Goal: Task Accomplishment & Management: Complete application form

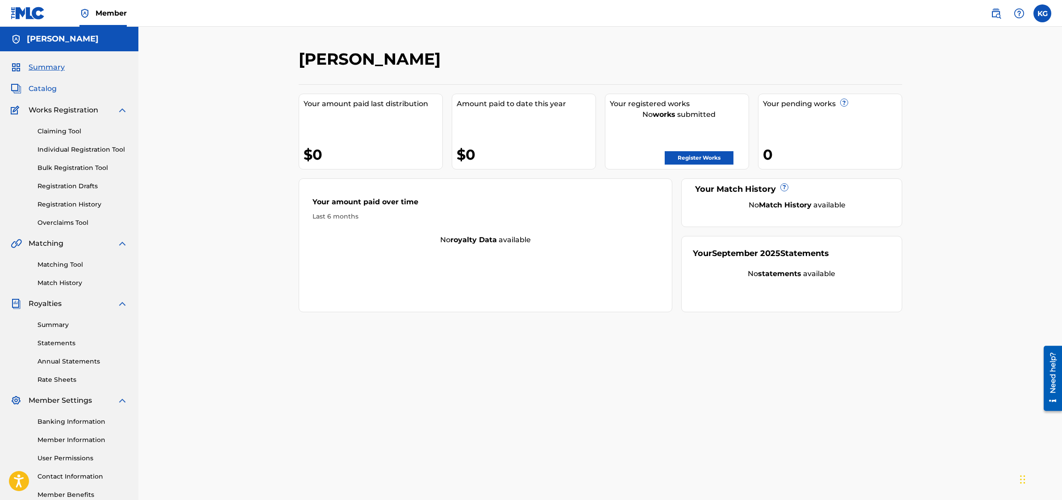
click at [52, 90] on span "Catalog" at bounding box center [43, 88] width 28 height 11
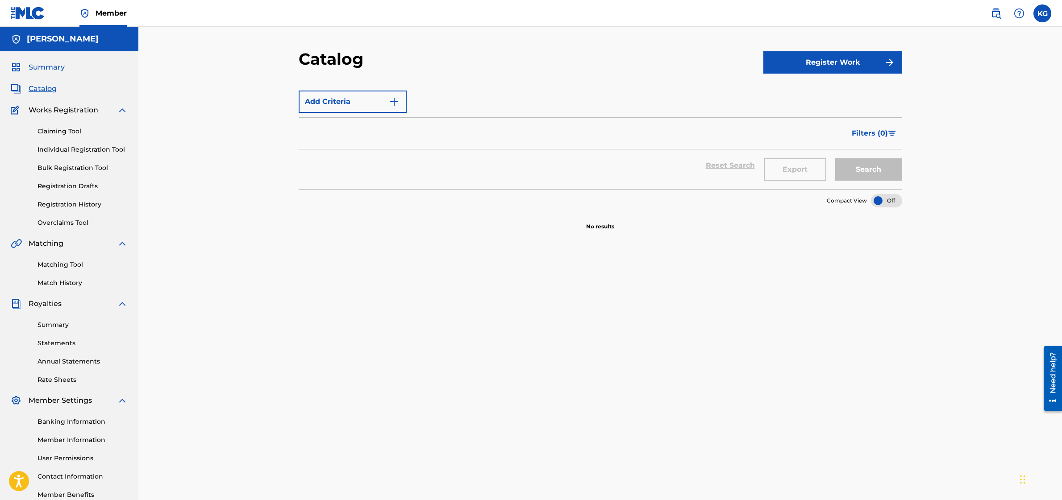
click at [48, 69] on span "Summary" at bounding box center [47, 67] width 36 height 11
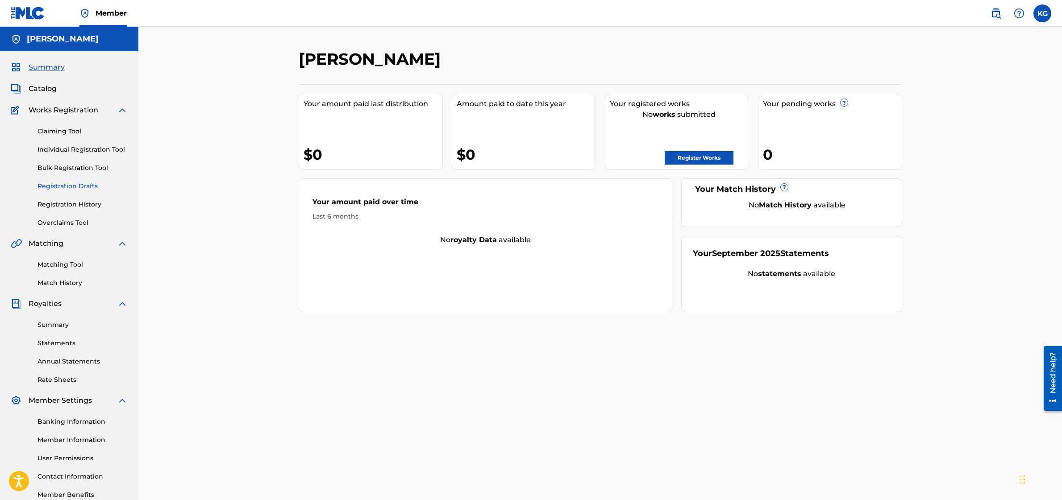
click at [95, 191] on link "Registration Drafts" at bounding box center [82, 186] width 90 height 9
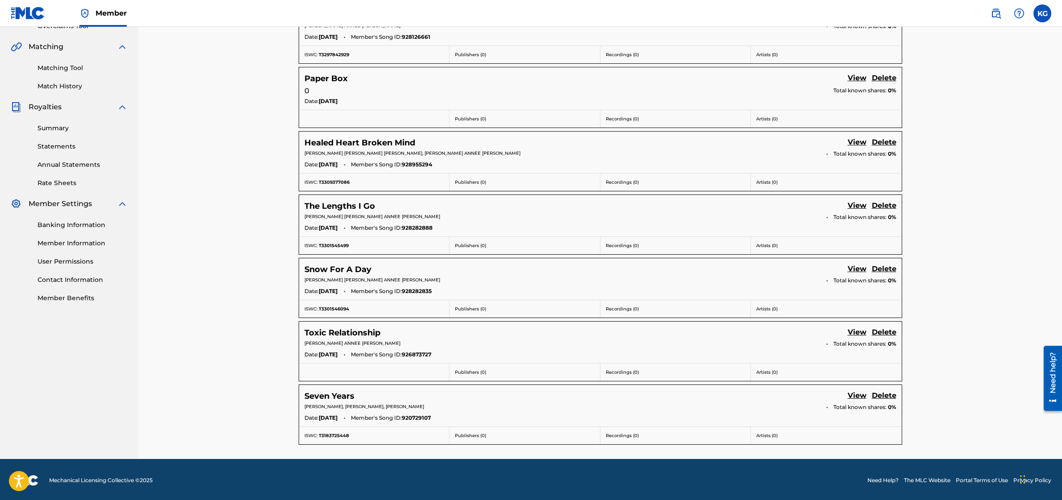
scroll to position [199, 0]
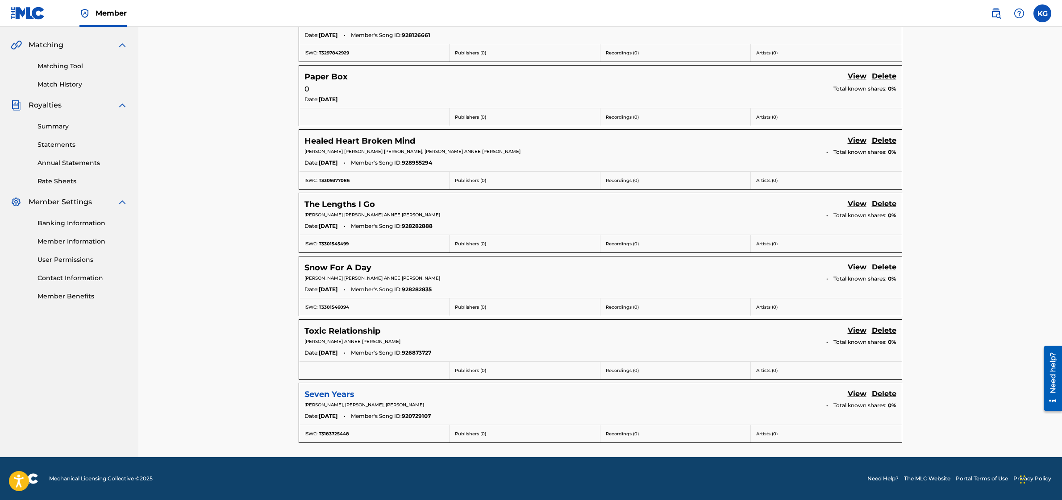
click at [328, 398] on h5 "Seven Years" at bounding box center [329, 395] width 50 height 10
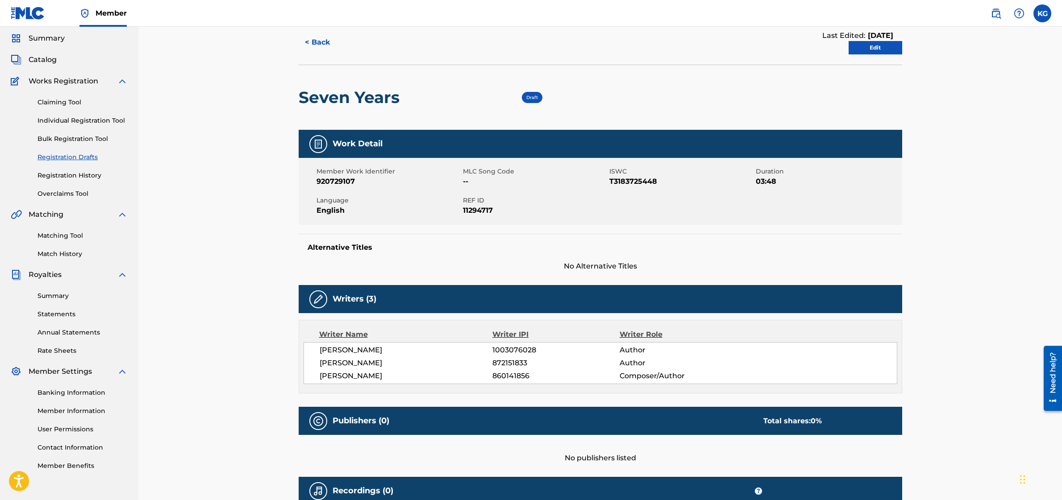
scroll to position [29, 0]
click at [73, 98] on link "Claiming Tool" at bounding box center [82, 101] width 90 height 9
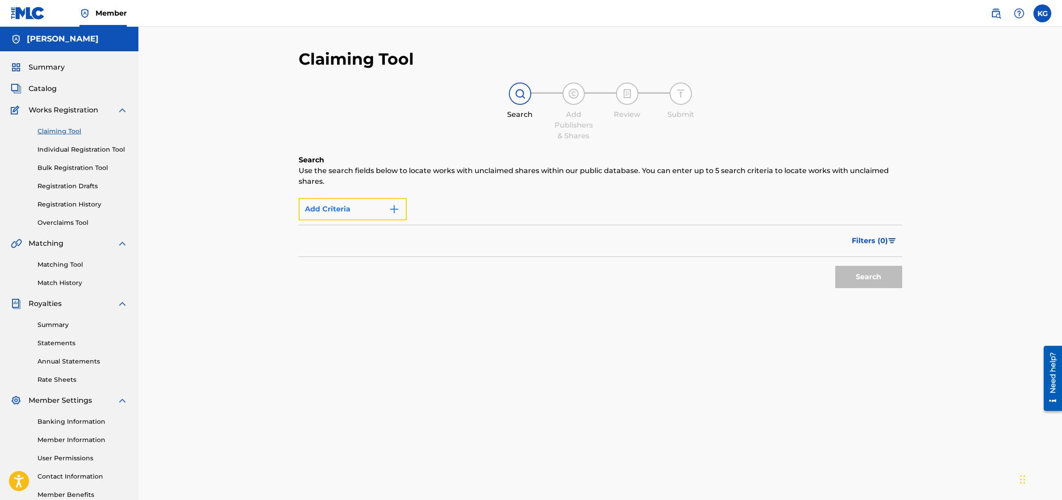
click at [393, 203] on button "Add Criteria" at bounding box center [353, 209] width 108 height 22
click at [379, 211] on button "Add Criteria" at bounding box center [353, 209] width 108 height 22
click at [392, 208] on img "Search Form" at bounding box center [394, 209] width 11 height 11
click at [460, 250] on div "Filters ( 0 )" at bounding box center [600, 241] width 603 height 32
click at [334, 210] on div "Max Criteria Reached" at bounding box center [353, 209] width 108 height 22
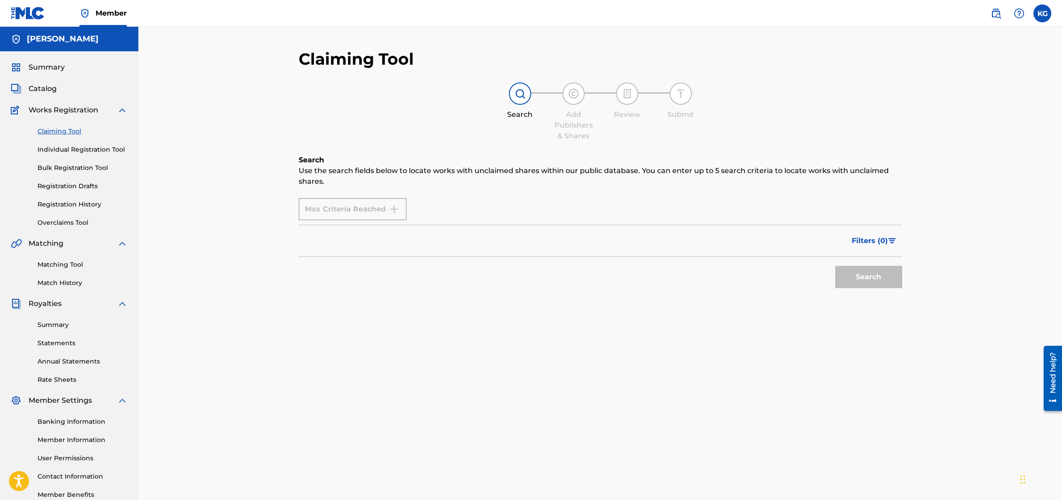
click at [317, 160] on h6 "Search" at bounding box center [600, 160] width 603 height 11
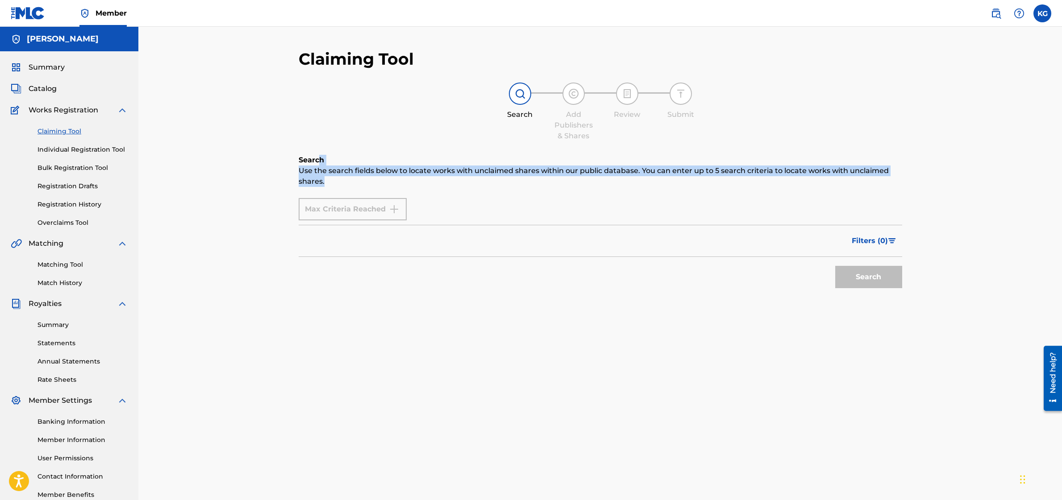
drag, startPoint x: 317, startPoint y: 160, endPoint x: 431, endPoint y: 181, distance: 115.4
click at [431, 181] on div "Search Use the search fields below to locate works with unclaimed shares within…" at bounding box center [600, 171] width 603 height 32
click at [866, 234] on button "Filters ( 0 )" at bounding box center [874, 241] width 56 height 22
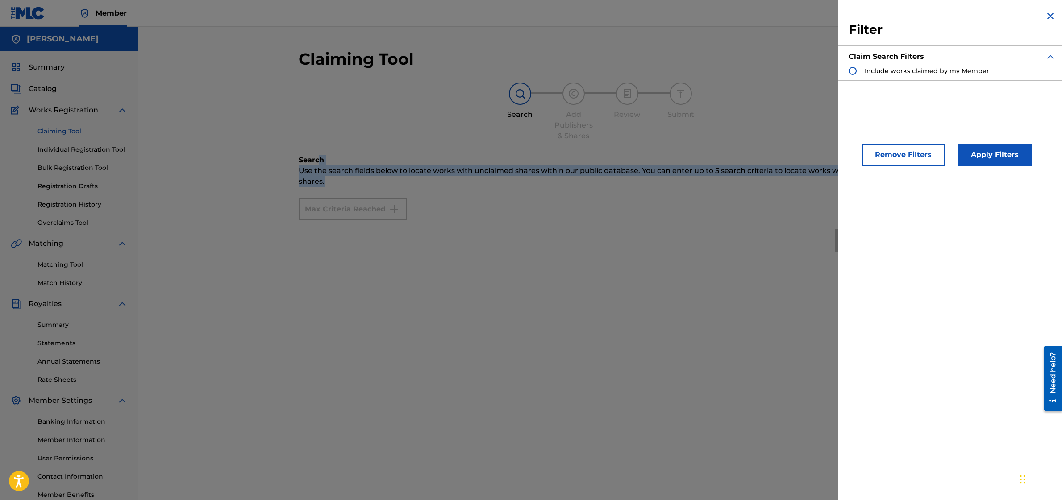
click at [1045, 15] on img "Search Form" at bounding box center [1050, 16] width 11 height 11
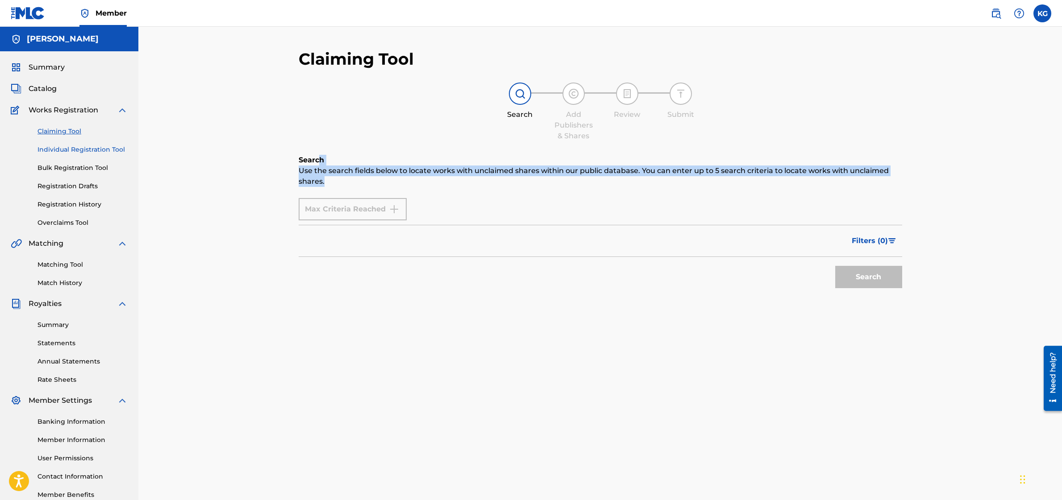
click at [84, 154] on link "Individual Registration Tool" at bounding box center [82, 149] width 90 height 9
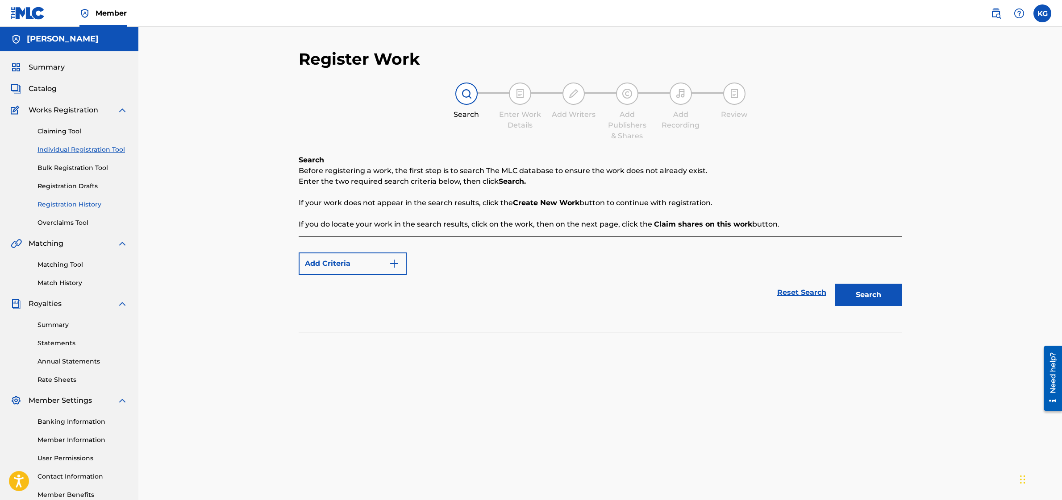
click at [67, 204] on link "Registration History" at bounding box center [82, 204] width 90 height 9
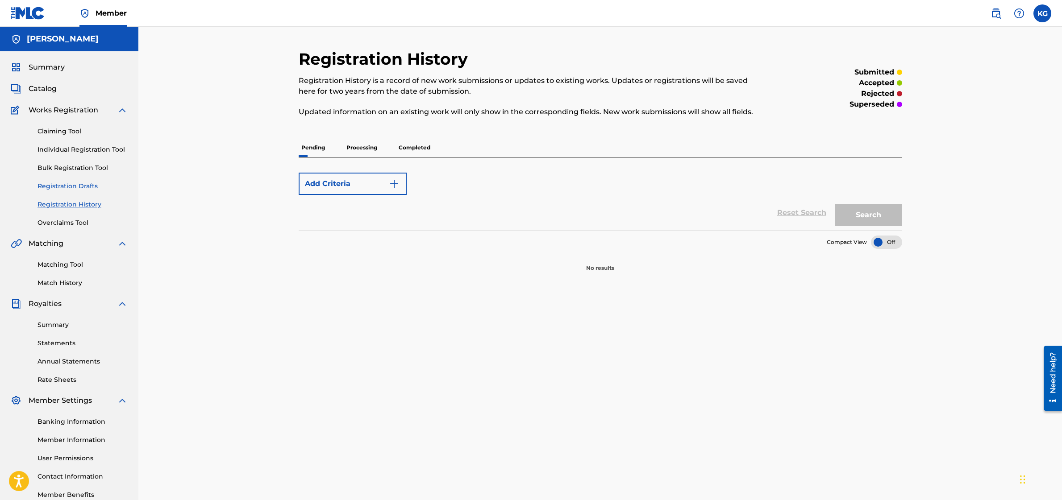
click at [71, 189] on link "Registration Drafts" at bounding box center [82, 186] width 90 height 9
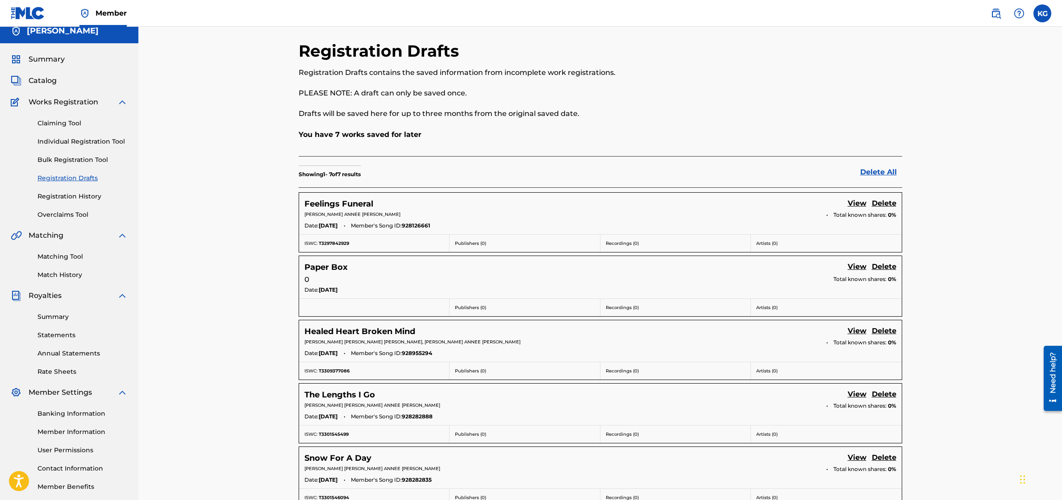
scroll to position [199, 0]
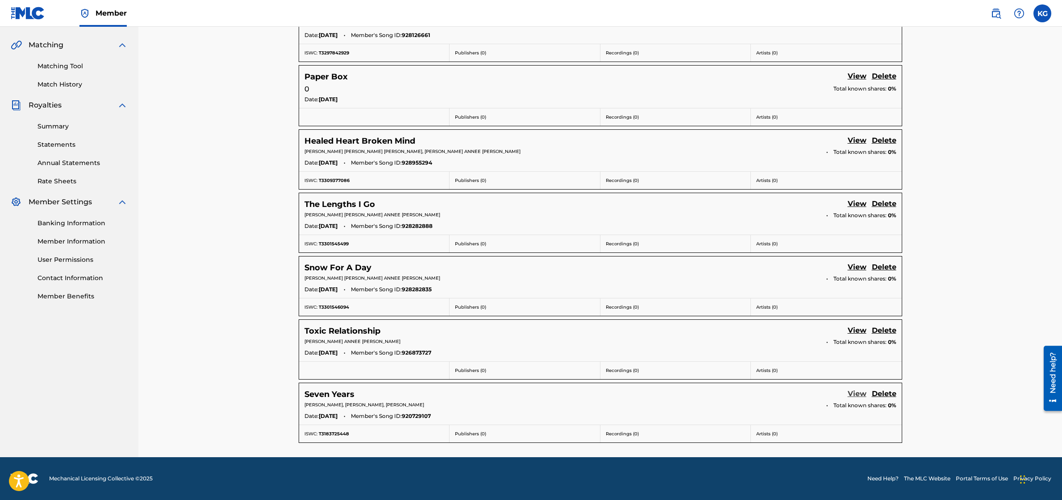
click at [859, 396] on link "View" at bounding box center [857, 395] width 19 height 12
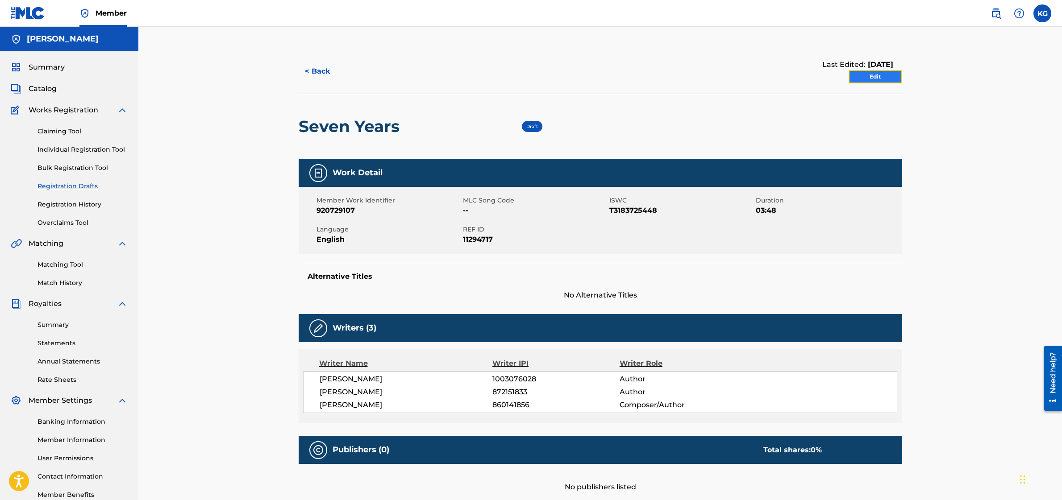
click at [865, 79] on link "Edit" at bounding box center [876, 76] width 54 height 13
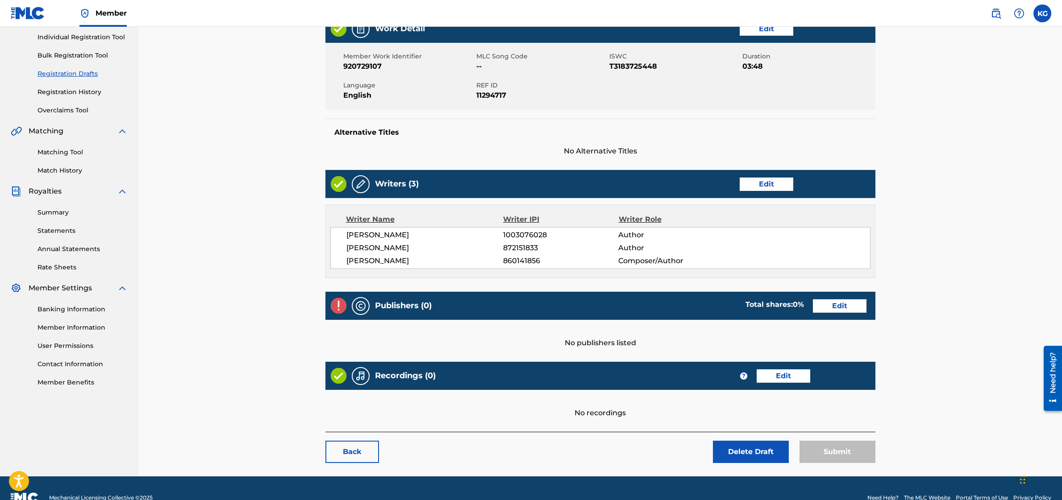
scroll to position [113, 0]
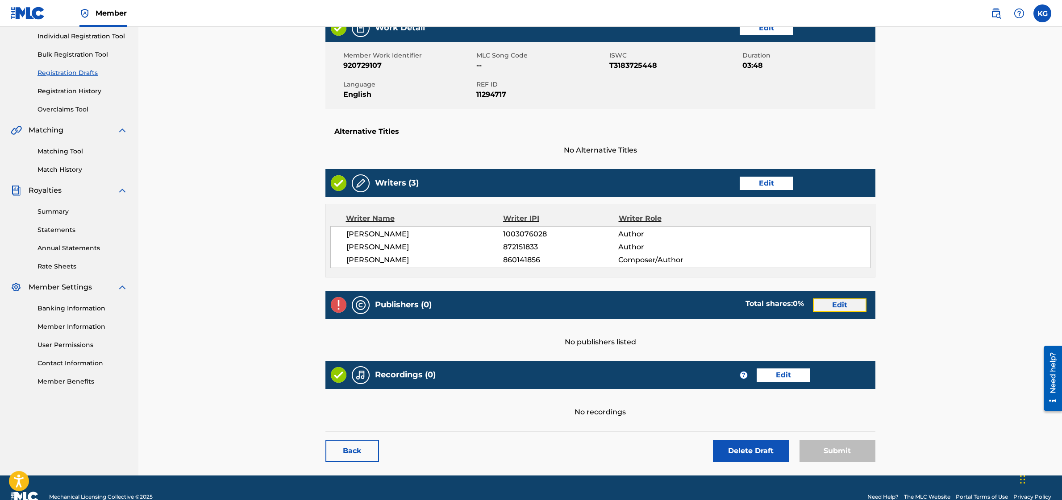
click at [835, 308] on link "Edit" at bounding box center [840, 305] width 54 height 13
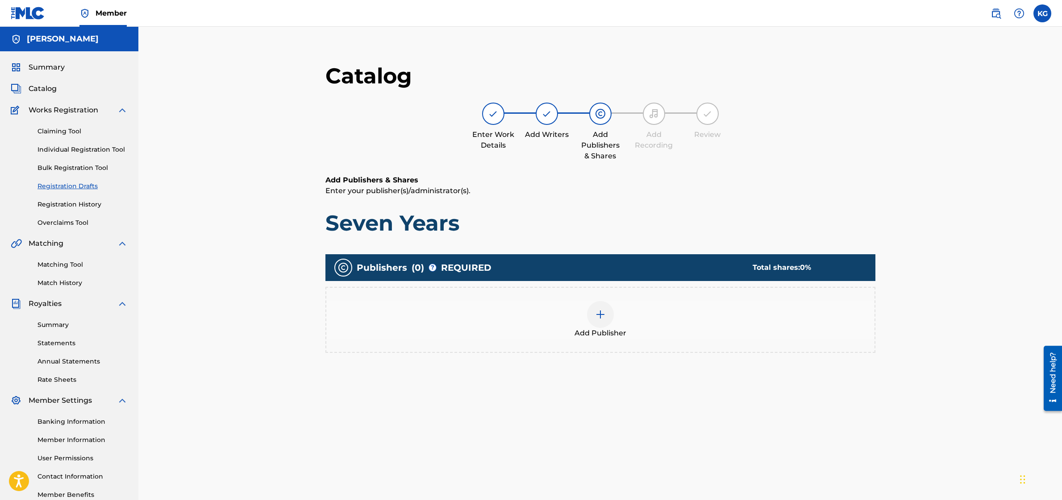
click at [602, 310] on img at bounding box center [600, 314] width 11 height 11
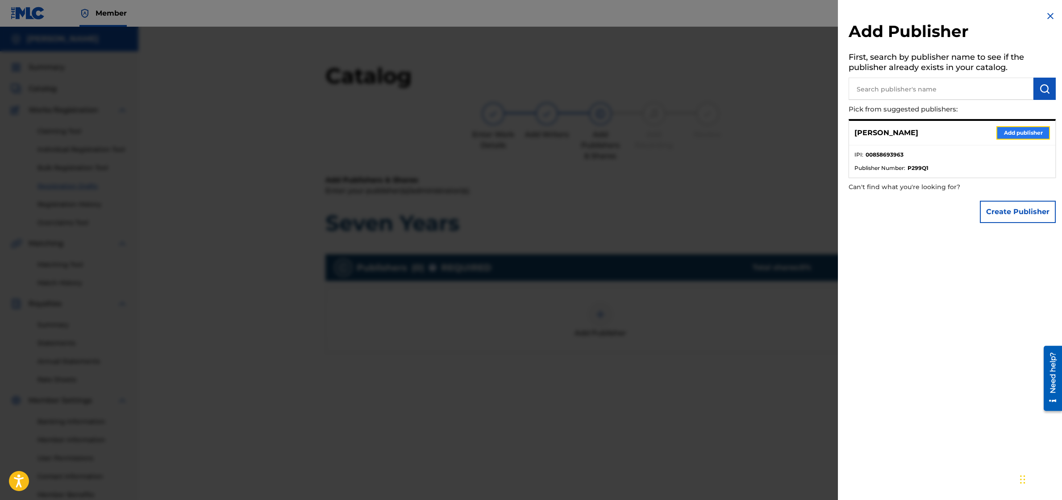
click at [1035, 136] on button "Add publisher" at bounding box center [1023, 132] width 54 height 13
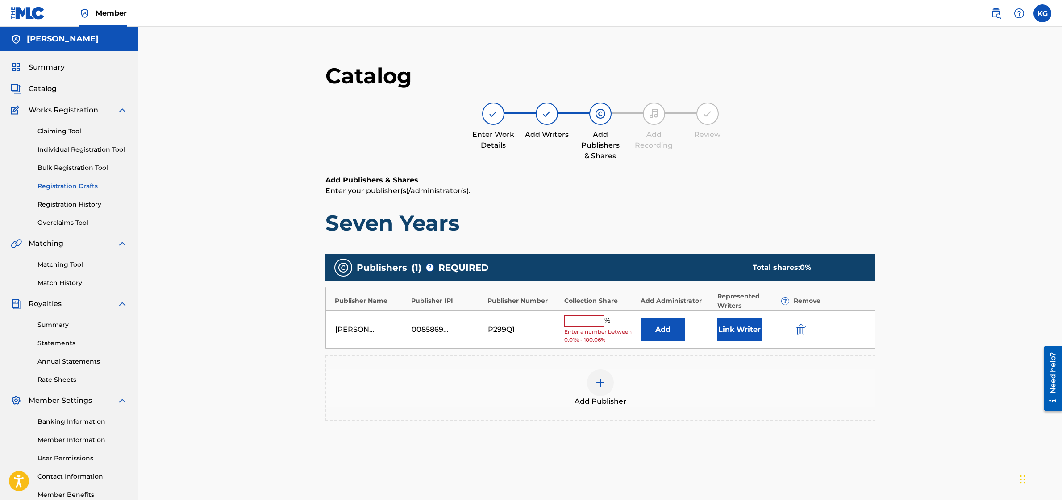
click at [582, 317] on input "text" at bounding box center [584, 322] width 40 height 12
type input "33.34"
click at [749, 329] on button "Link Writer" at bounding box center [739, 327] width 45 height 22
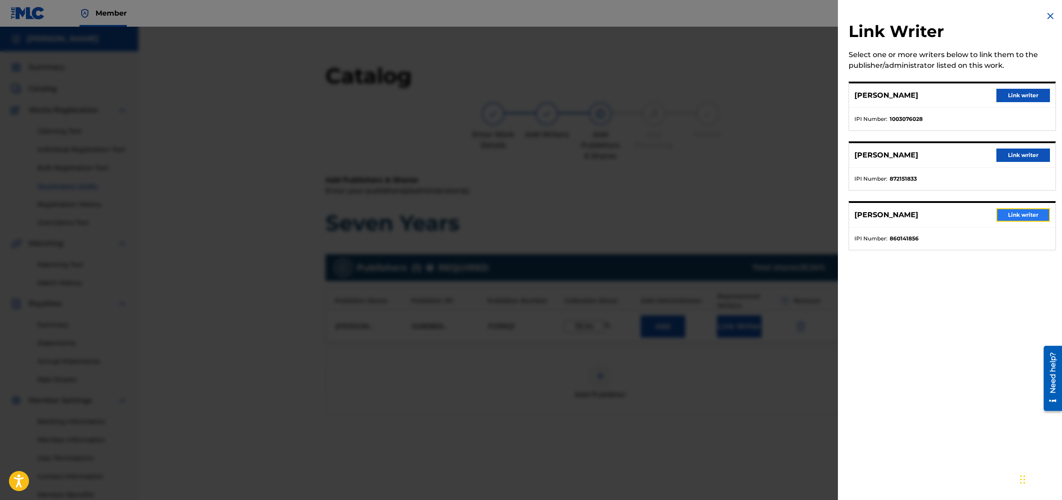
click at [999, 218] on button "Link writer" at bounding box center [1023, 214] width 54 height 13
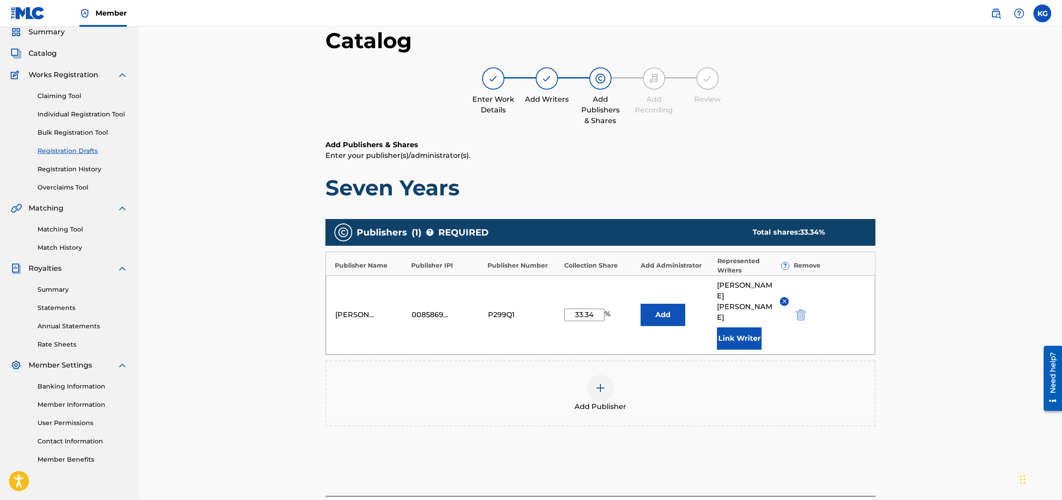
scroll to position [92, 0]
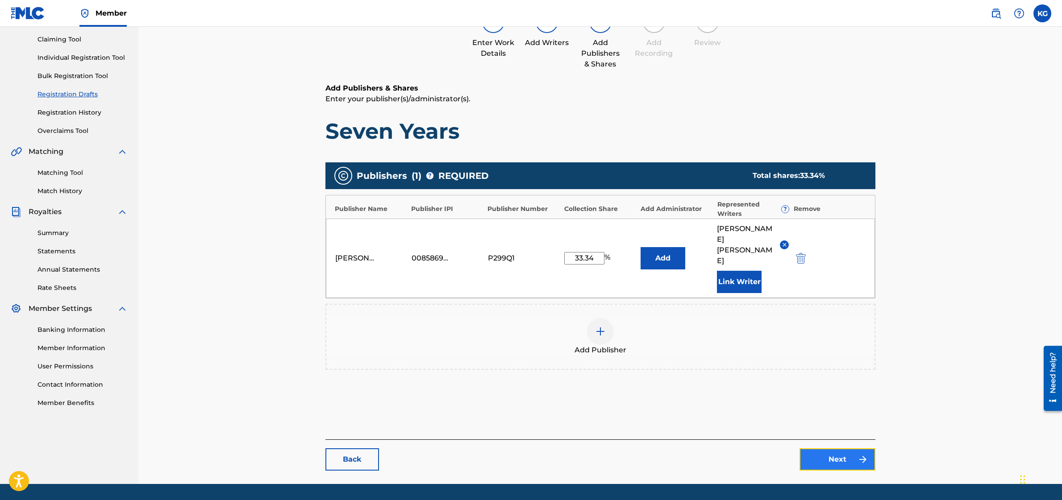
click at [844, 449] on link "Next" at bounding box center [837, 460] width 76 height 22
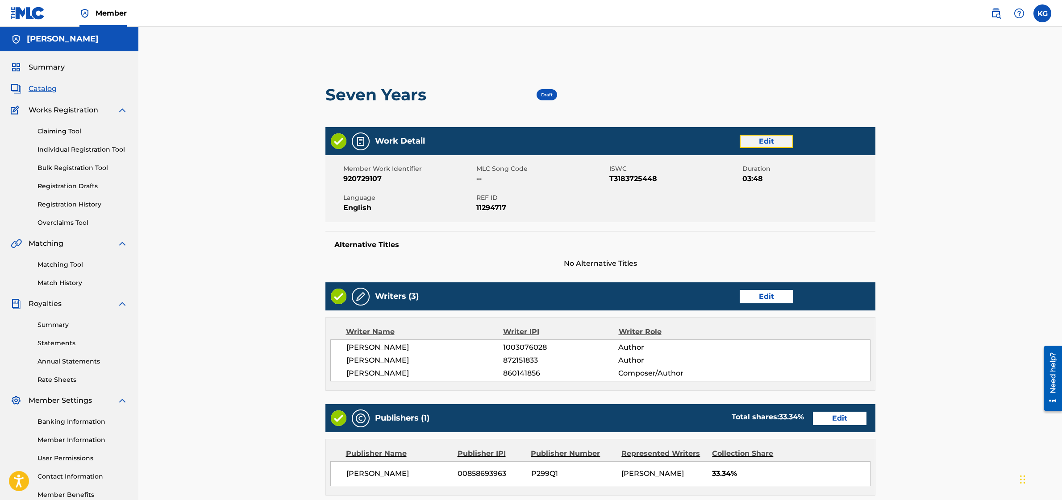
click at [761, 144] on link "Edit" at bounding box center [767, 141] width 54 height 13
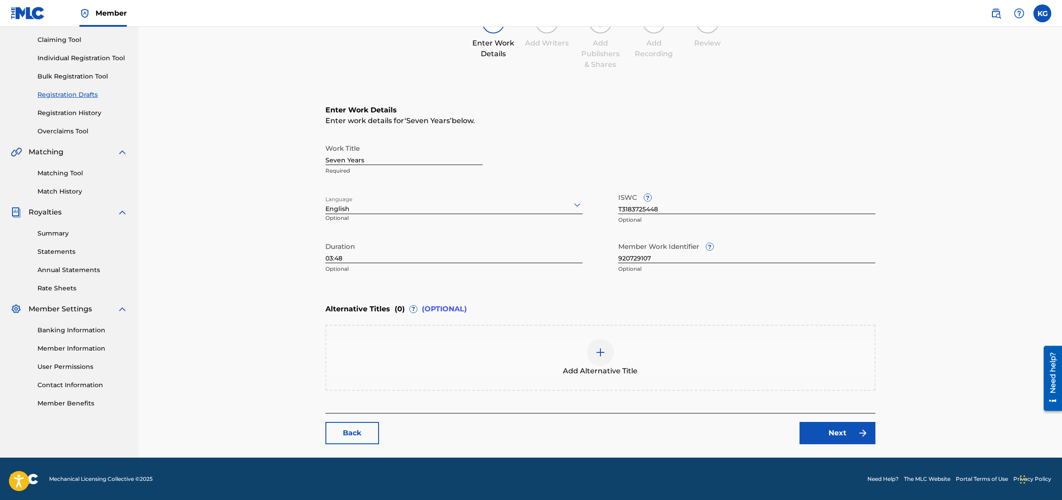
scroll to position [92, 0]
click at [333, 445] on main "Catalog Enter Work Details Add Writers Add Publishers & Shares Add Recording Re…" at bounding box center [600, 207] width 603 height 500
click at [339, 438] on link "Back" at bounding box center [352, 433] width 54 height 22
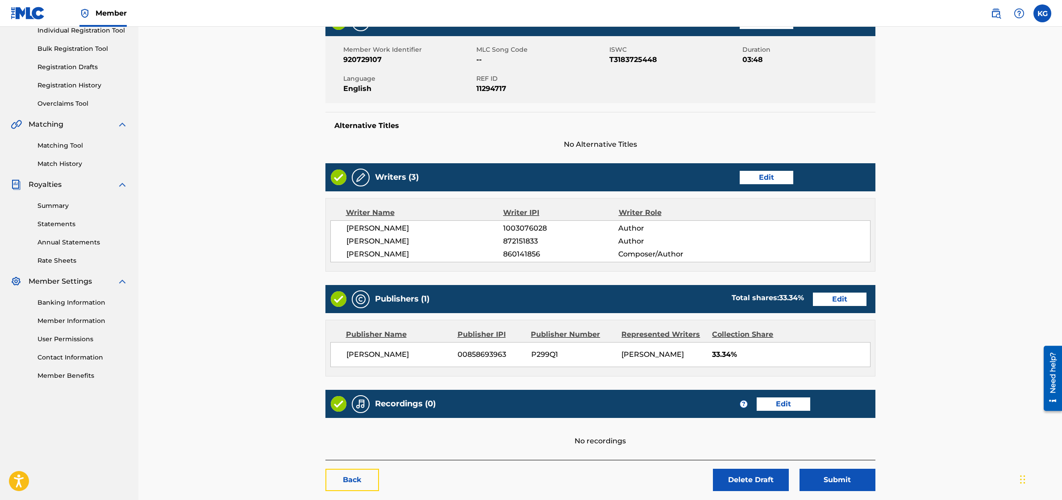
scroll to position [166, 0]
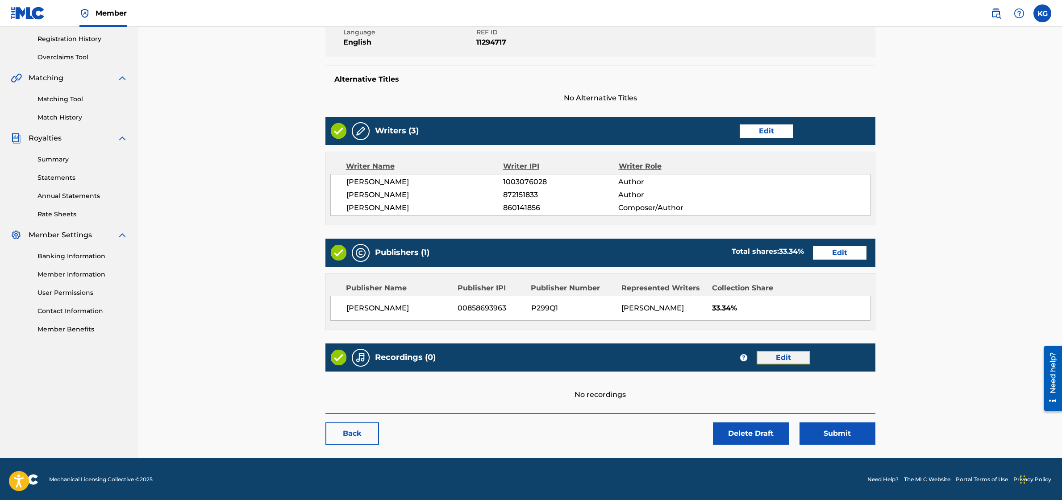
click at [787, 355] on link "Edit" at bounding box center [784, 357] width 54 height 13
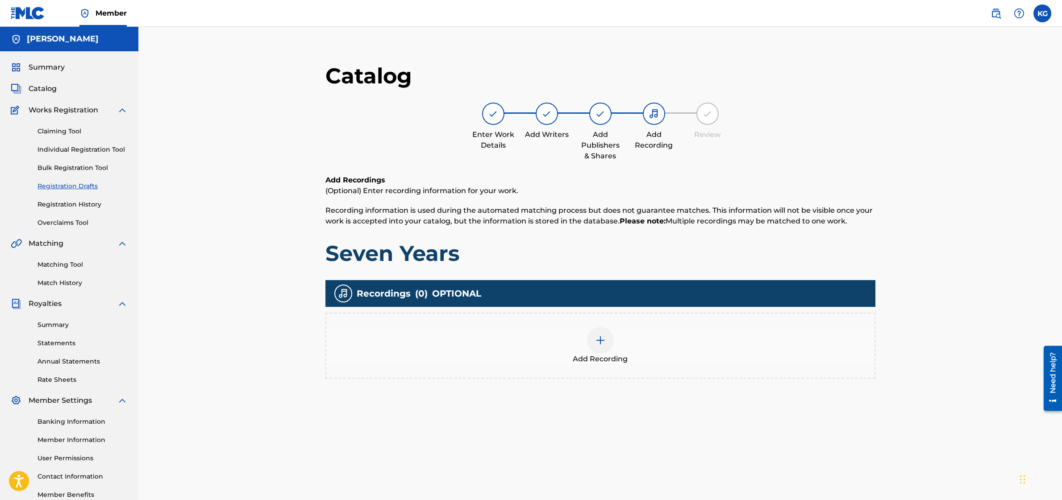
click at [602, 338] on img at bounding box center [600, 340] width 11 height 11
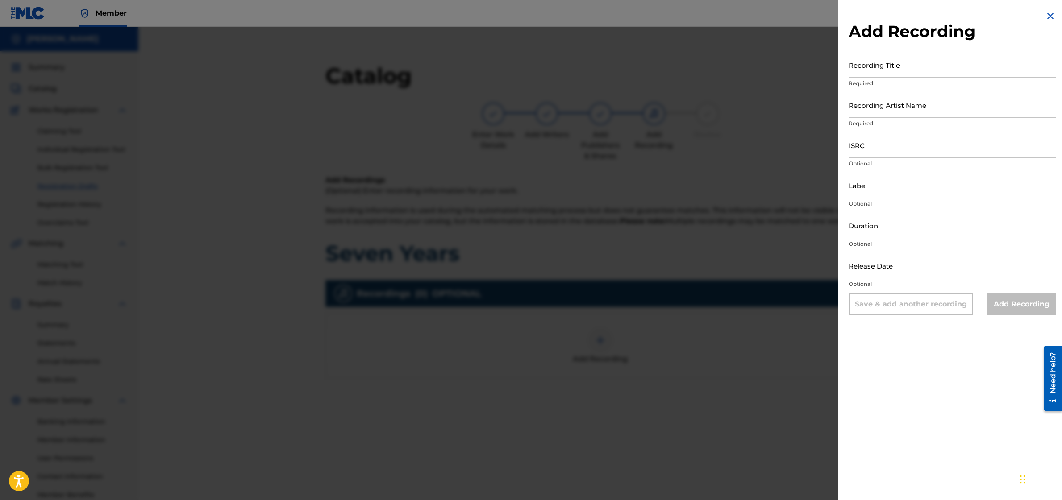
click at [845, 204] on div "Add Recording Recording Title Required Recording Artist Name Required ISRC Opti…" at bounding box center [952, 163] width 229 height 326
click at [891, 73] on input "Recording Title" at bounding box center [952, 64] width 207 height 25
type input "Seven Years"
click at [935, 104] on input "Recording Artist Name" at bounding box center [952, 104] width 207 height 25
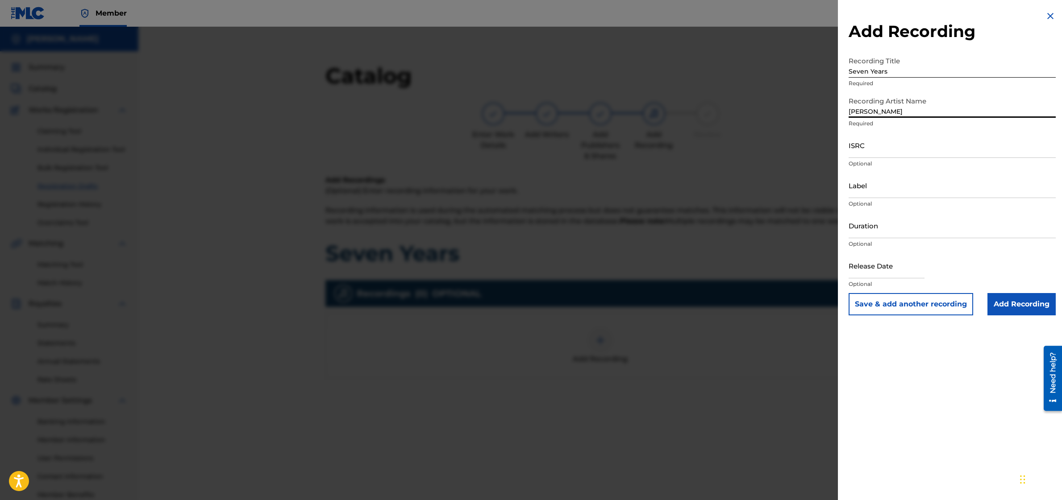
type input "[PERSON_NAME]"
click at [907, 146] on input "ISRC" at bounding box center [952, 145] width 207 height 25
paste input "QZK6Q2369215"
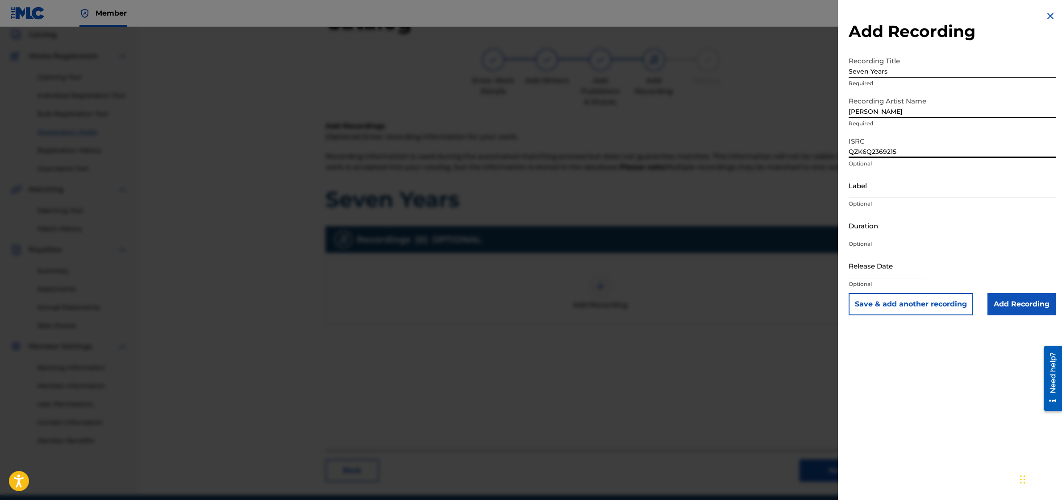
scroll to position [57, 0]
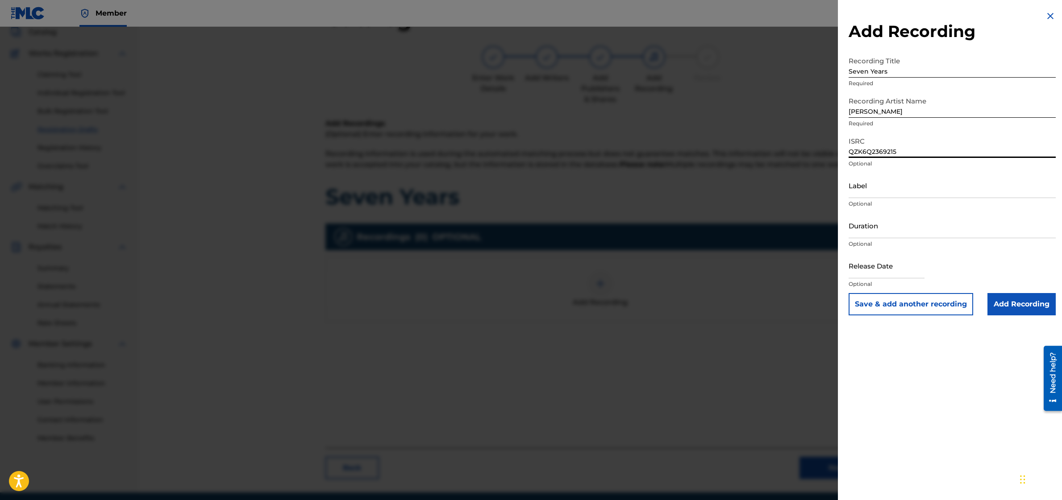
type input "QZK6Q2369215"
click at [883, 272] on input "text" at bounding box center [887, 265] width 76 height 25
select select "8"
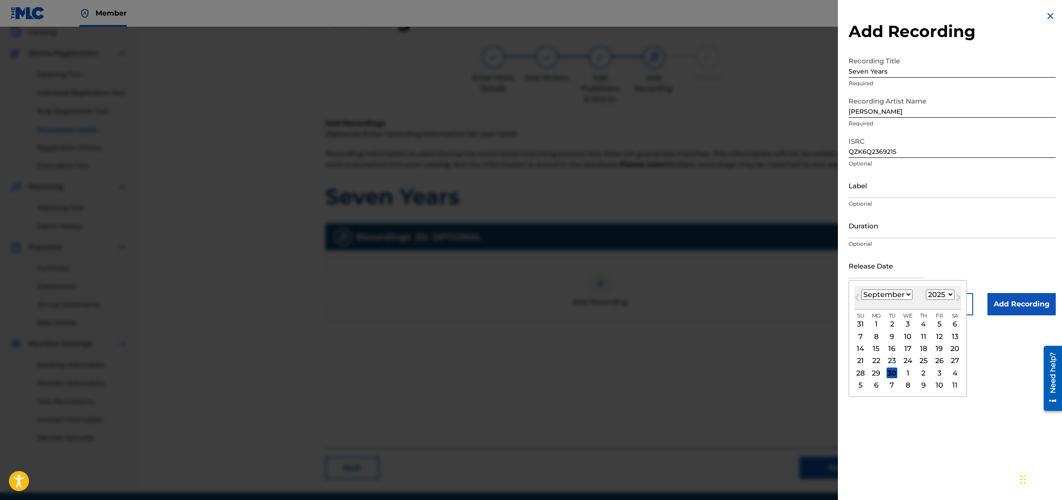
click at [947, 295] on select "1899 1900 1901 1902 1903 1904 1905 1906 1907 1908 1909 1910 1911 1912 1913 1914…" at bounding box center [940, 295] width 29 height 10
select select "2023"
click at [906, 294] on select "January February March April May June July August September October November De…" at bounding box center [886, 295] width 51 height 10
select select "5"
click at [942, 347] on div "16" at bounding box center [939, 349] width 11 height 11
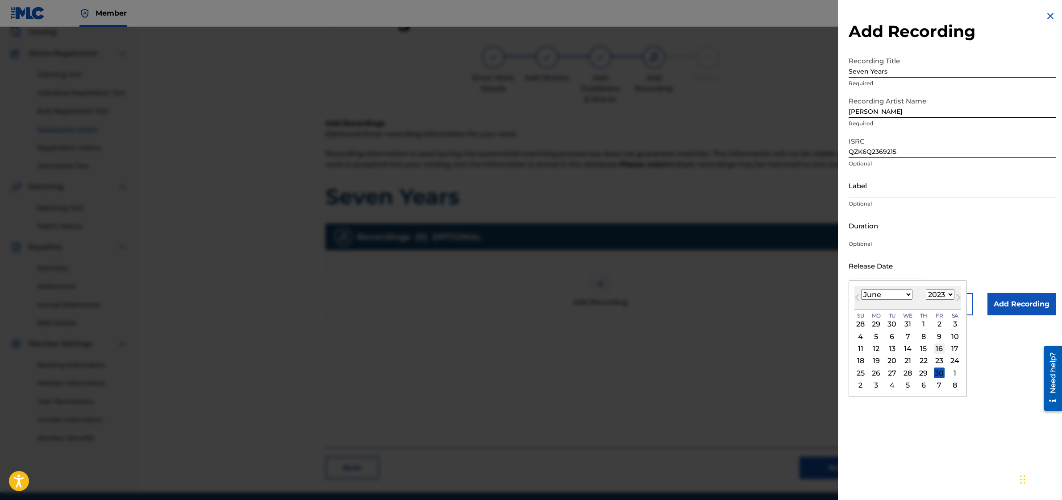
type input "[DATE]"
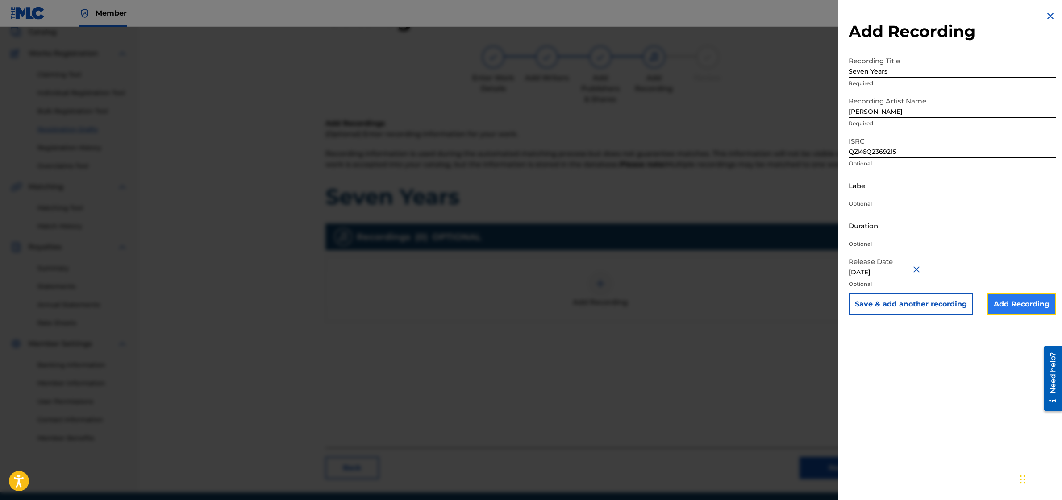
click at [1006, 312] on input "Add Recording" at bounding box center [1021, 304] width 68 height 22
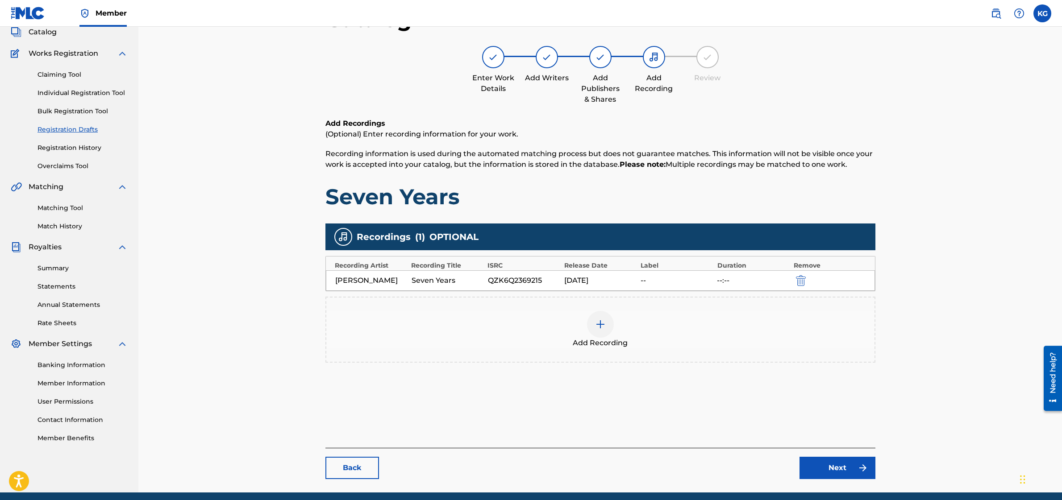
click at [721, 280] on div "--:--" at bounding box center [753, 280] width 72 height 11
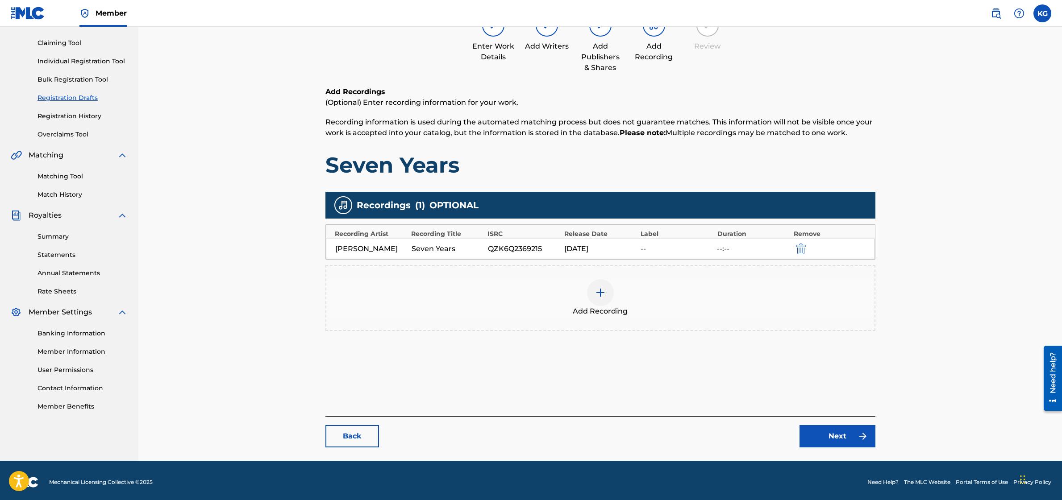
scroll to position [90, 0]
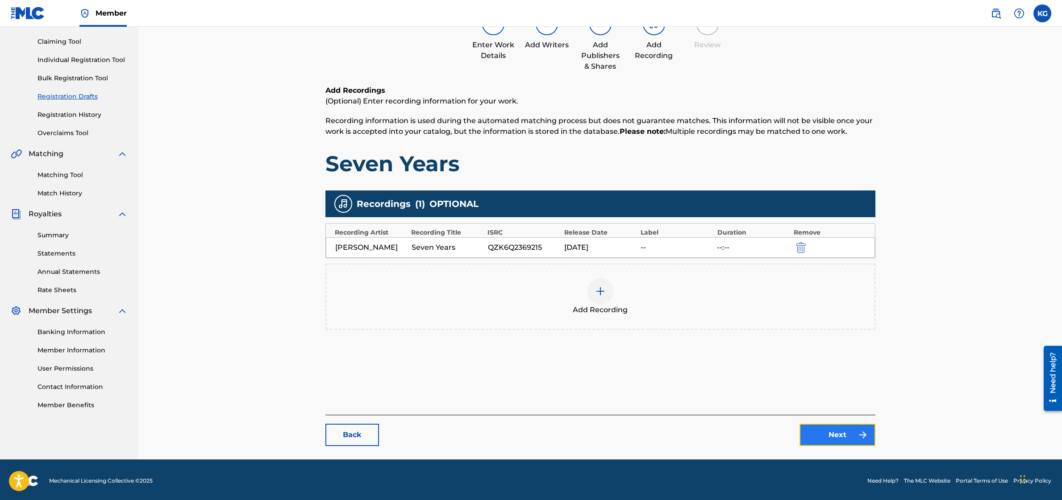
click at [850, 429] on link "Next" at bounding box center [837, 435] width 76 height 22
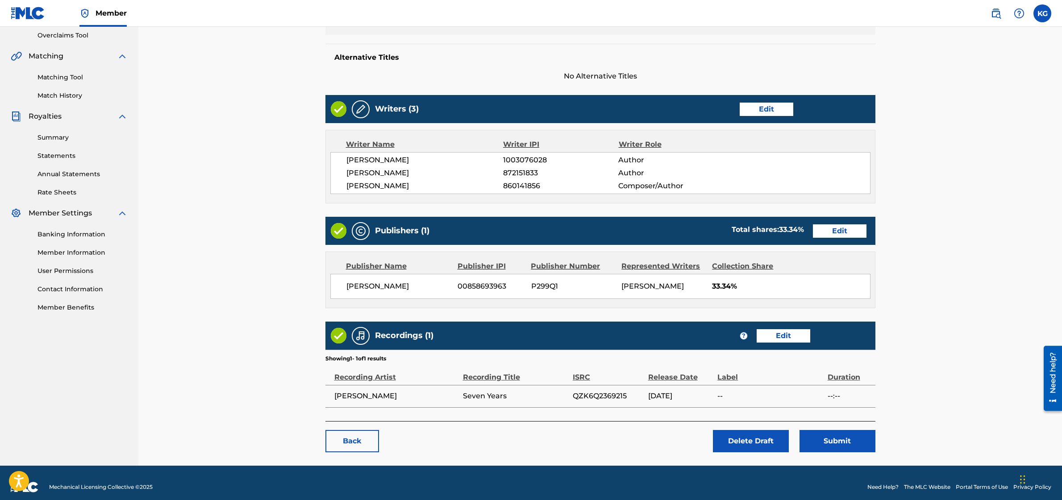
scroll to position [195, 0]
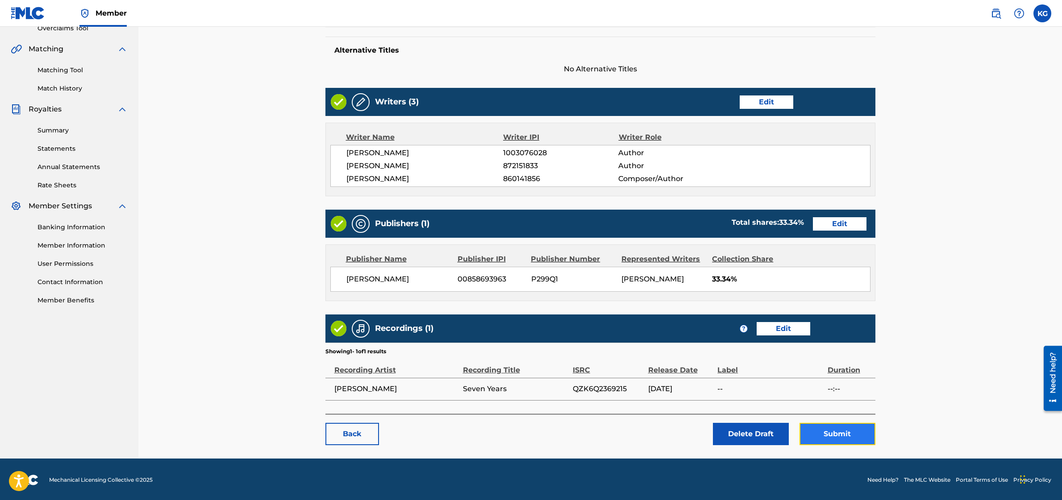
click at [840, 425] on button "Submit" at bounding box center [837, 434] width 76 height 22
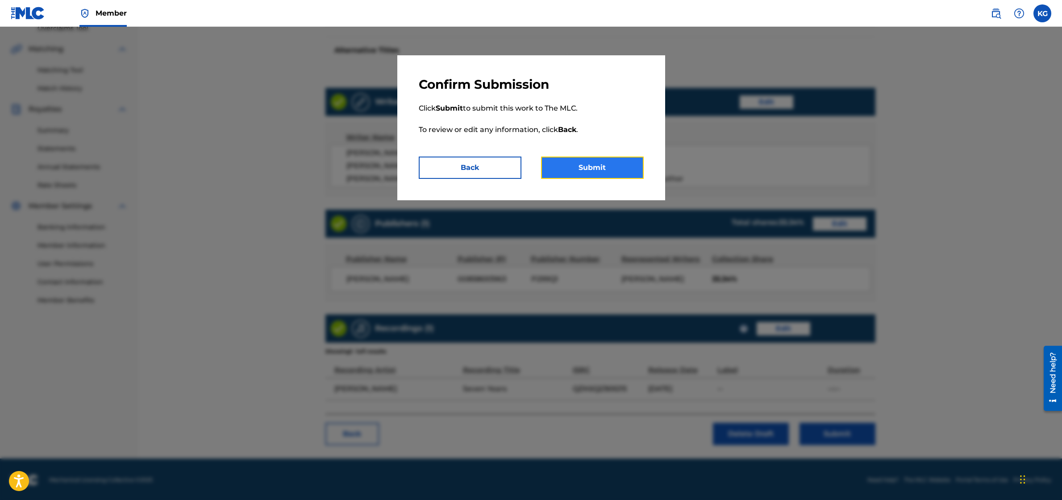
click at [599, 167] on button "Submit" at bounding box center [592, 168] width 103 height 22
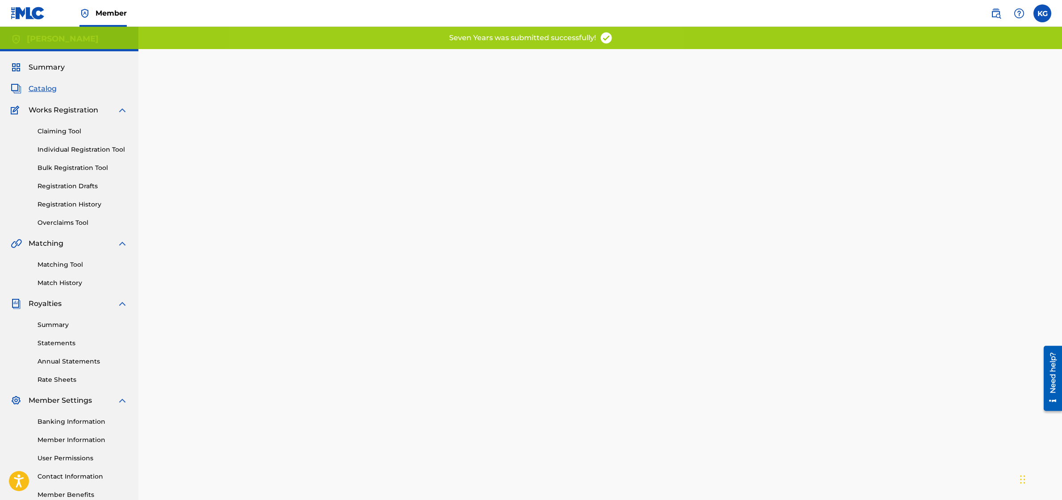
scroll to position [6, 0]
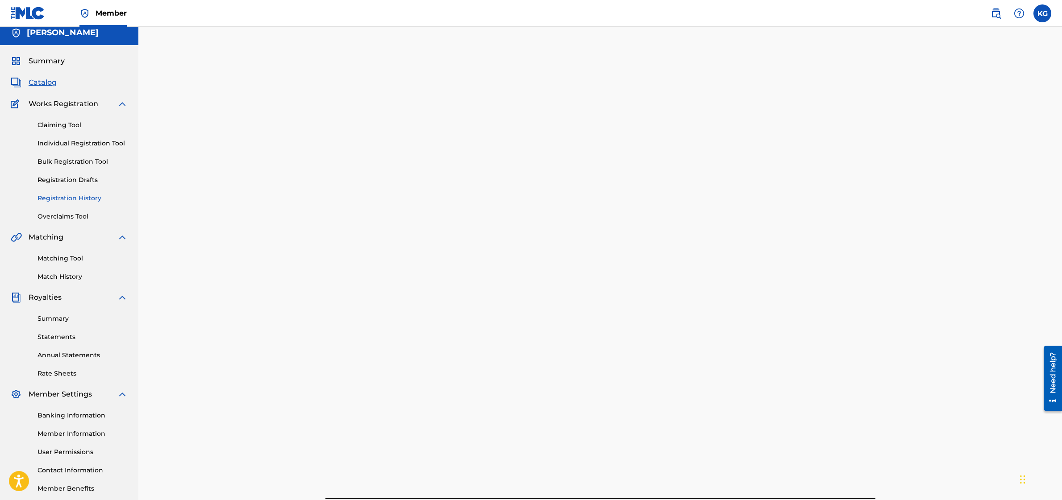
click at [82, 195] on link "Registration History" at bounding box center [82, 198] width 90 height 9
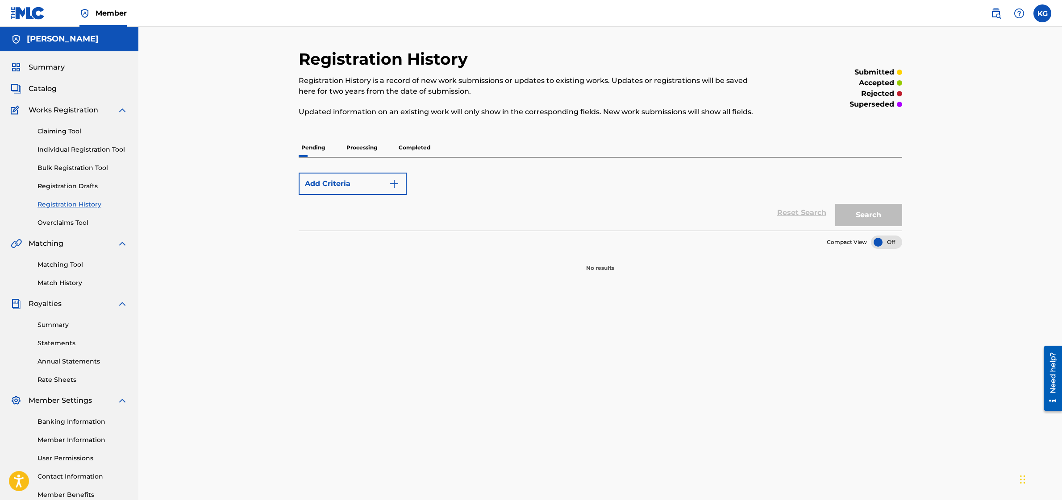
click at [360, 146] on p "Processing" at bounding box center [362, 147] width 36 height 19
click at [320, 150] on p "Pending" at bounding box center [313, 147] width 29 height 19
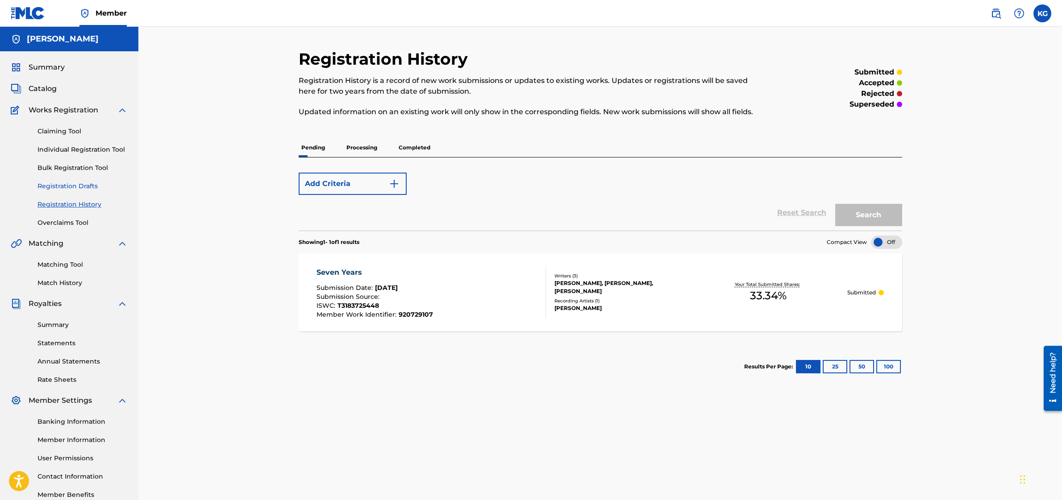
click at [73, 182] on link "Registration Drafts" at bounding box center [82, 186] width 90 height 9
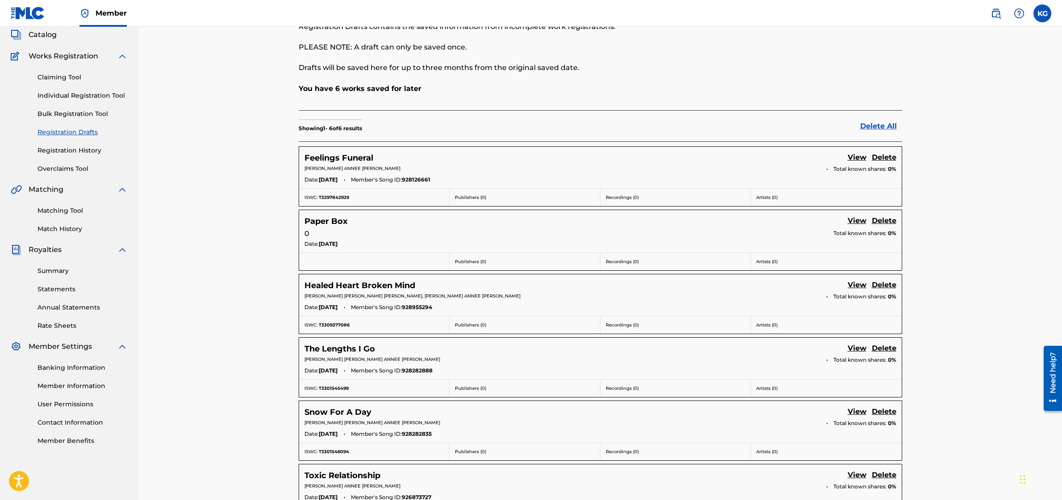
scroll to position [135, 0]
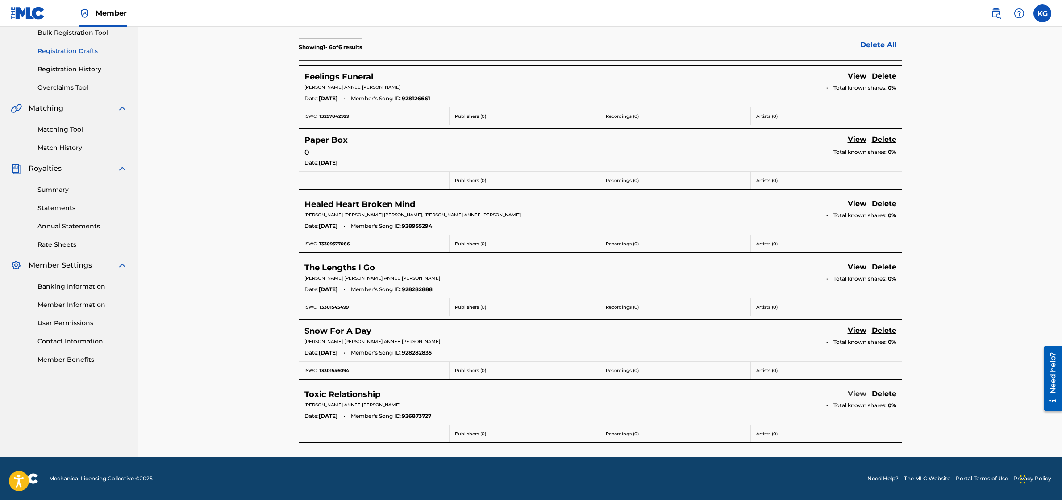
click at [853, 393] on link "View" at bounding box center [857, 395] width 19 height 12
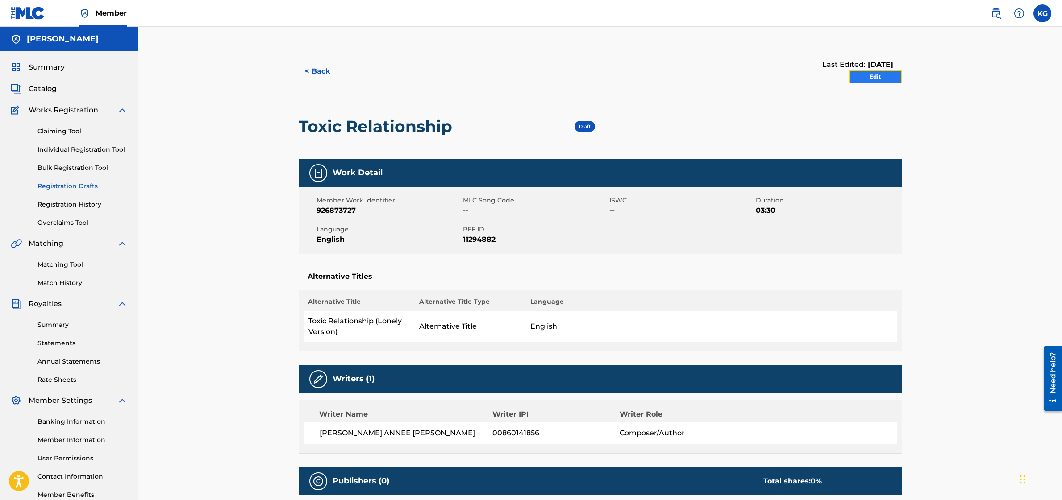
click at [877, 77] on link "Edit" at bounding box center [876, 76] width 54 height 13
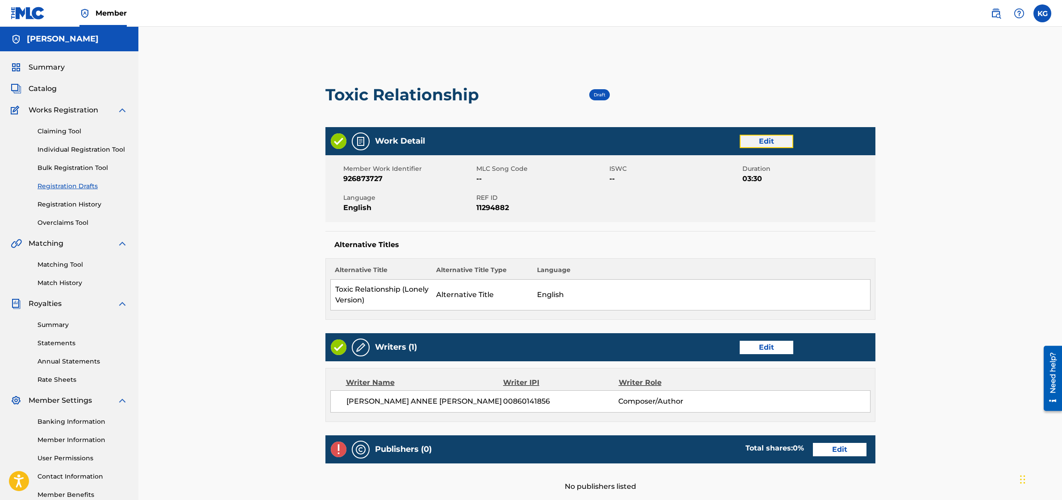
click at [770, 135] on link "Edit" at bounding box center [767, 141] width 54 height 13
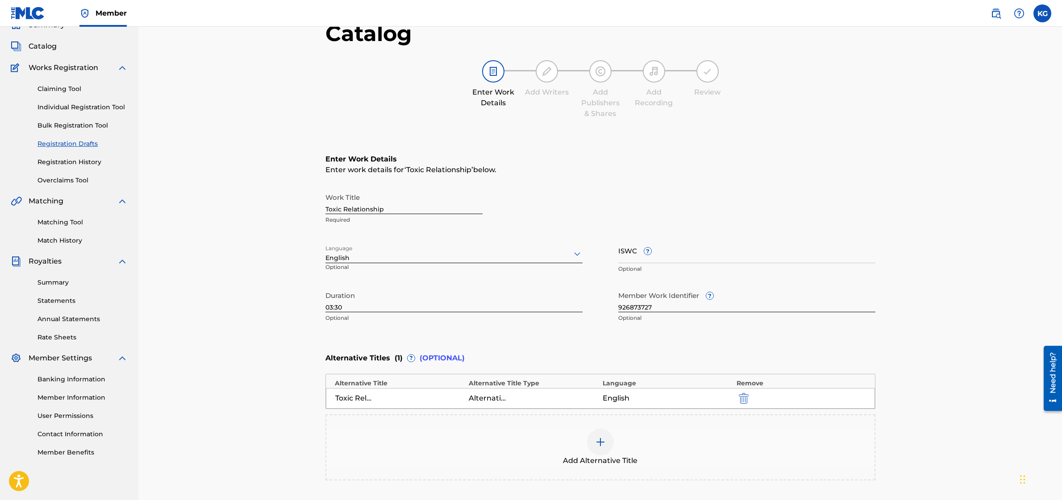
scroll to position [44, 0]
click at [629, 253] on input "ISWC ?" at bounding box center [746, 249] width 257 height 25
paste input "T3276906908"
type input "T3276906908"
click at [599, 235] on div "Work Title Toxic Relationship Required Language English Optional ISWC ? T327690…" at bounding box center [600, 256] width 550 height 138
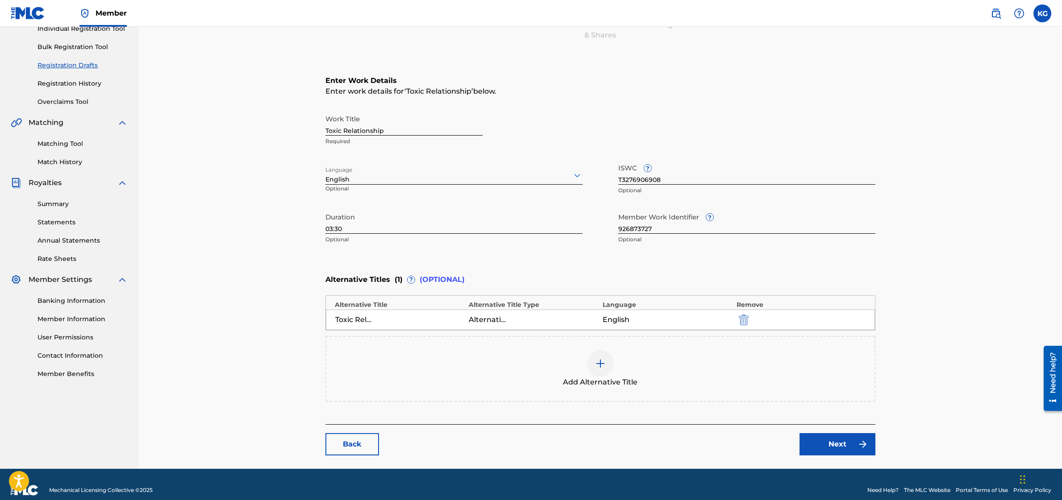
scroll to position [133, 0]
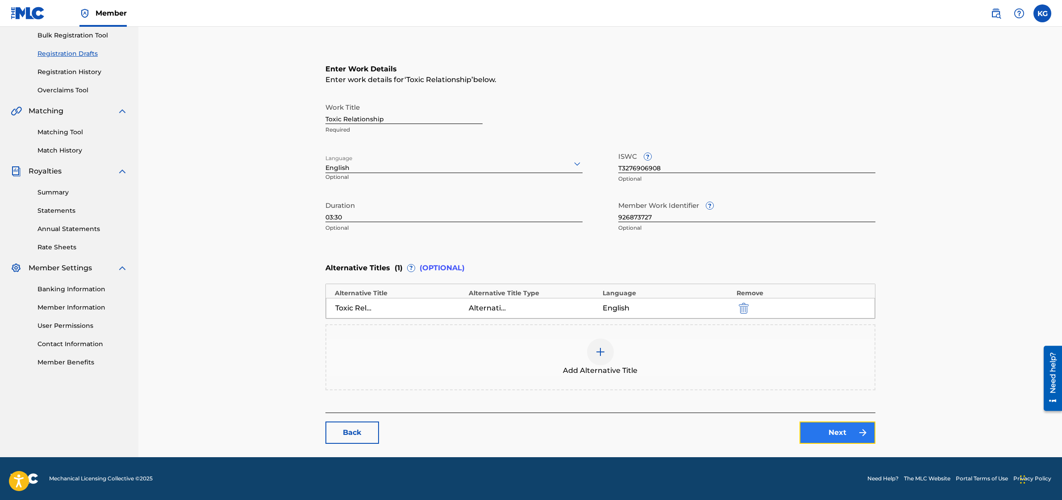
click at [840, 433] on link "Next" at bounding box center [837, 433] width 76 height 22
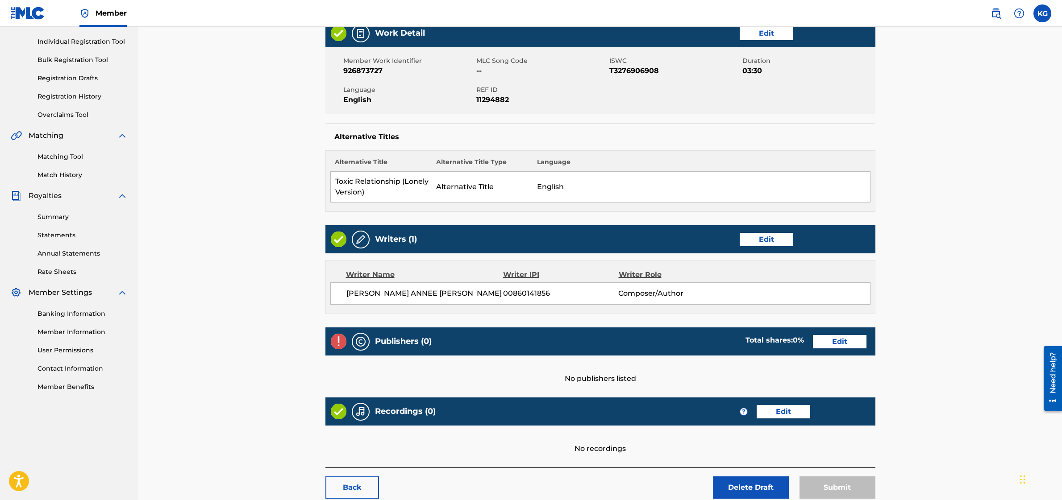
scroll to position [109, 0]
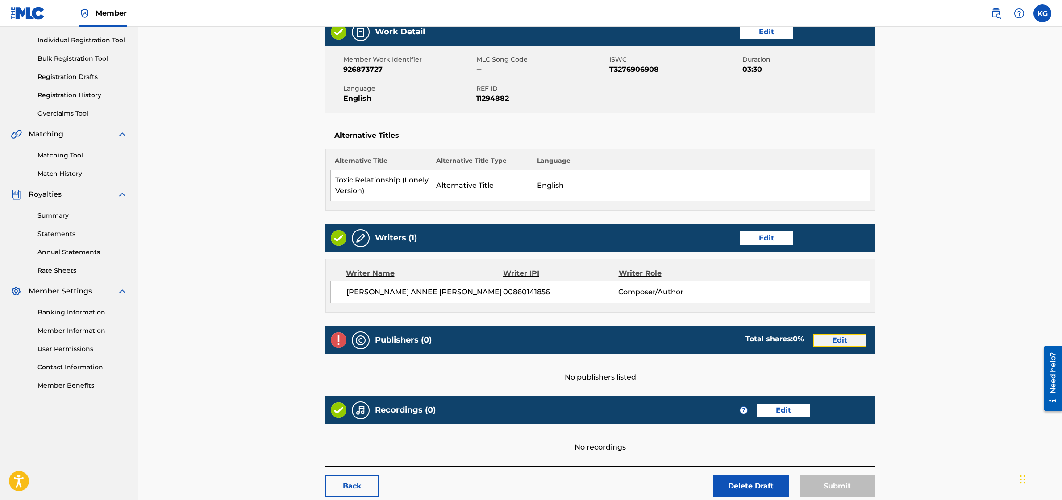
click at [826, 344] on link "Edit" at bounding box center [840, 340] width 54 height 13
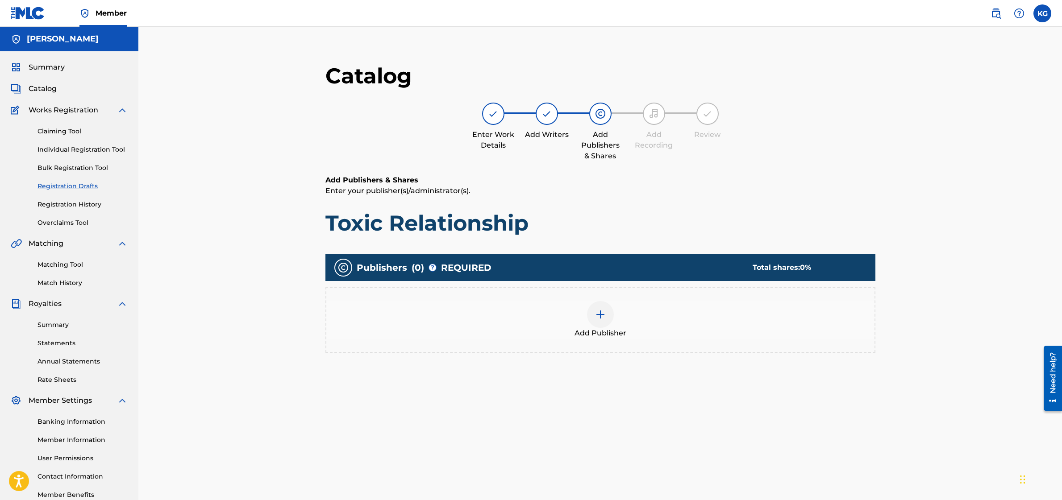
click at [607, 313] on div at bounding box center [600, 314] width 27 height 27
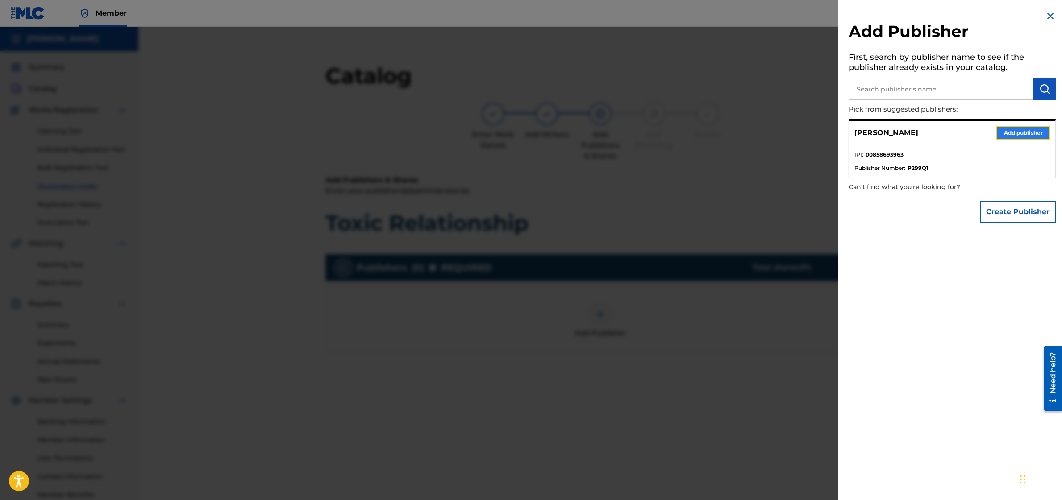
click at [1005, 135] on button "Add publisher" at bounding box center [1023, 132] width 54 height 13
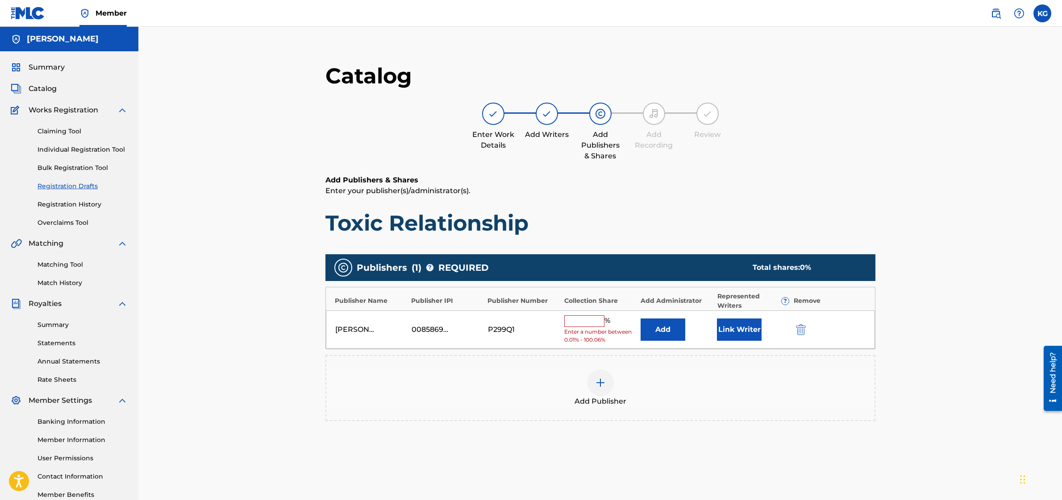
click at [573, 322] on input "text" at bounding box center [584, 322] width 40 height 12
type input "100"
click at [629, 331] on div "100 %" at bounding box center [600, 326] width 72 height 12
click at [725, 329] on button "Link Writer" at bounding box center [739, 327] width 45 height 22
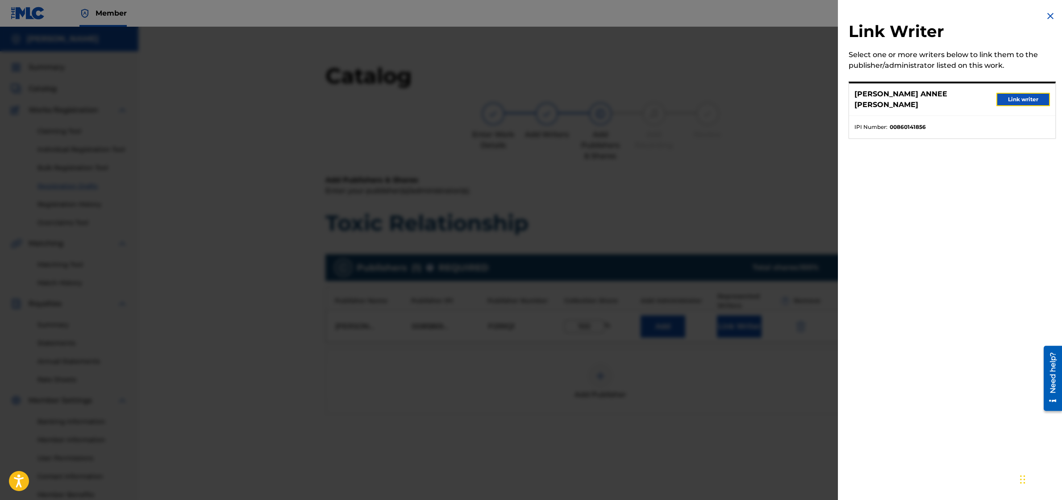
click at [1020, 93] on button "Link writer" at bounding box center [1023, 99] width 54 height 13
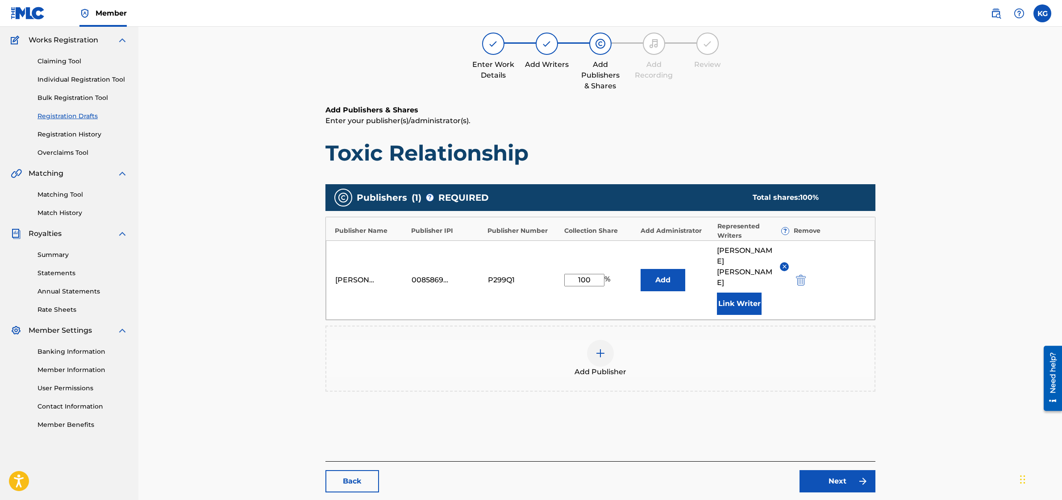
scroll to position [71, 0]
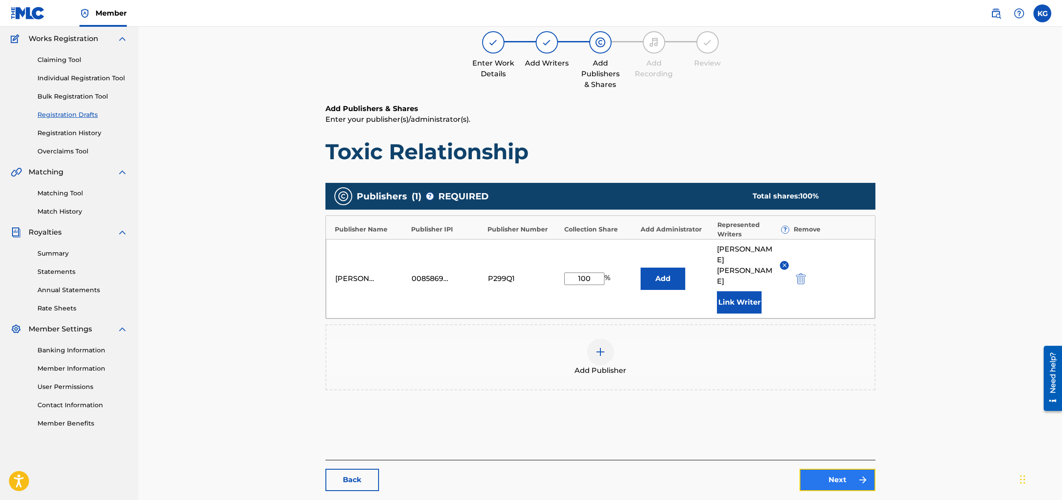
click at [869, 469] on link "Next" at bounding box center [837, 480] width 76 height 22
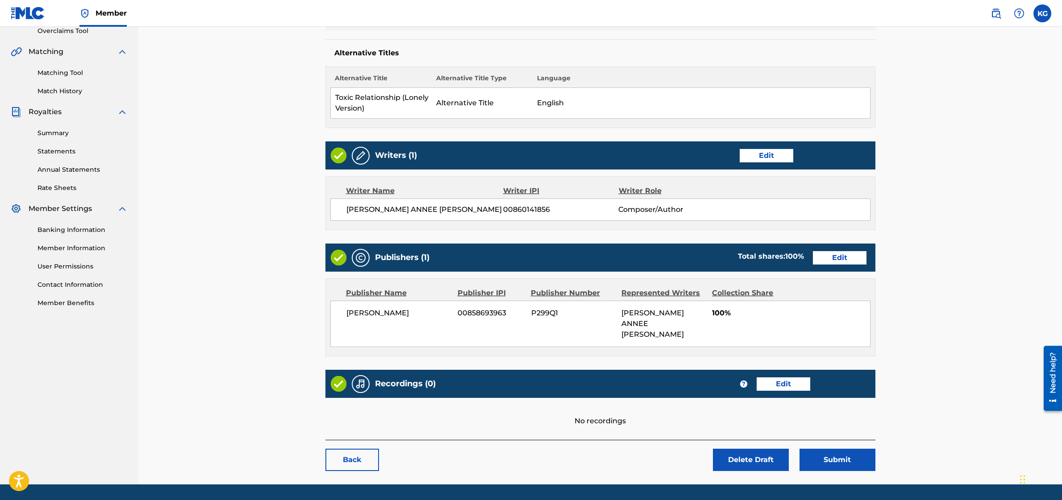
scroll to position [208, 0]
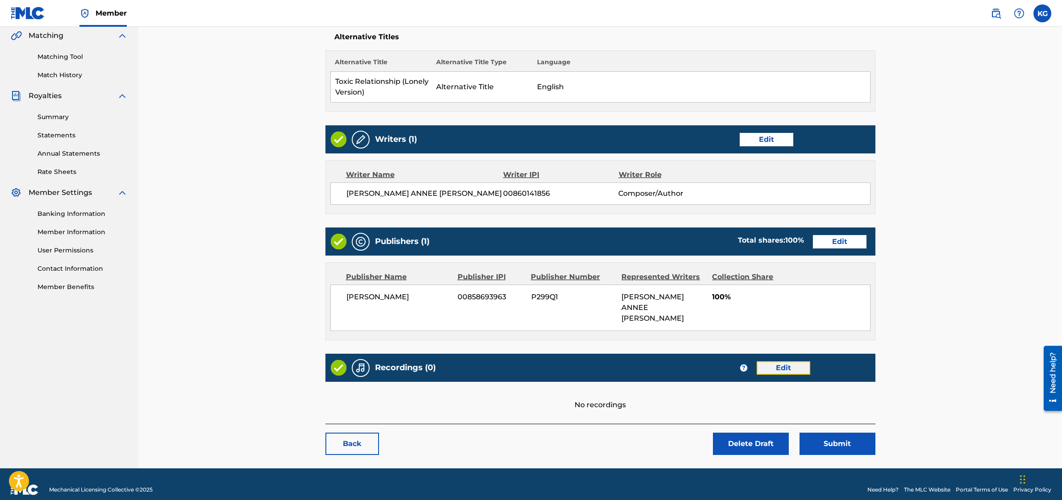
click at [790, 362] on link "Edit" at bounding box center [784, 368] width 54 height 13
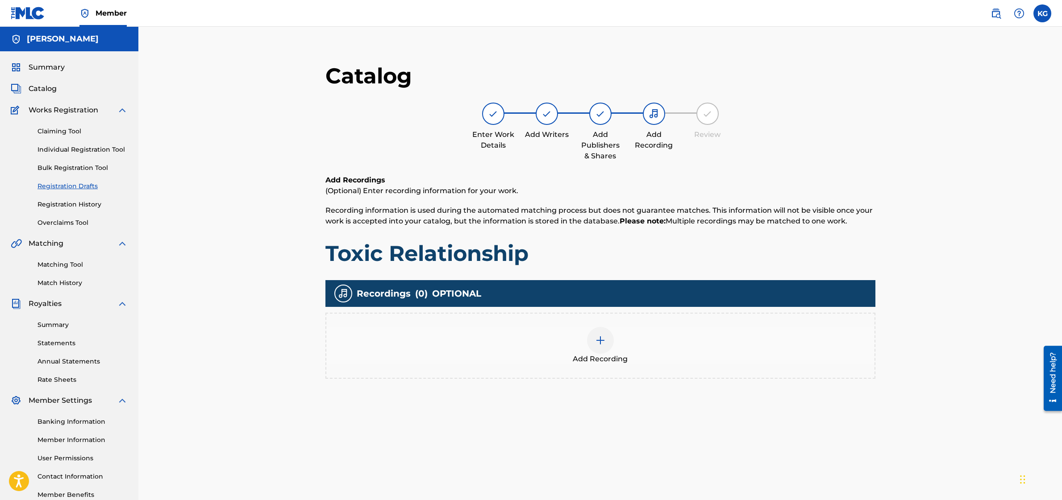
click at [606, 343] on div at bounding box center [600, 340] width 27 height 27
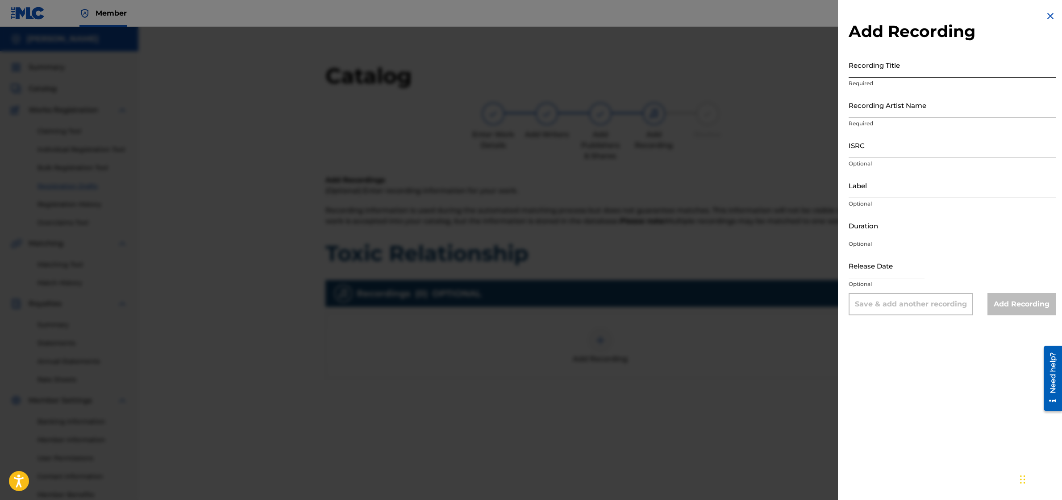
click at [864, 70] on input "Recording Title" at bounding box center [952, 64] width 207 height 25
type input "Toxic Relationship"
click at [886, 104] on input "Recording Artist Name" at bounding box center [952, 104] width 207 height 25
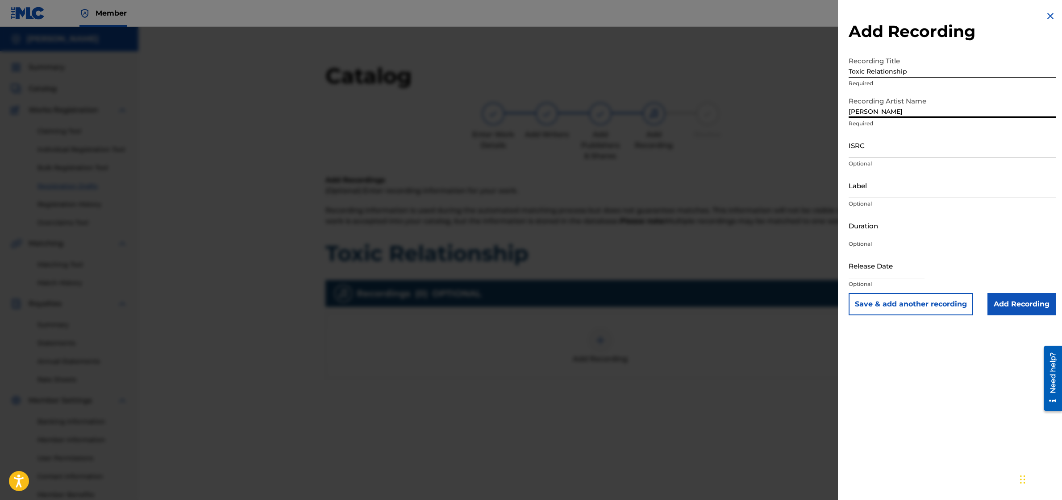
type input "[PERSON_NAME]"
click at [894, 147] on input "ISRC" at bounding box center [952, 145] width 207 height 25
paste input "QZWFE2446517"
type input "QZWFE2446517"
click at [873, 229] on input "Duration" at bounding box center [952, 225] width 207 height 25
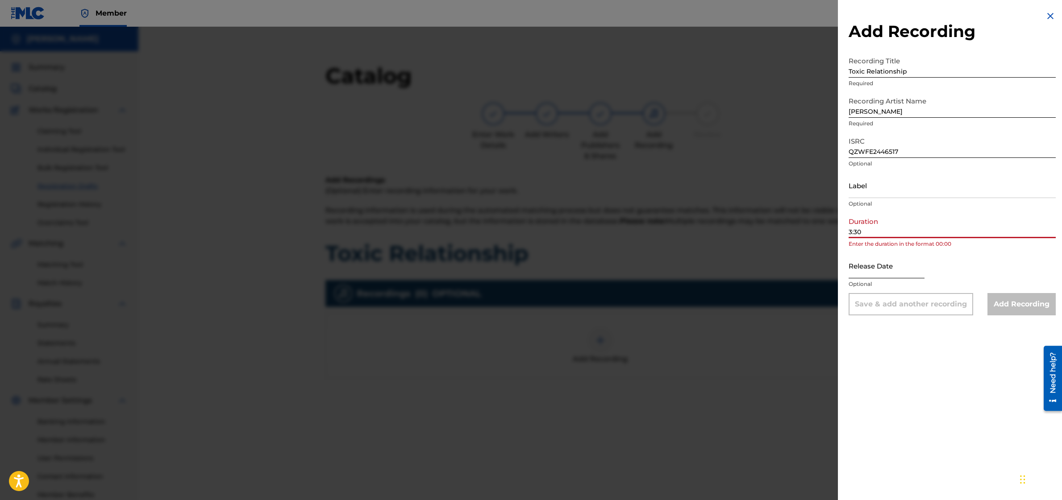
type input "3:30"
click at [875, 266] on input "text" at bounding box center [887, 265] width 76 height 25
select select "8"
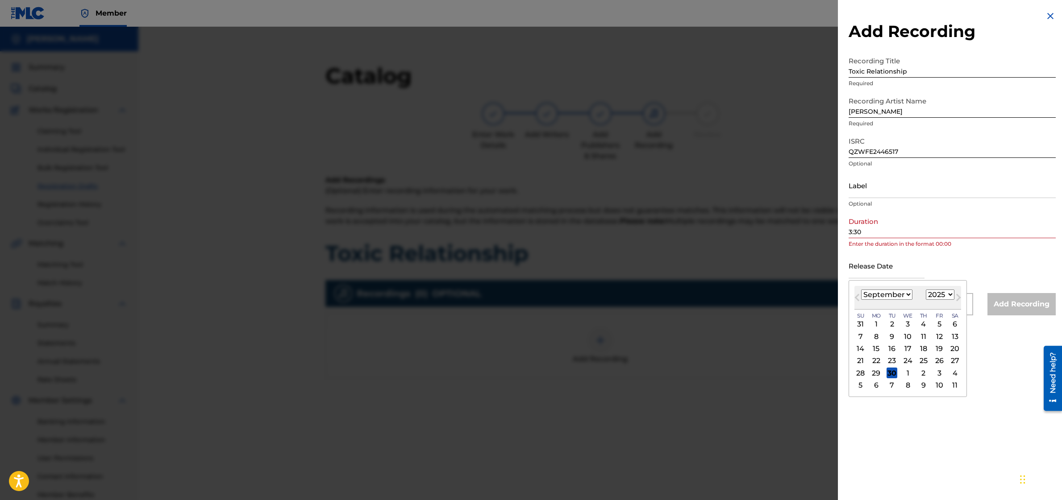
click at [945, 295] on select "1899 1900 1901 1902 1903 1904 1905 1906 1907 1908 1909 1910 1911 1912 1913 1914…" at bounding box center [940, 295] width 29 height 10
select select "2024"
click at [897, 293] on select "January February March April May June July August September October November De…" at bounding box center [886, 295] width 51 height 10
select select "9"
click at [940, 349] on div "18" at bounding box center [939, 349] width 11 height 11
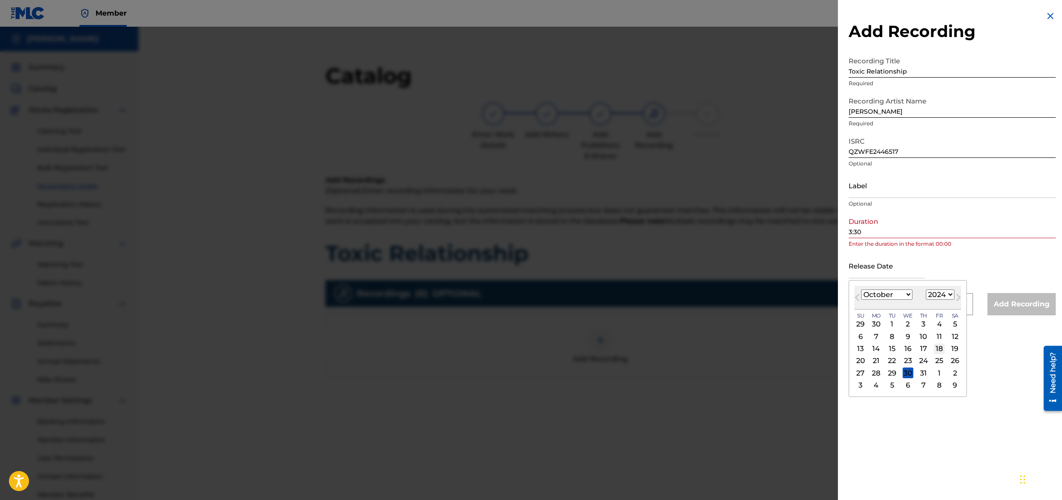
type input "[DATE]"
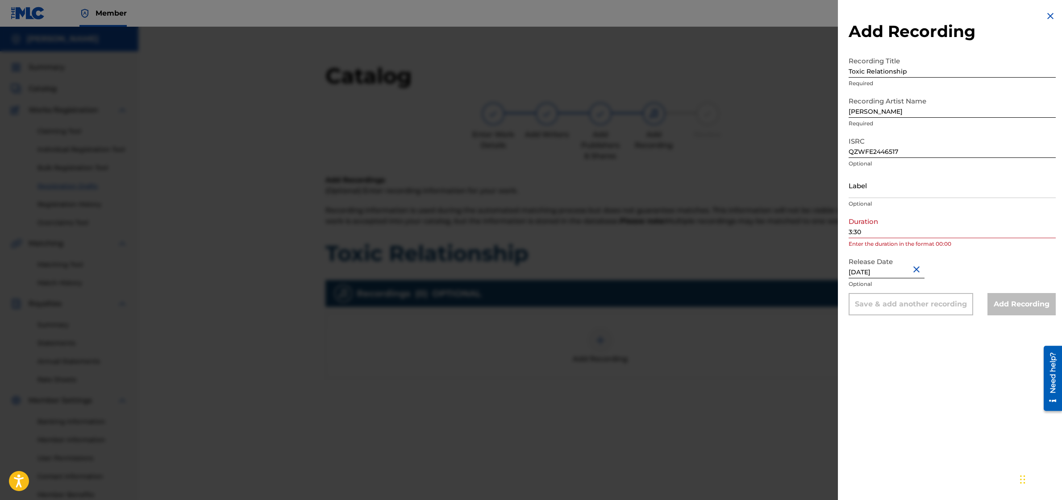
click at [940, 349] on div "Add Recording Recording Title Toxic Relationship Required Recording Artist Name…" at bounding box center [952, 250] width 229 height 500
click at [849, 234] on input "3:30" at bounding box center [952, 225] width 207 height 25
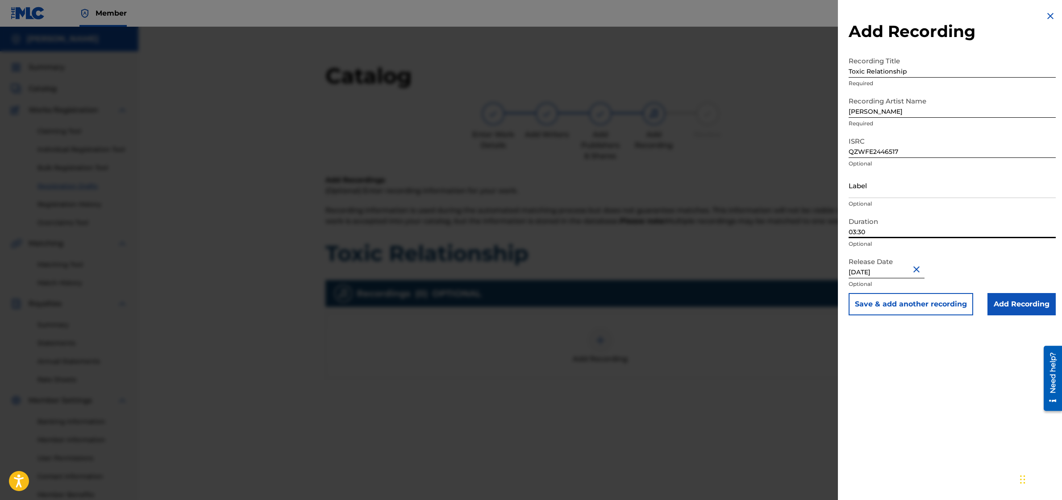
type input "03:30"
click at [975, 262] on div "Release Date [DATE] Optional" at bounding box center [952, 273] width 207 height 40
click at [949, 300] on button "Save & add another recording" at bounding box center [911, 304] width 125 height 22
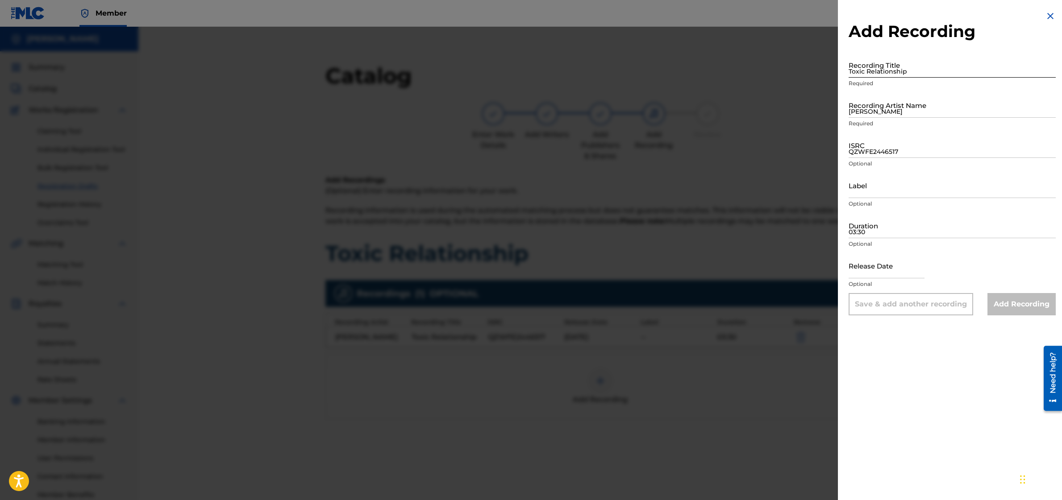
click at [890, 72] on input "Toxic Relationship" at bounding box center [952, 64] width 207 height 25
type input "Toxic Relationship (Lonely Version)"
click at [887, 103] on input "[PERSON_NAME]" at bounding box center [952, 104] width 207 height 25
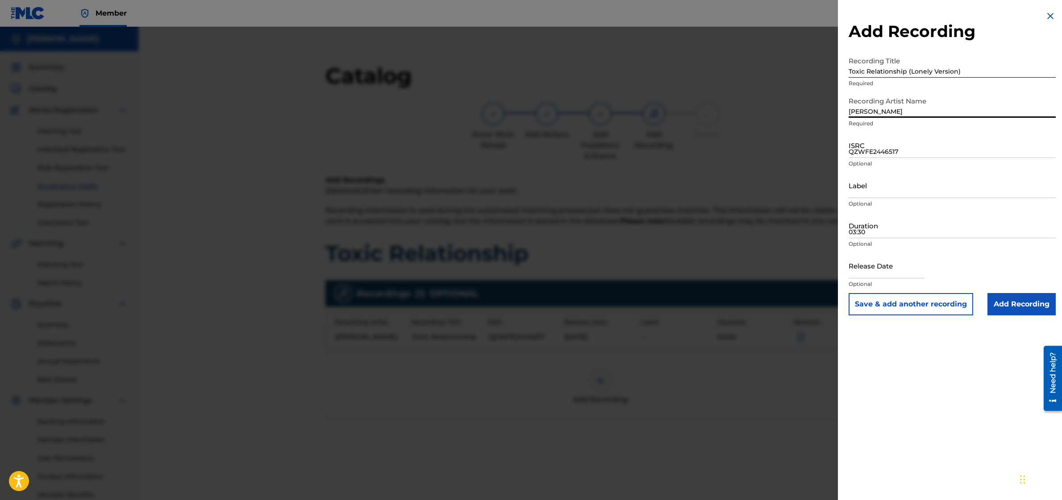
type input "[PERSON_NAME]"
click at [915, 143] on input "QZWFE2446517" at bounding box center [952, 145] width 207 height 25
paste input "QT3F32453403"
type input "QT3F32453403"
click at [892, 226] on input "03:30" at bounding box center [952, 225] width 207 height 25
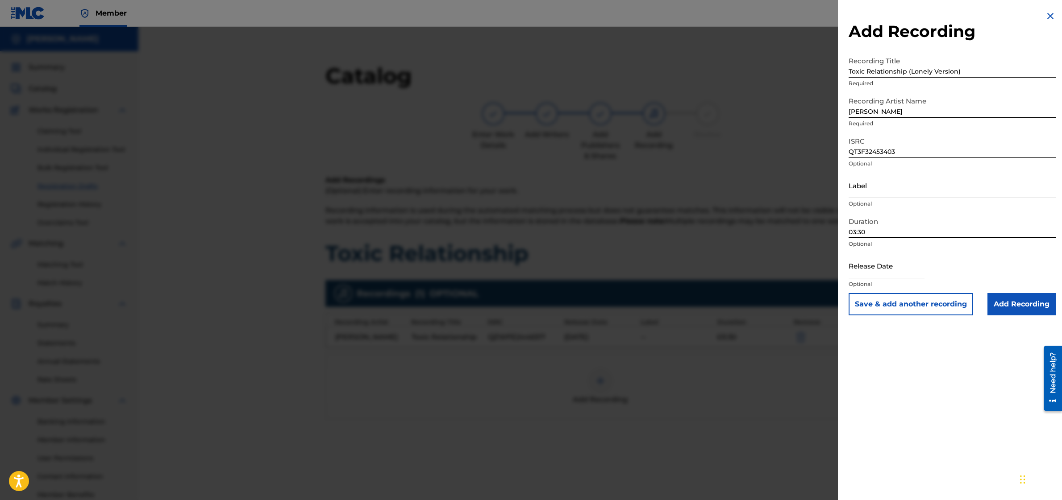
type input "03:30"
click at [860, 268] on input "text" at bounding box center [887, 265] width 76 height 25
select select "8"
select select "2025"
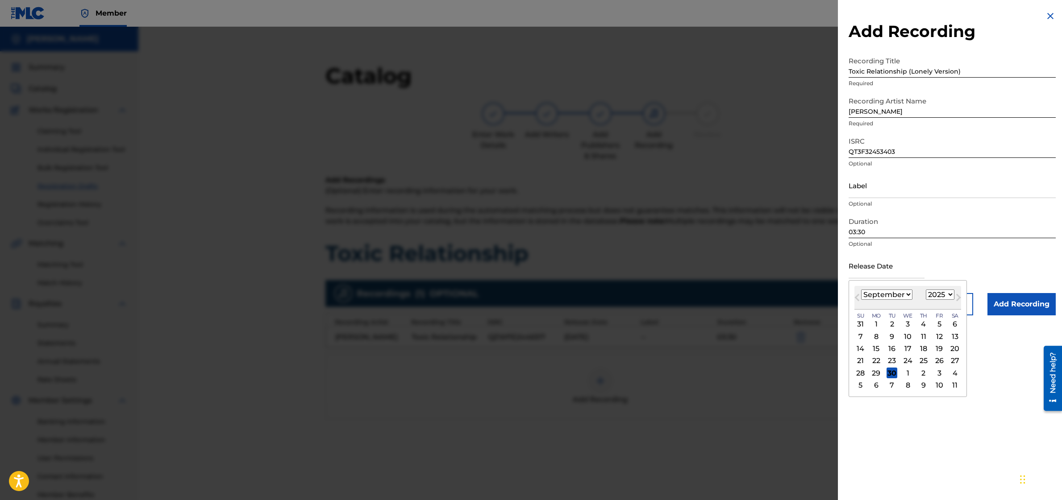
click at [867, 294] on select "January February March April May June July August September October November De…" at bounding box center [886, 295] width 51 height 10
select select "0"
click at [935, 357] on div "24" at bounding box center [939, 361] width 11 height 11
type input "[DATE]"
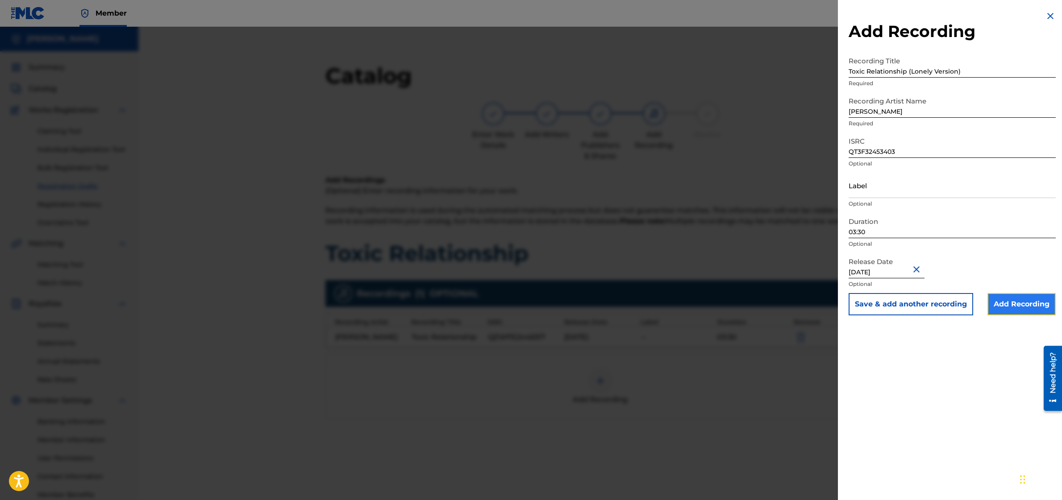
click at [1015, 304] on input "Add Recording" at bounding box center [1021, 304] width 68 height 22
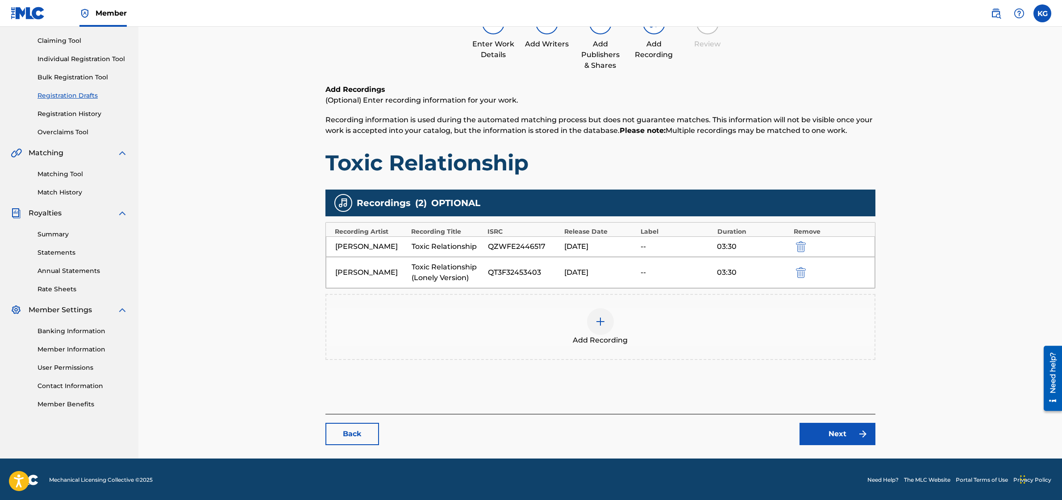
scroll to position [92, 0]
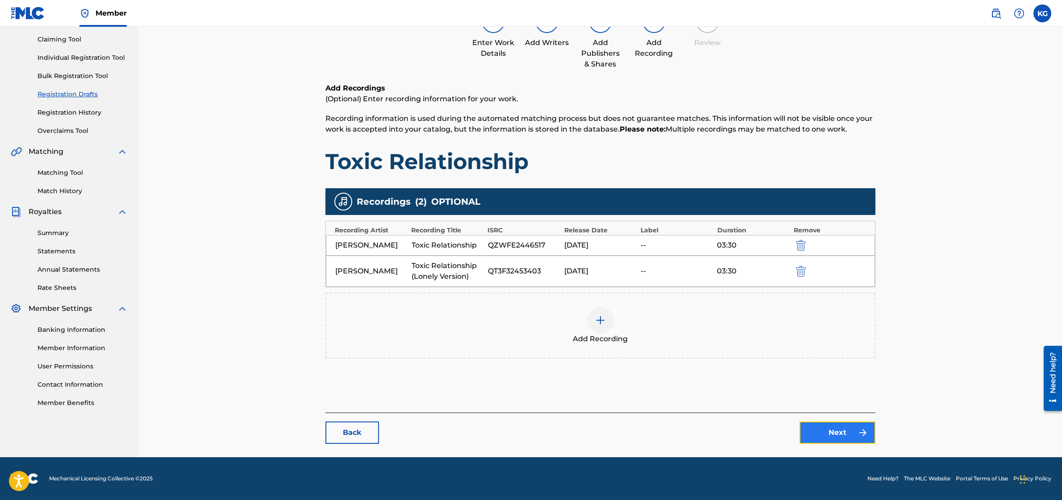
click at [839, 437] on link "Next" at bounding box center [837, 433] width 76 height 22
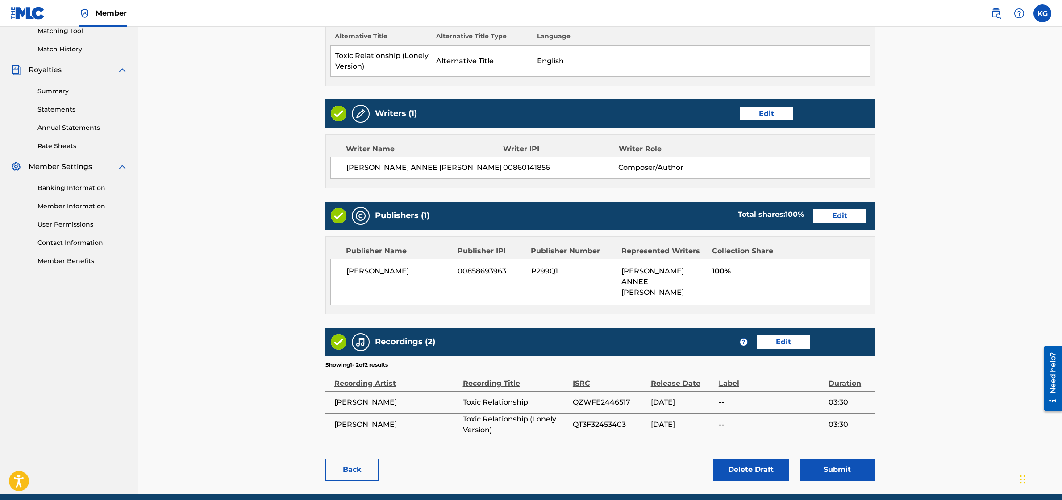
scroll to position [259, 0]
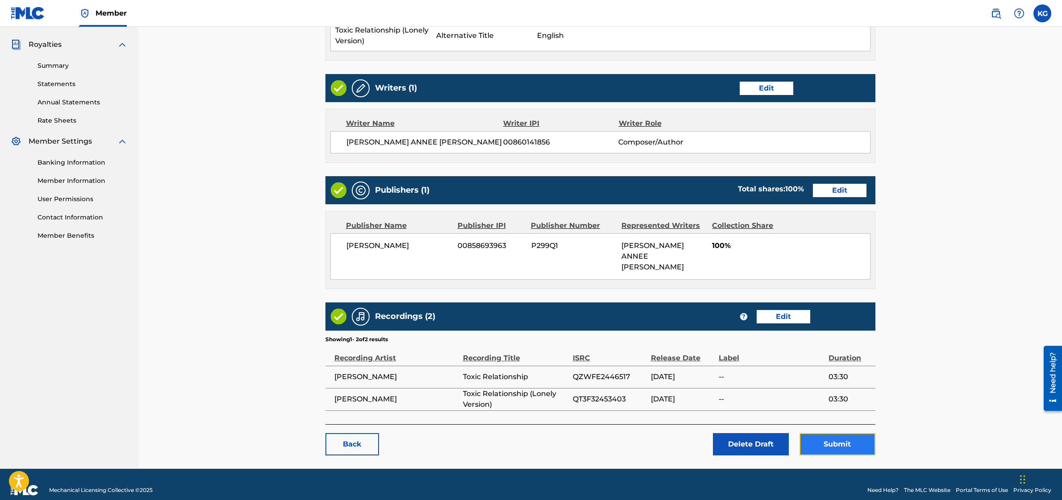
click at [853, 433] on button "Submit" at bounding box center [837, 444] width 76 height 22
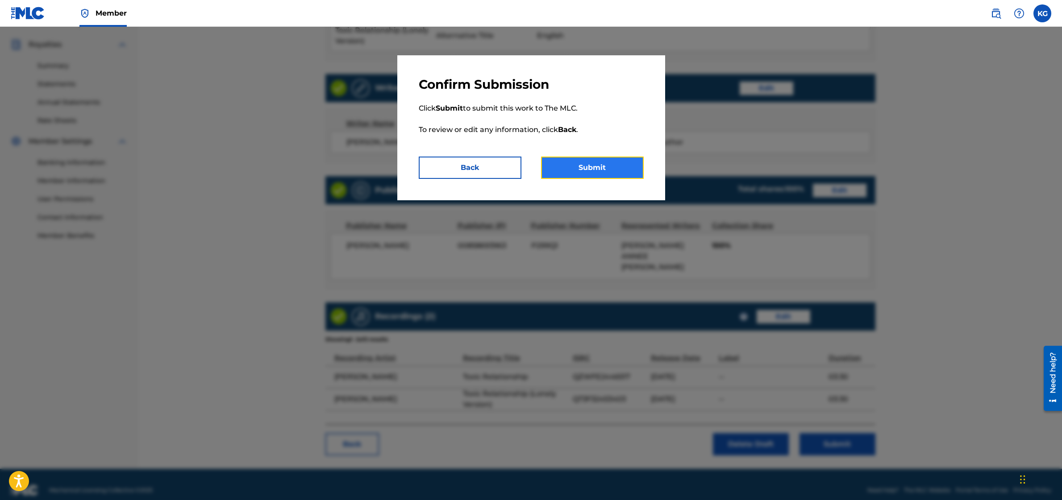
click at [563, 159] on button "Submit" at bounding box center [592, 168] width 103 height 22
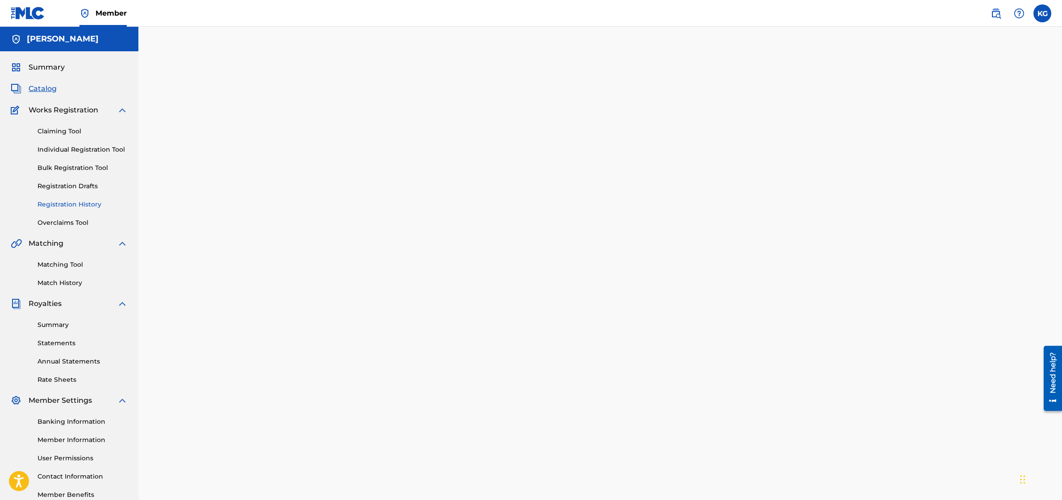
click at [85, 206] on link "Registration History" at bounding box center [82, 204] width 90 height 9
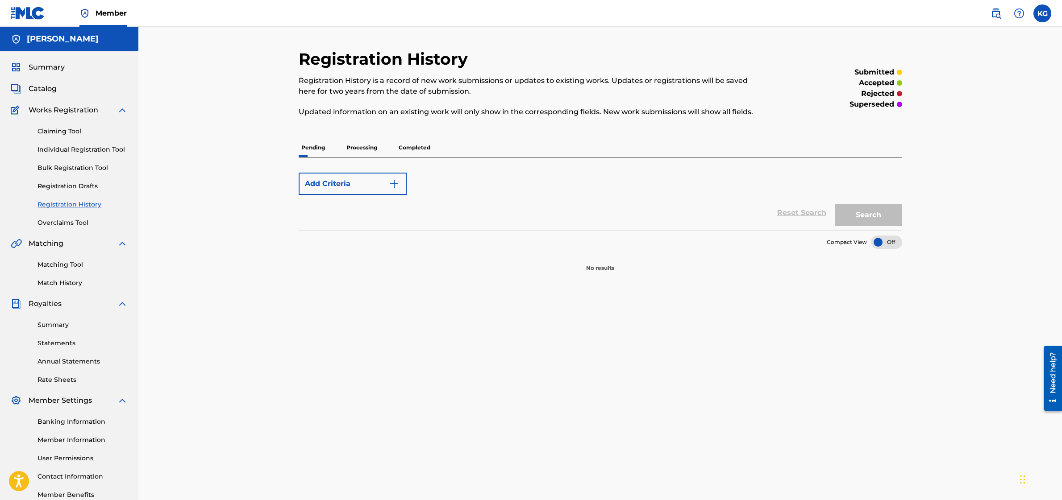
click at [316, 151] on p "Pending" at bounding box center [313, 147] width 29 height 19
click at [358, 152] on p "Processing" at bounding box center [362, 147] width 36 height 19
click at [320, 149] on p "Pending" at bounding box center [313, 147] width 29 height 19
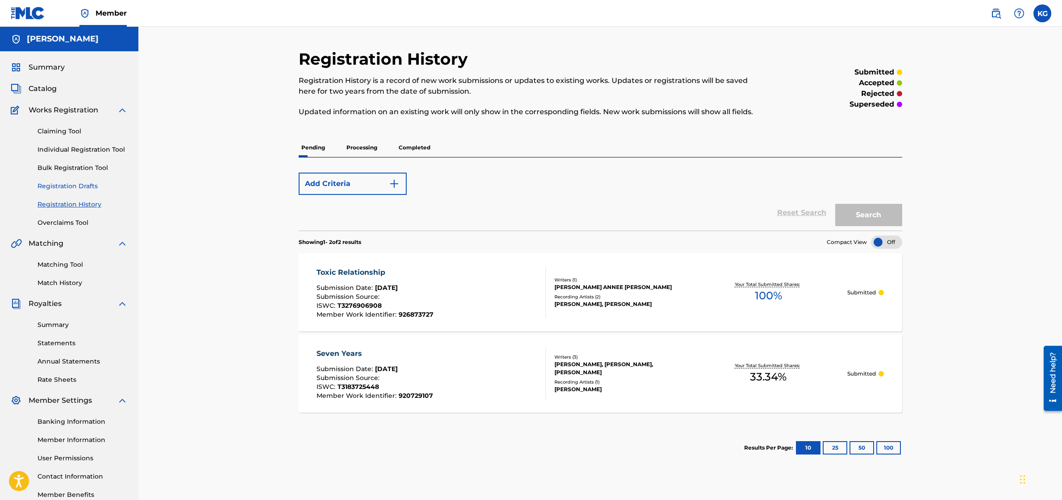
click at [88, 184] on link "Registration Drafts" at bounding box center [82, 186] width 90 height 9
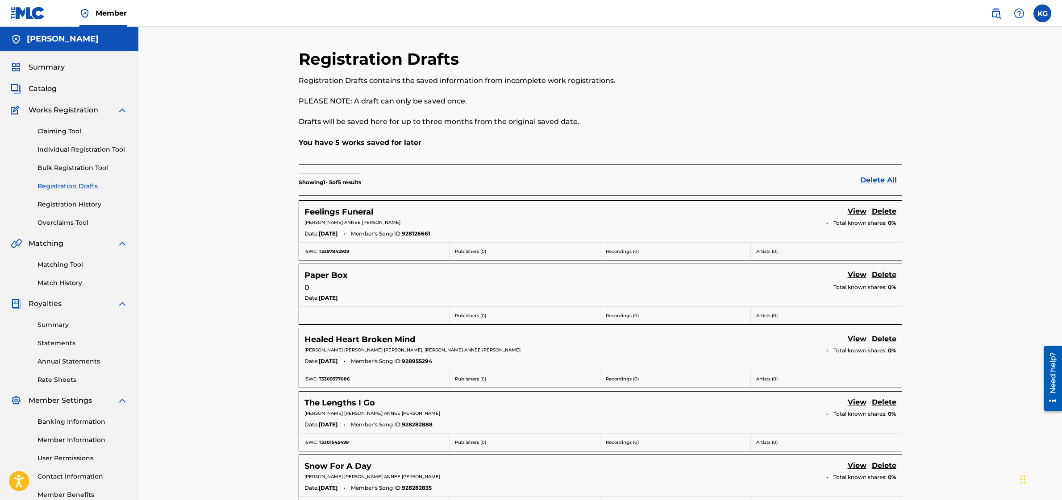
scroll to position [72, 0]
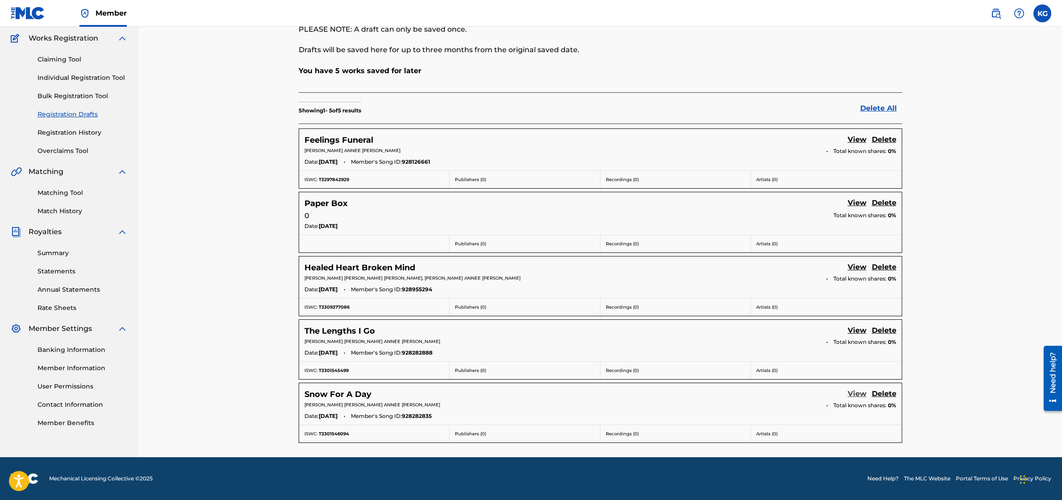
click at [851, 394] on link "View" at bounding box center [857, 395] width 19 height 12
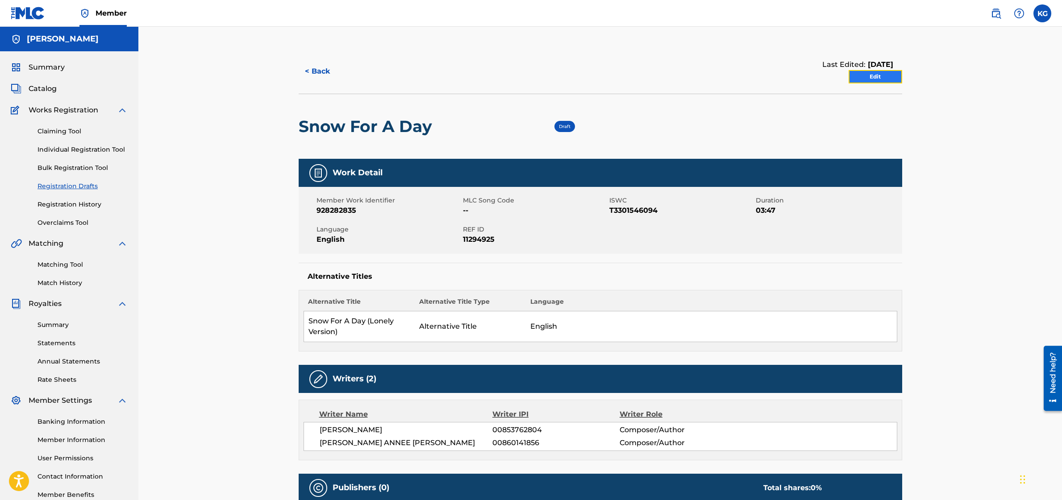
click at [868, 79] on link "Edit" at bounding box center [876, 76] width 54 height 13
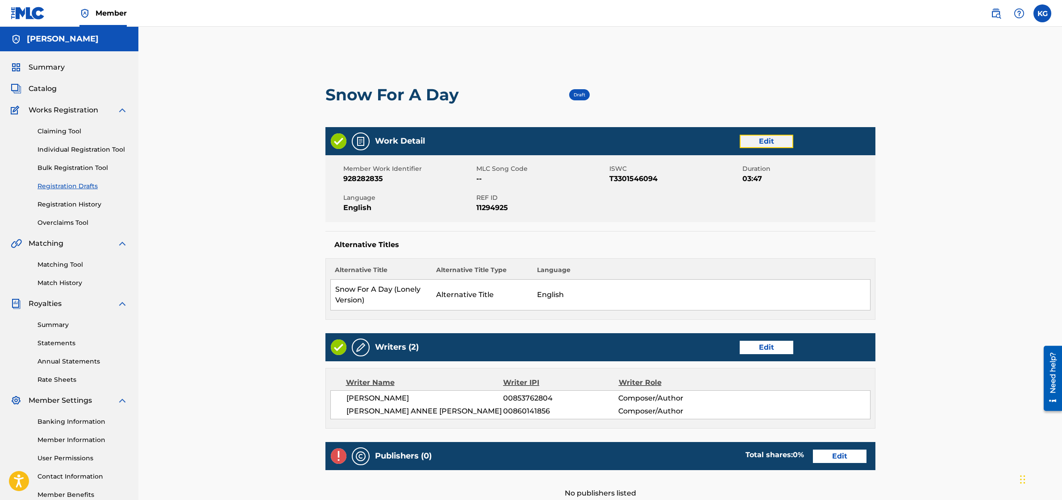
click at [781, 139] on link "Edit" at bounding box center [767, 141] width 54 height 13
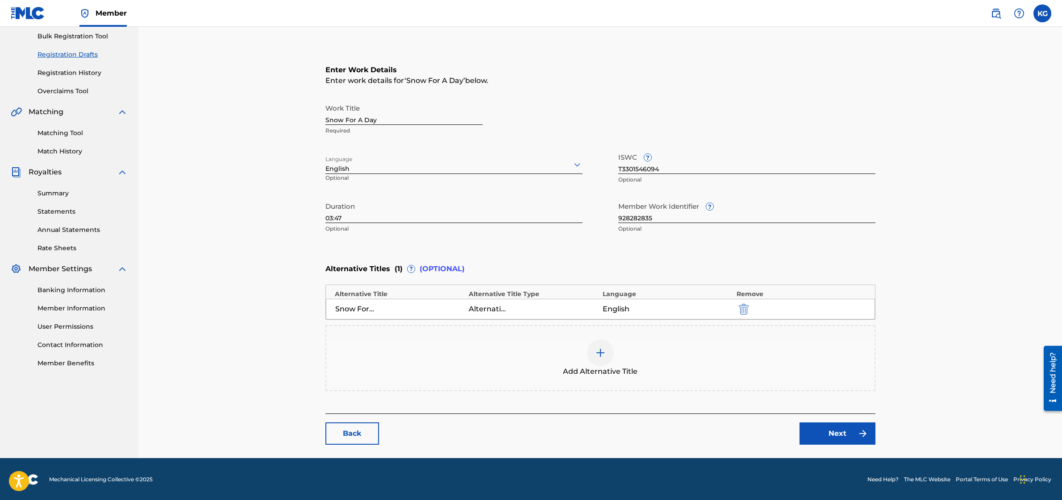
scroll to position [133, 0]
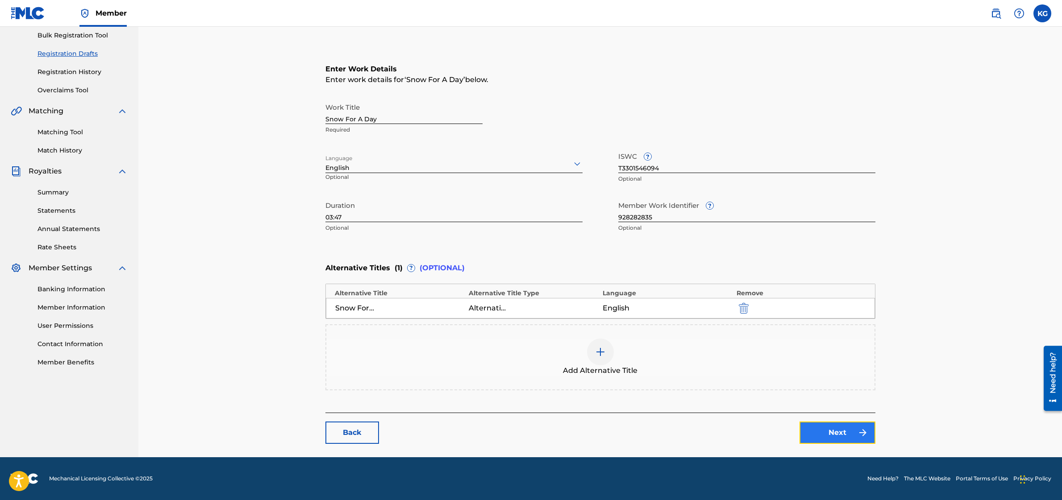
click at [826, 425] on link "Next" at bounding box center [837, 433] width 76 height 22
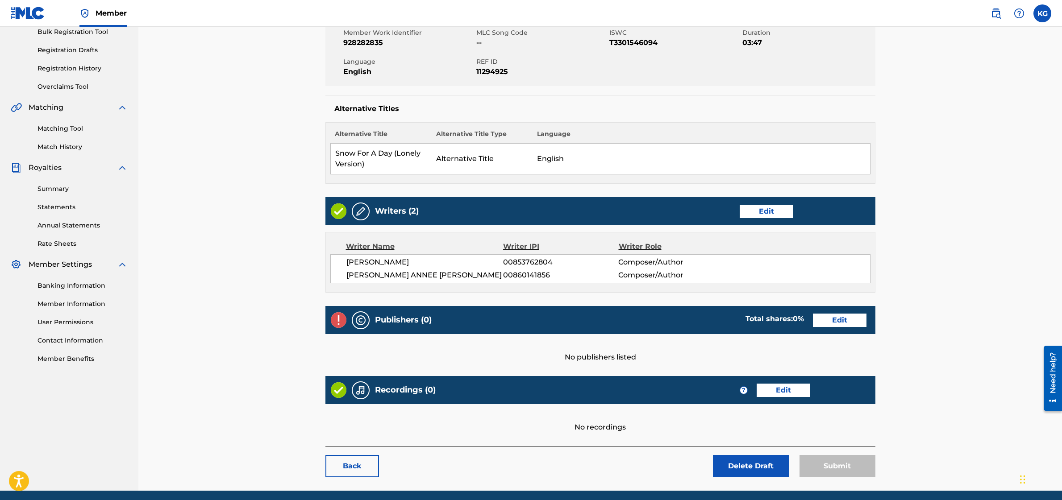
scroll to position [138, 0]
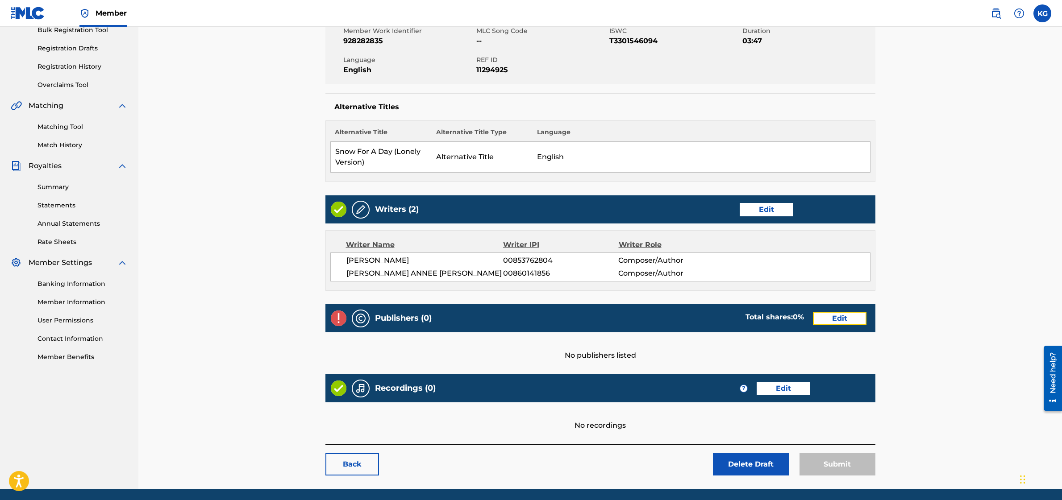
click at [832, 320] on link "Edit" at bounding box center [840, 318] width 54 height 13
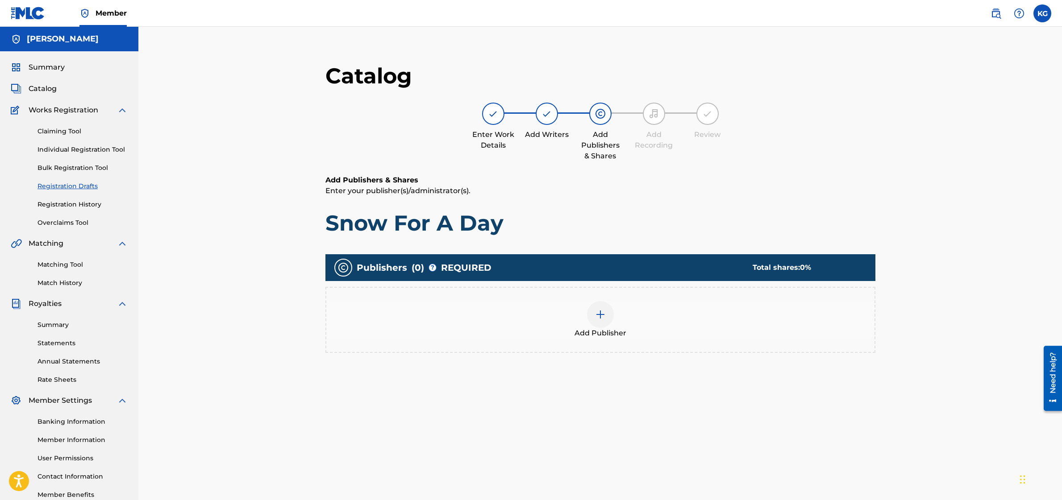
click at [603, 313] on img at bounding box center [600, 314] width 11 height 11
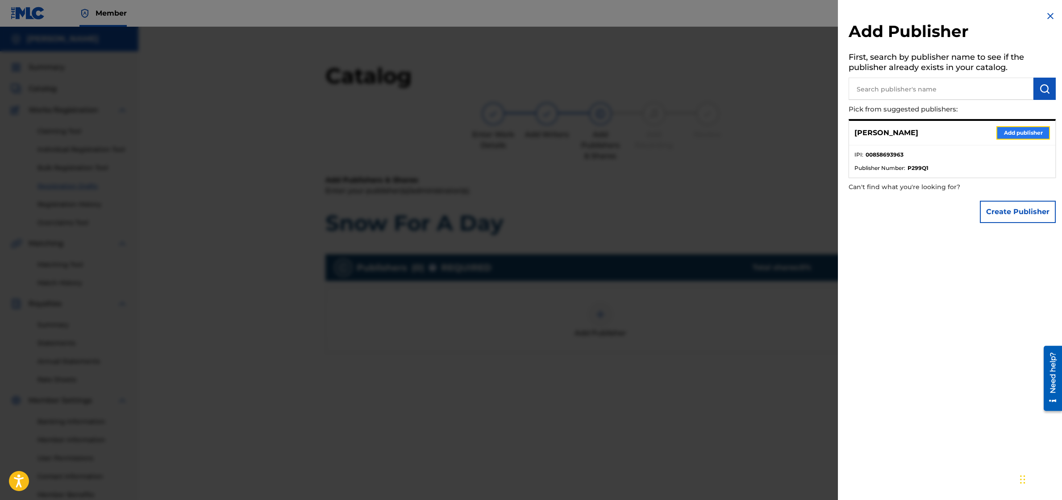
click at [1002, 131] on button "Add publisher" at bounding box center [1023, 132] width 54 height 13
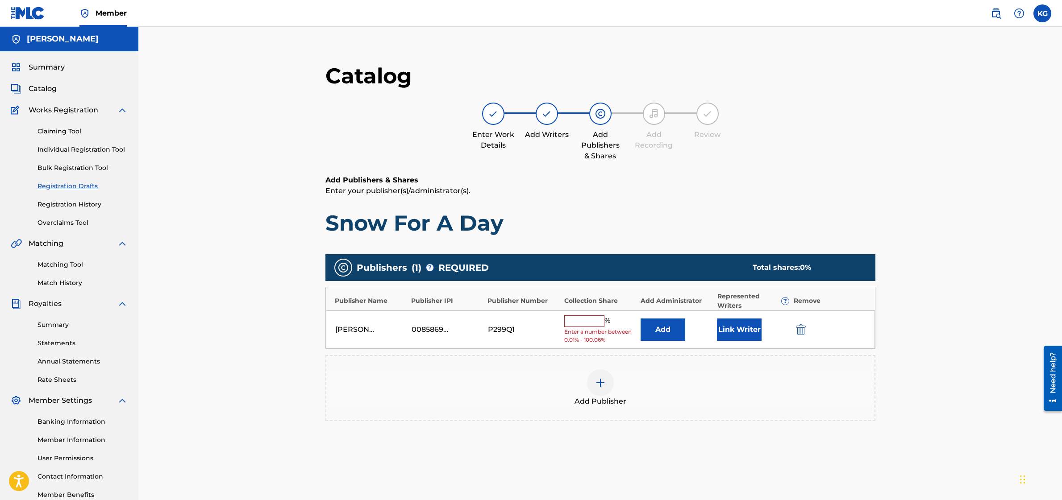
click at [589, 319] on input "text" at bounding box center [584, 322] width 40 height 12
type input "50"
click at [724, 323] on button "Link Writer" at bounding box center [739, 327] width 45 height 22
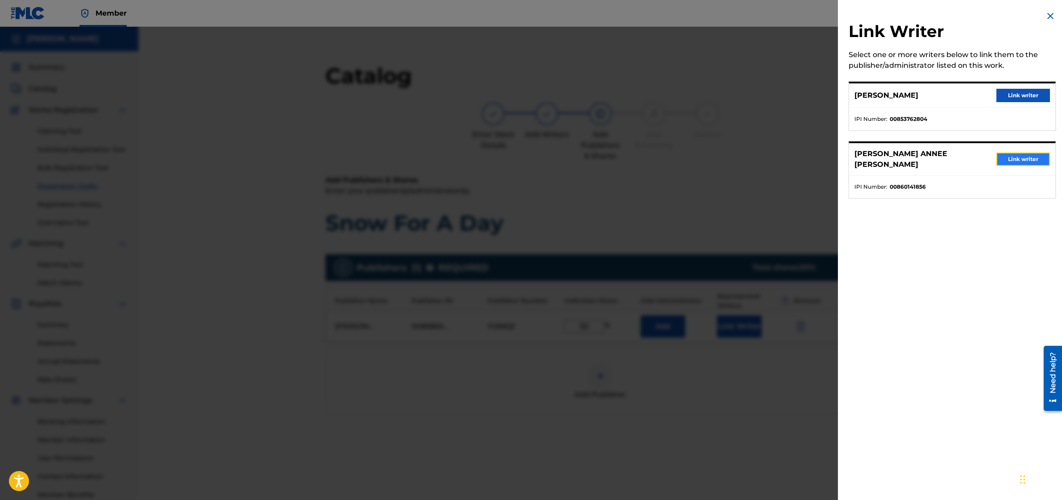
click at [1030, 154] on button "Link writer" at bounding box center [1023, 159] width 54 height 13
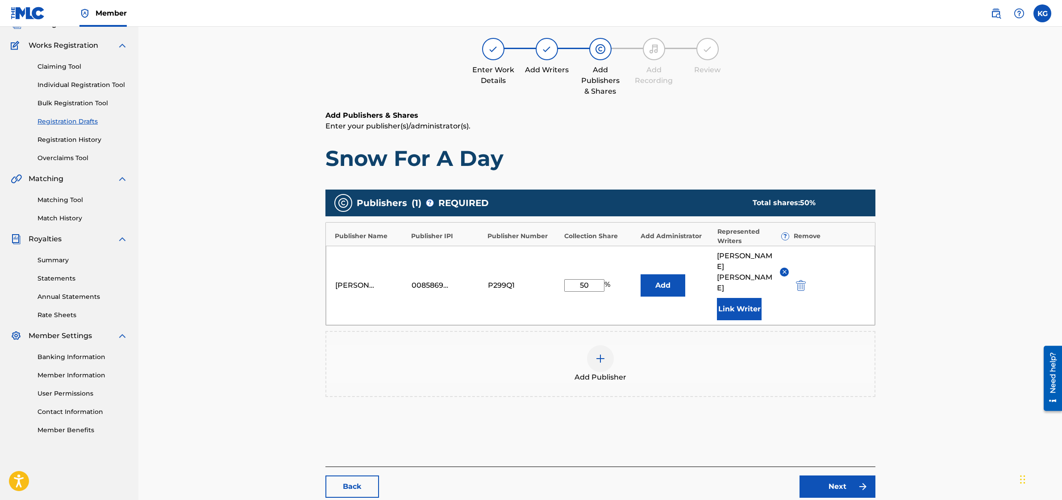
scroll to position [65, 0]
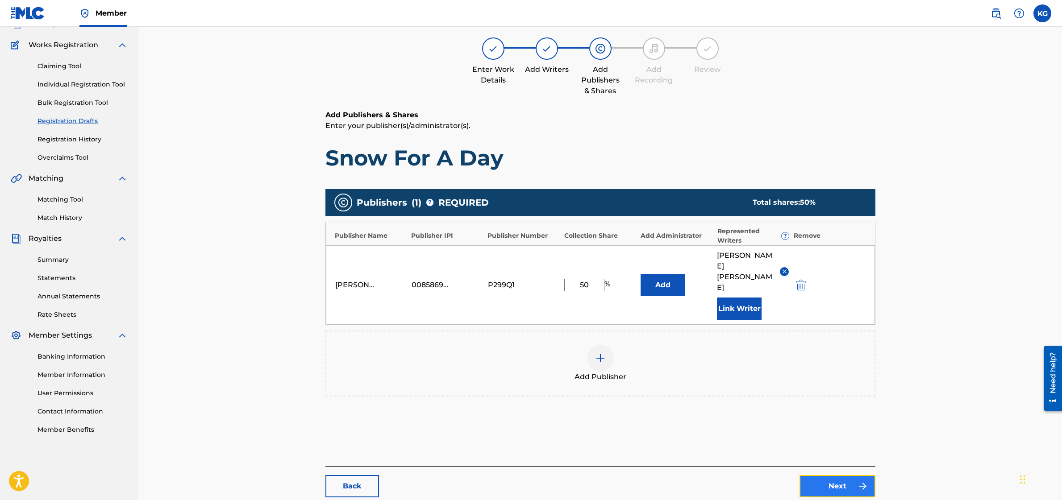
click at [851, 475] on link "Next" at bounding box center [837, 486] width 76 height 22
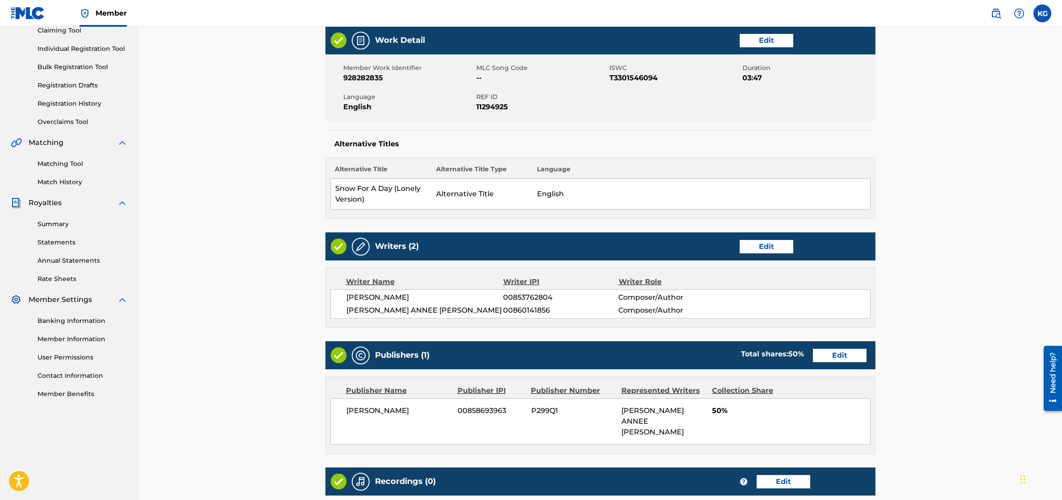
scroll to position [214, 0]
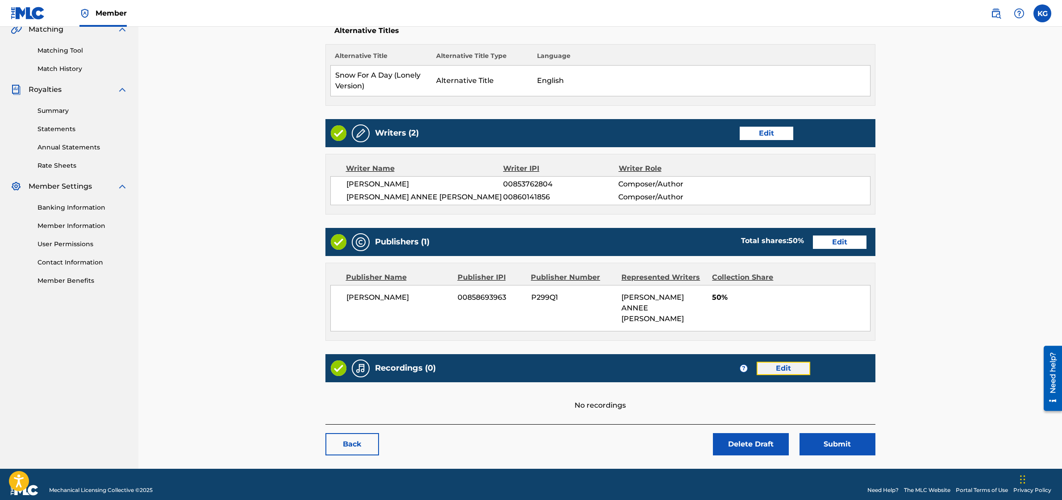
click at [787, 362] on link "Edit" at bounding box center [784, 368] width 54 height 13
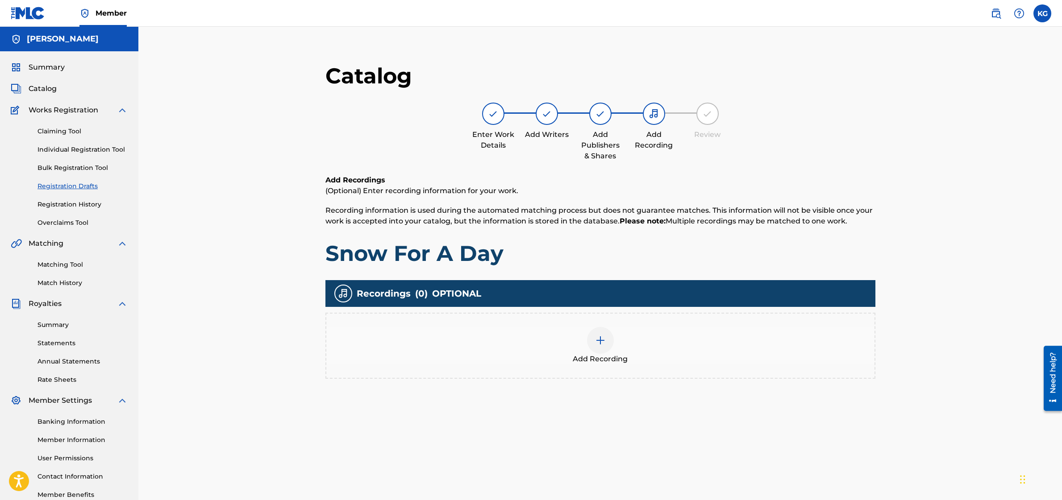
click at [599, 345] on img at bounding box center [600, 340] width 11 height 11
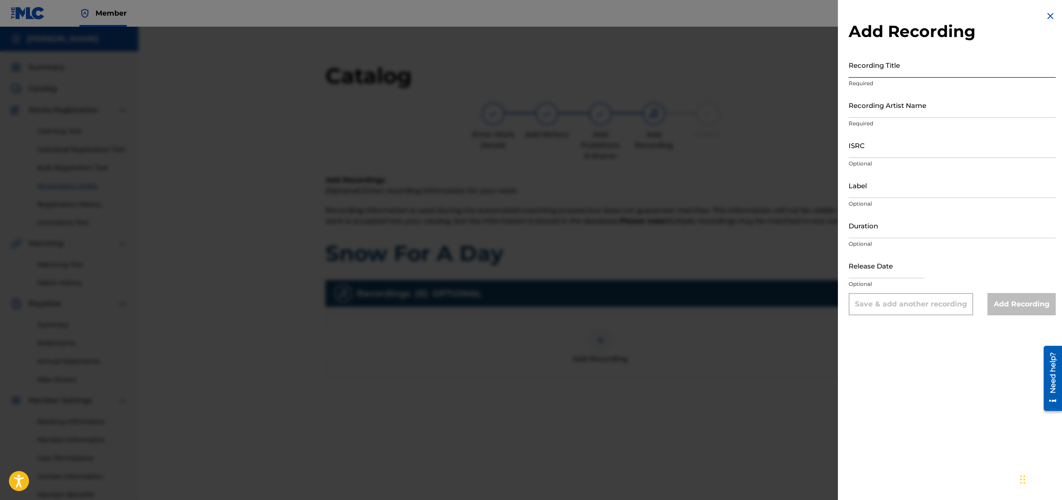
click at [875, 65] on input "Recording Title" at bounding box center [952, 64] width 207 height 25
type input "Snow For A Day"
click at [911, 111] on input "Recording Artist Name" at bounding box center [952, 104] width 207 height 25
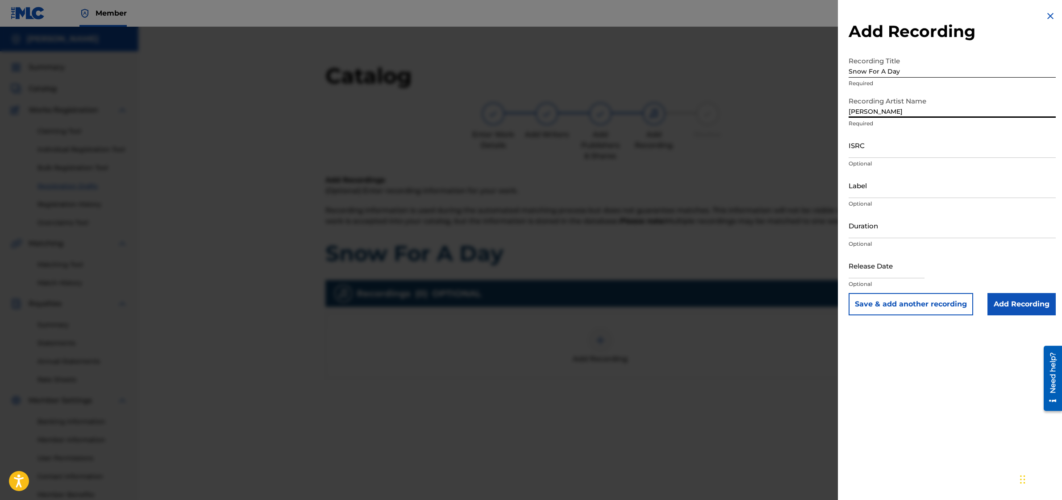
type input "[PERSON_NAME]"
click at [852, 142] on input "ISRC" at bounding box center [952, 145] width 207 height 25
paste input "QZFZ62574638"
type input "QZFZ62574638"
click at [895, 266] on input "text" at bounding box center [887, 265] width 76 height 25
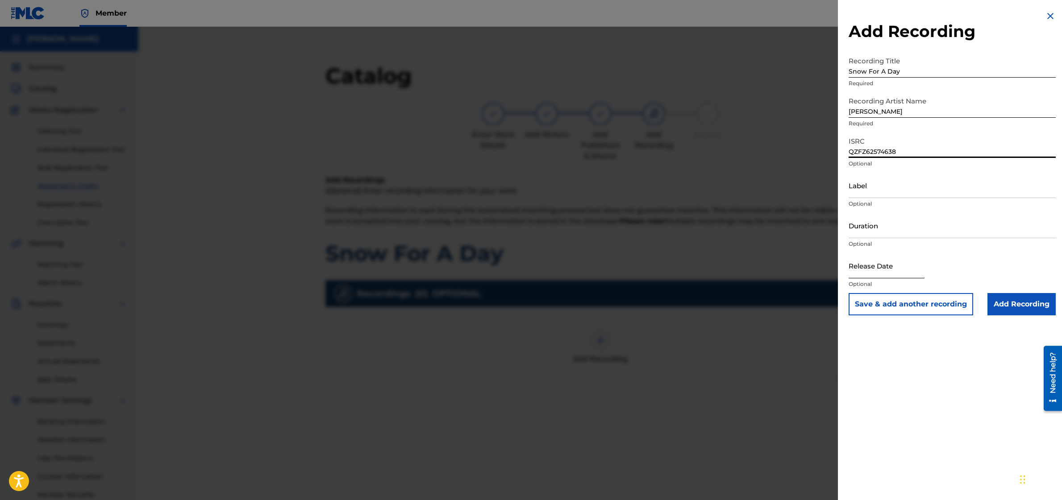
select select "8"
select select "2025"
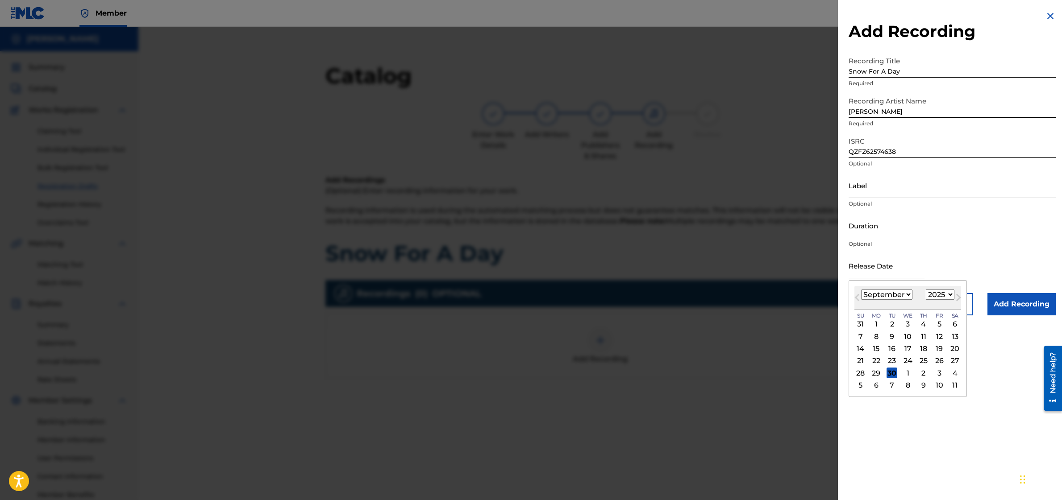
click at [868, 293] on select "January February March April May June July August September October November De…" at bounding box center [886, 295] width 51 height 10
select select "1"
click at [938, 360] on div "21" at bounding box center [939, 361] width 11 height 11
type input "[DATE]"
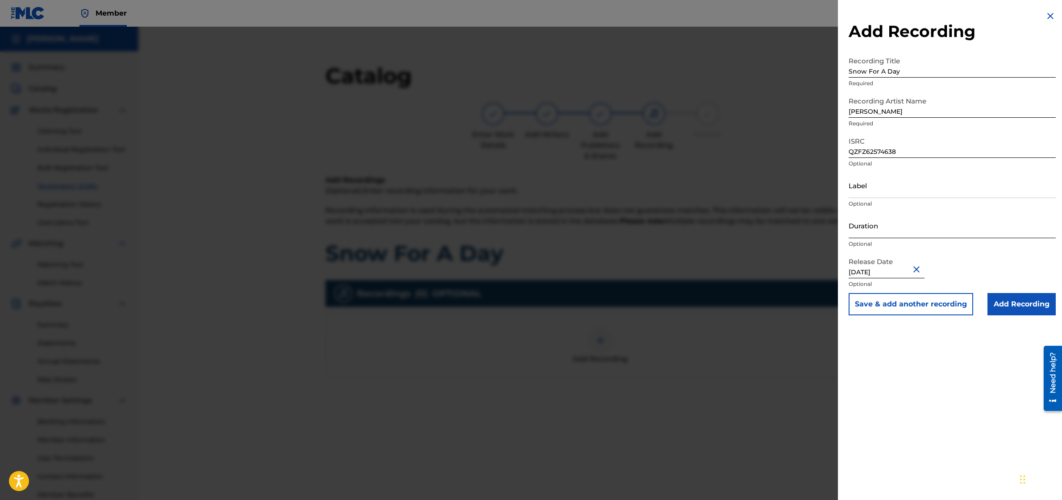
click at [865, 231] on input "Duration" at bounding box center [952, 225] width 207 height 25
type input "03:47"
click at [905, 307] on button "Save & add another recording" at bounding box center [911, 304] width 125 height 22
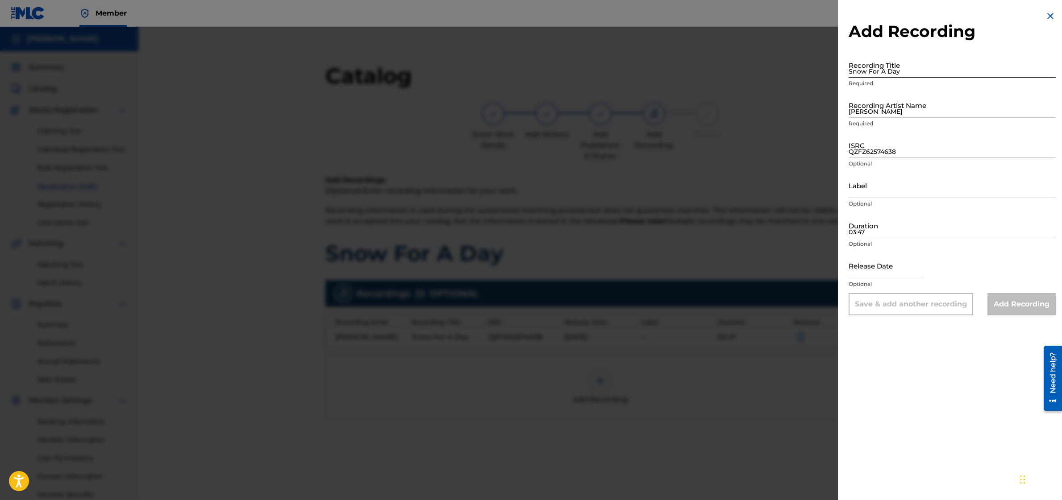
click at [870, 71] on input "Snow For A Day" at bounding box center [952, 64] width 207 height 25
type input "Snow For A Day (Lonely Version)"
click at [870, 107] on input "[PERSON_NAME]" at bounding box center [952, 104] width 207 height 25
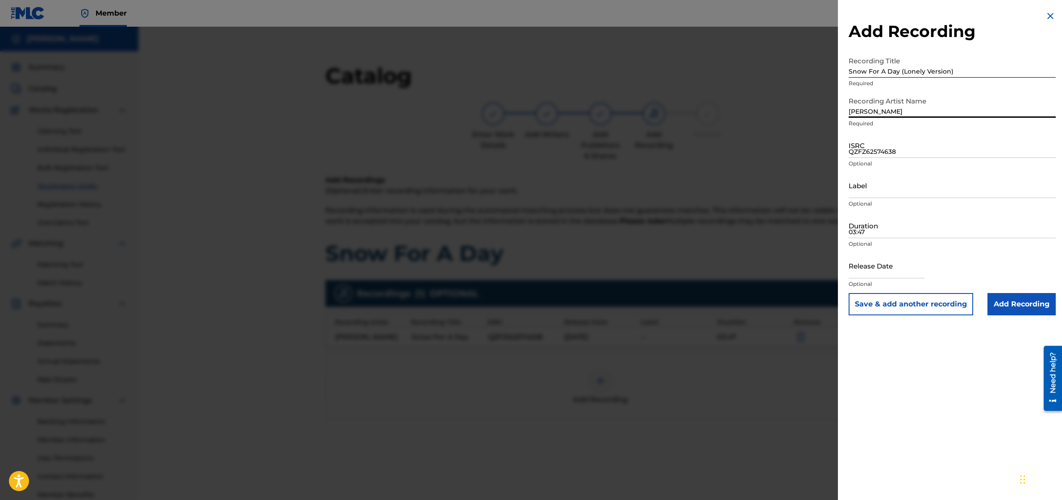
type input "[PERSON_NAME]"
click at [874, 153] on input "QZFZ62574638" at bounding box center [952, 145] width 207 height 25
paste input "QT4V72500001"
type input "QT4V72500001"
click at [874, 265] on input "text" at bounding box center [887, 265] width 76 height 25
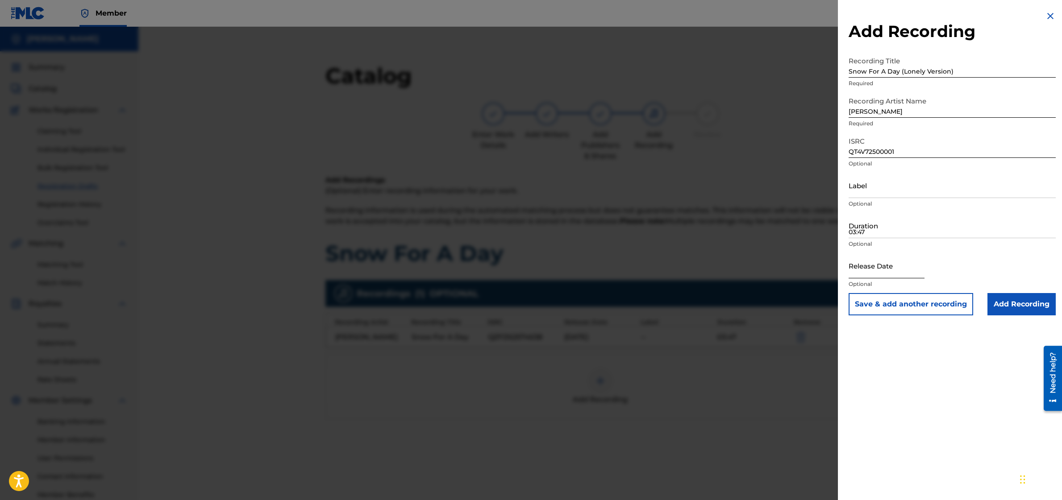
select select "8"
select select "2025"
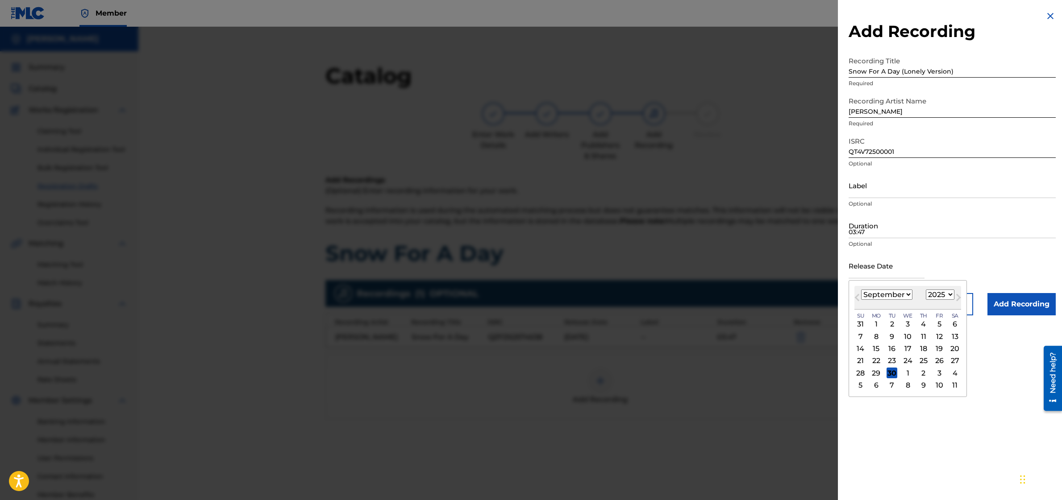
click at [871, 293] on select "January February March April May June July August September October November De…" at bounding box center [886, 295] width 51 height 10
select select "5"
click at [938, 337] on div "13" at bounding box center [939, 336] width 11 height 11
type input "[DATE]"
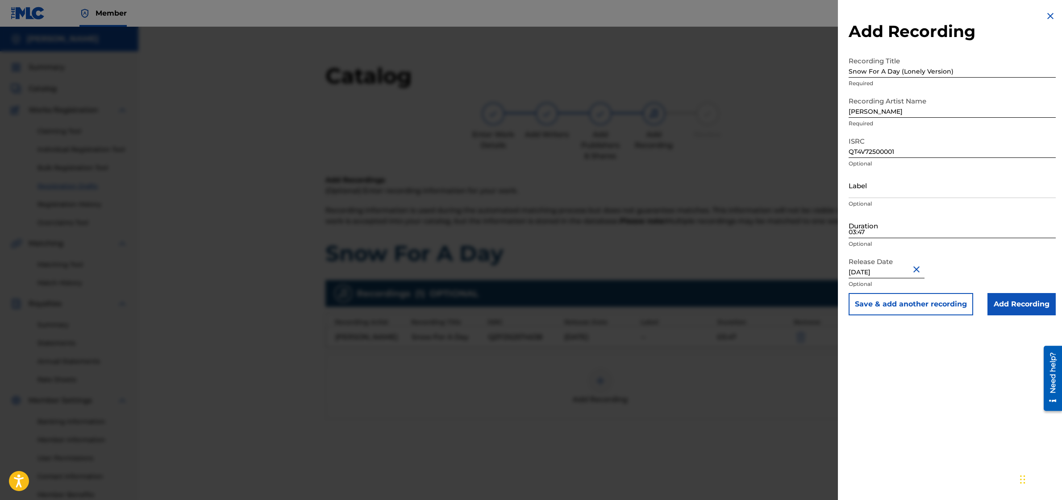
click at [870, 229] on input "03:47" at bounding box center [952, 225] width 207 height 25
type input "03:47"
click at [1017, 300] on input "Add Recording" at bounding box center [1021, 304] width 68 height 22
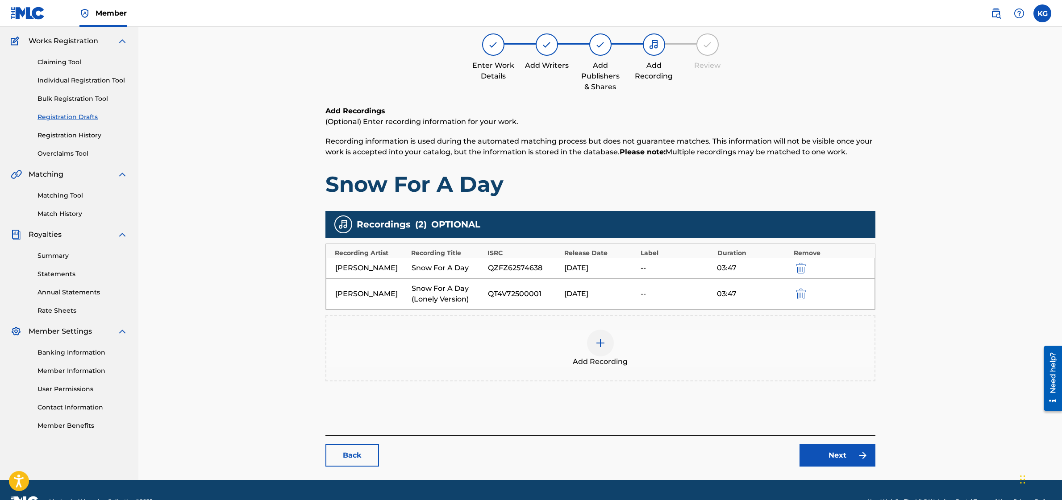
scroll to position [72, 0]
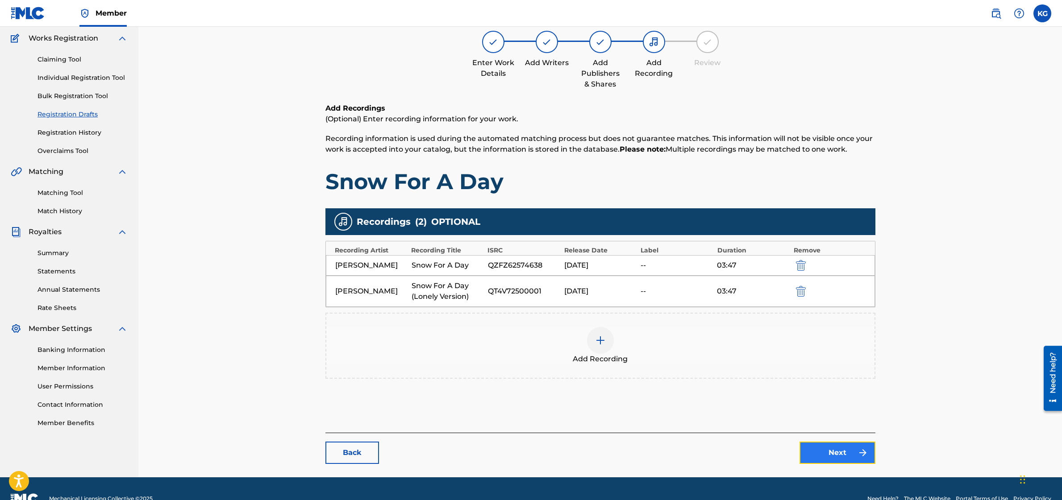
click at [821, 449] on link "Next" at bounding box center [837, 453] width 76 height 22
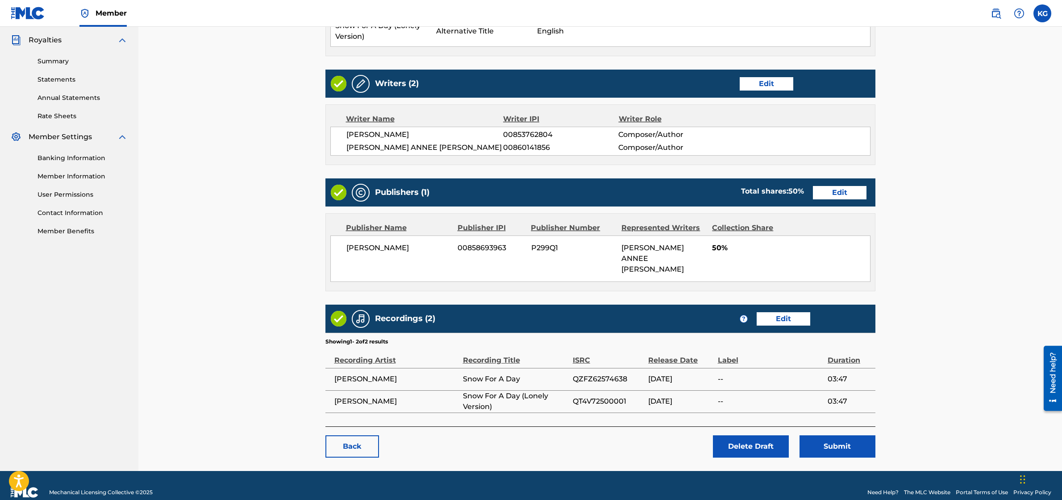
scroll to position [266, 0]
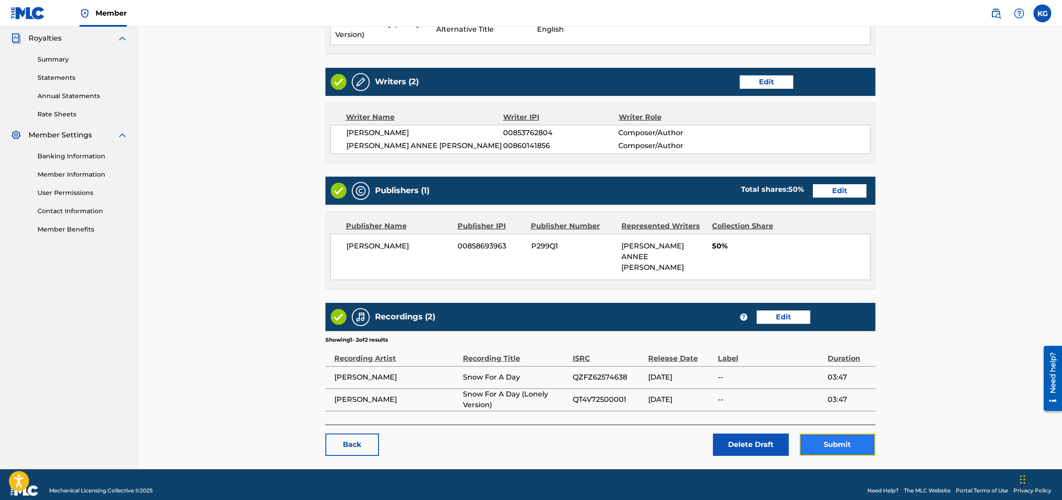
click at [837, 434] on button "Submit" at bounding box center [837, 445] width 76 height 22
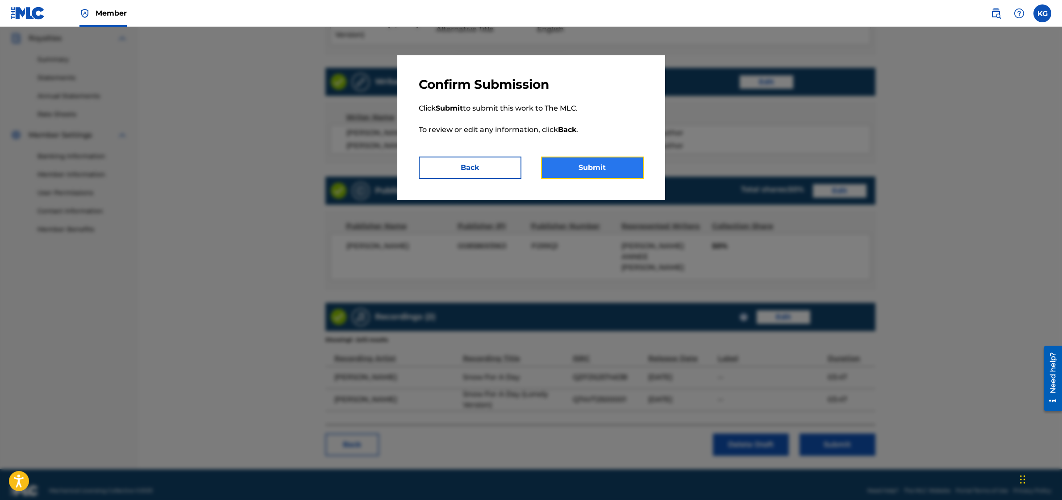
click at [609, 171] on button "Submit" at bounding box center [592, 168] width 103 height 22
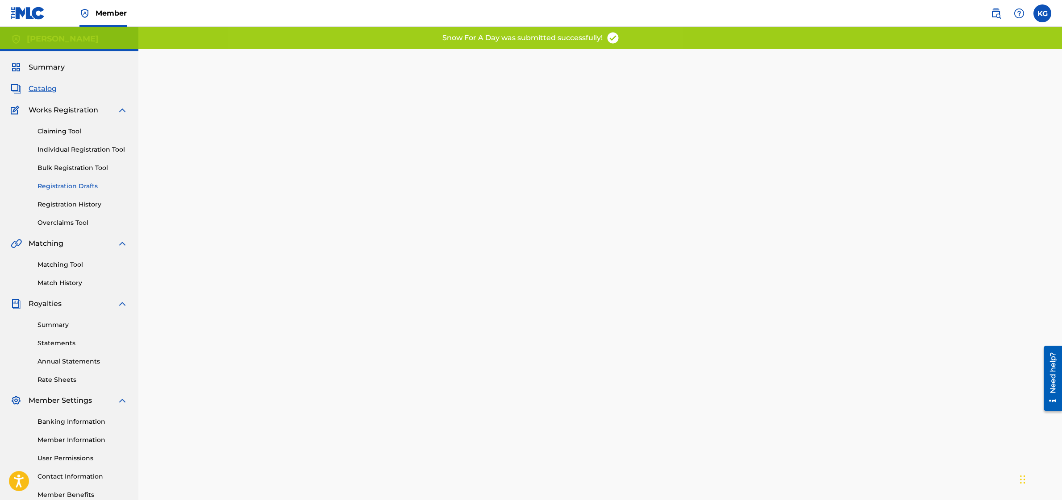
click at [76, 188] on link "Registration Drafts" at bounding box center [82, 186] width 90 height 9
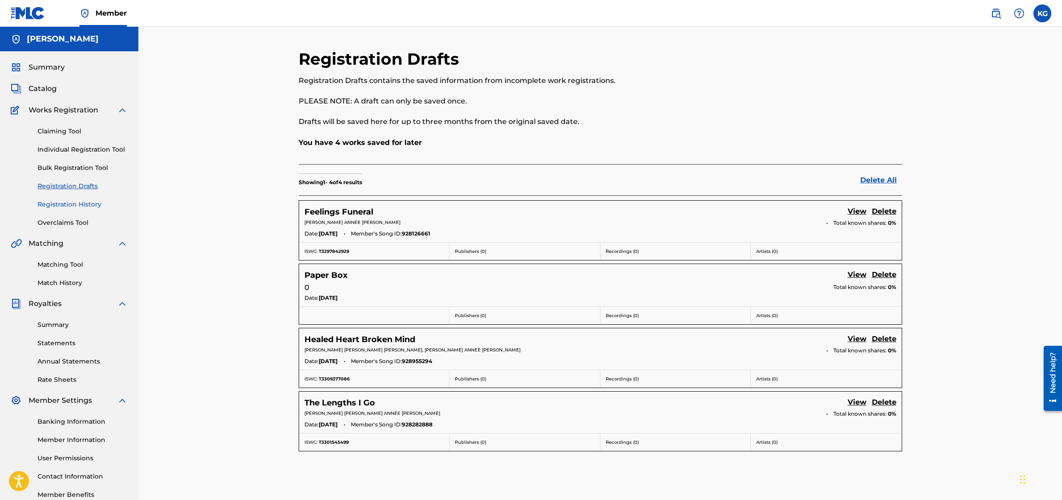
click at [75, 206] on link "Registration History" at bounding box center [82, 204] width 90 height 9
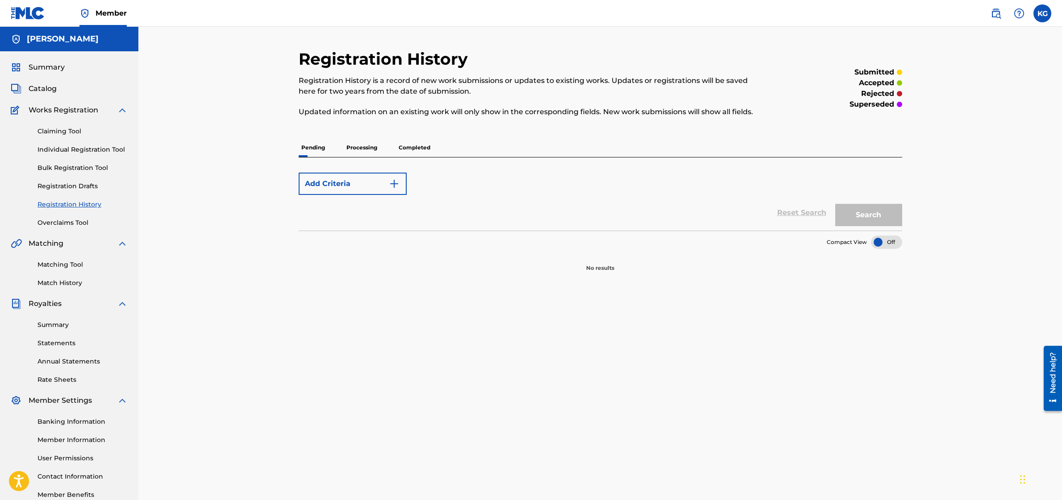
click at [359, 144] on p "Processing" at bounding box center [362, 147] width 36 height 19
click at [298, 146] on div "Registration History Registration History is a record of new work submissions o…" at bounding box center [600, 280] width 625 height 462
click at [303, 146] on p "Pending" at bounding box center [313, 147] width 29 height 19
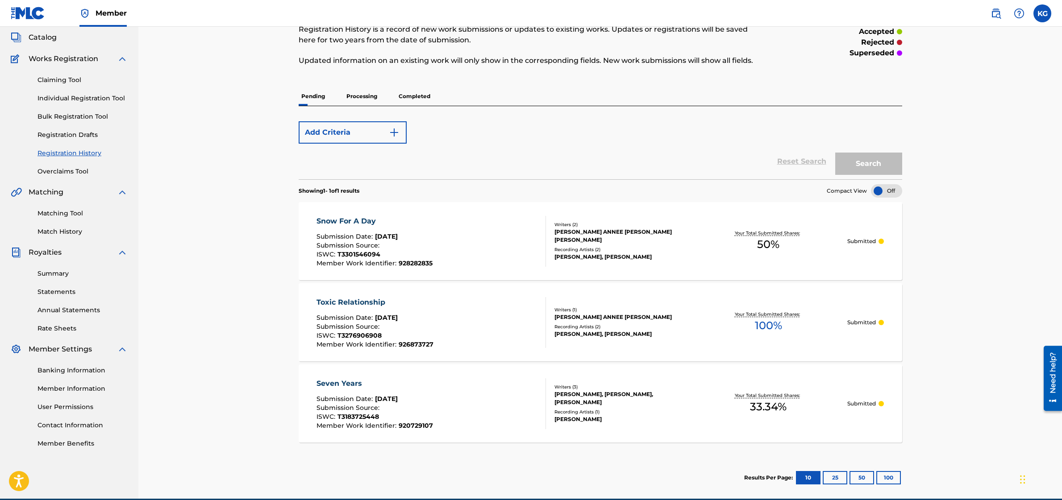
scroll to position [56, 0]
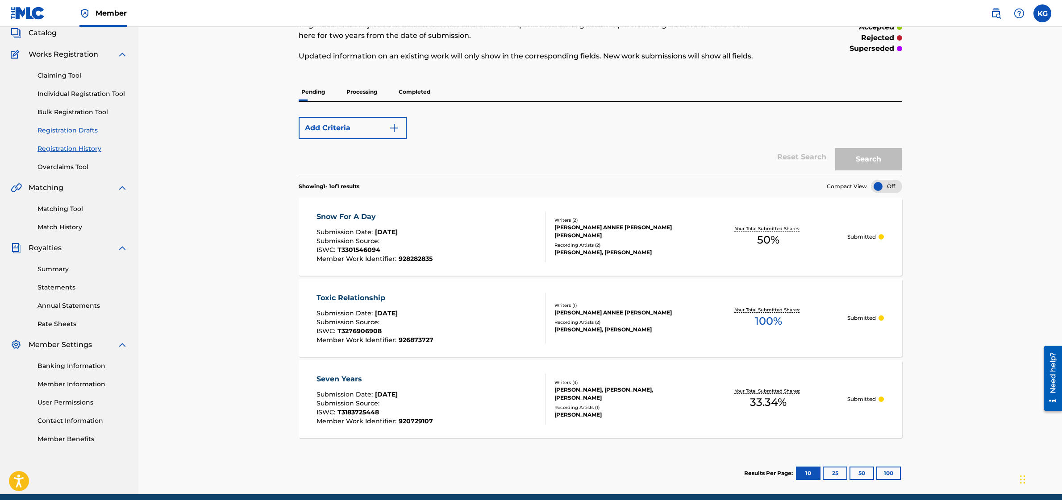
click at [84, 128] on link "Registration Drafts" at bounding box center [82, 130] width 90 height 9
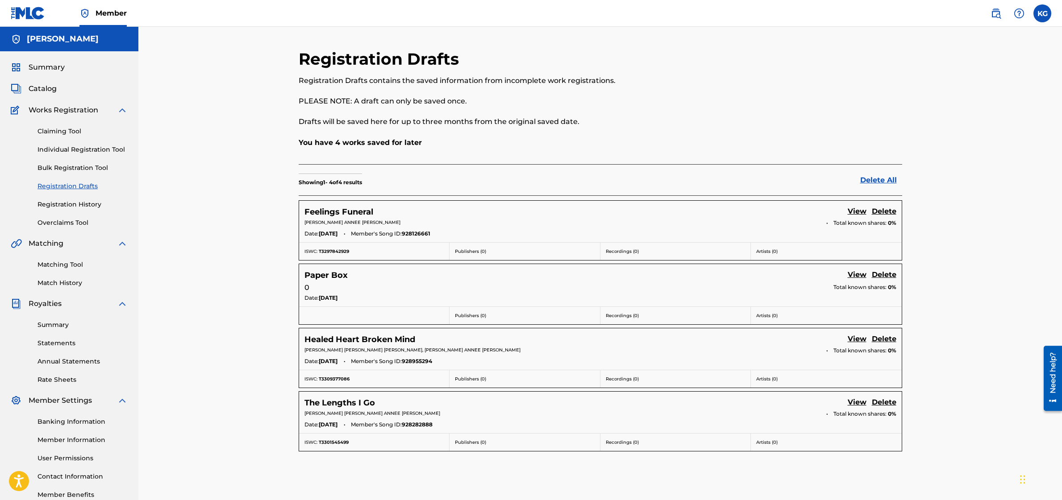
scroll to position [53, 0]
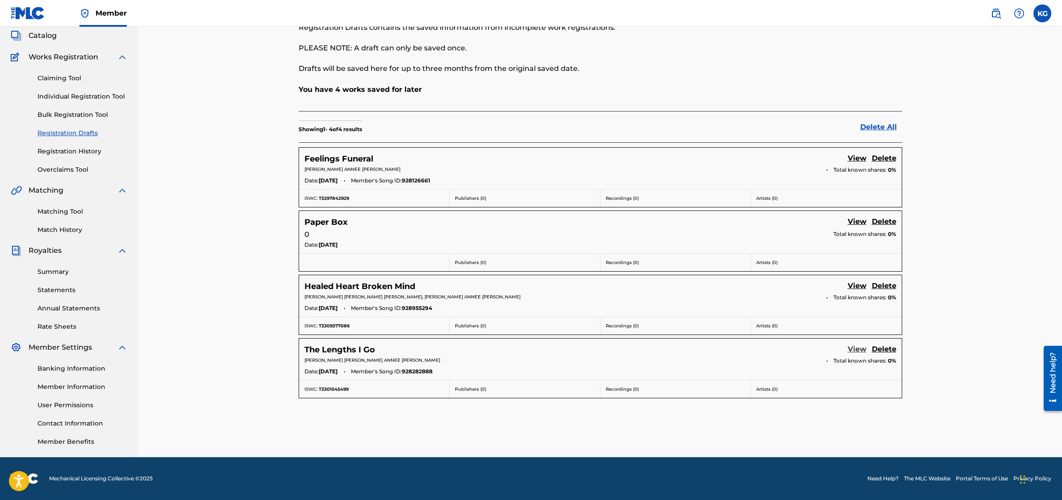
click at [854, 351] on link "View" at bounding box center [857, 350] width 19 height 12
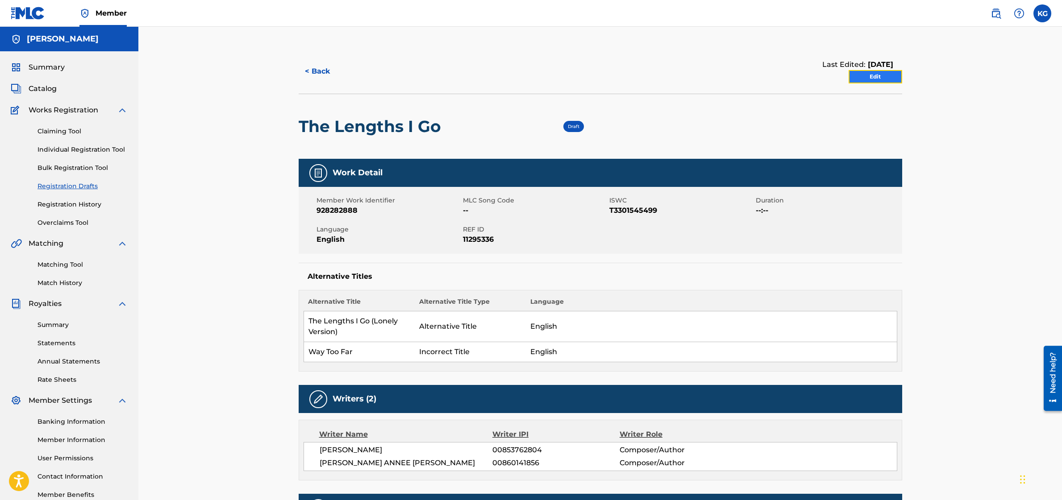
click at [867, 81] on link "Edit" at bounding box center [876, 76] width 54 height 13
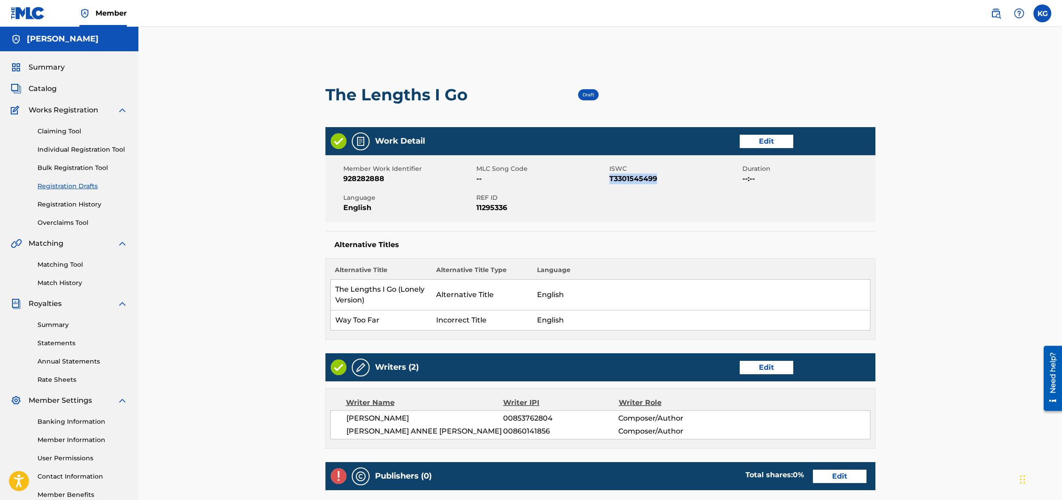
drag, startPoint x: 609, startPoint y: 179, endPoint x: 658, endPoint y: 179, distance: 49.5
click at [658, 179] on span "T3301545499" at bounding box center [674, 179] width 131 height 11
copy span "T3301545499"
click at [624, 92] on div "The Lengths I Go Draft" at bounding box center [600, 94] width 550 height 65
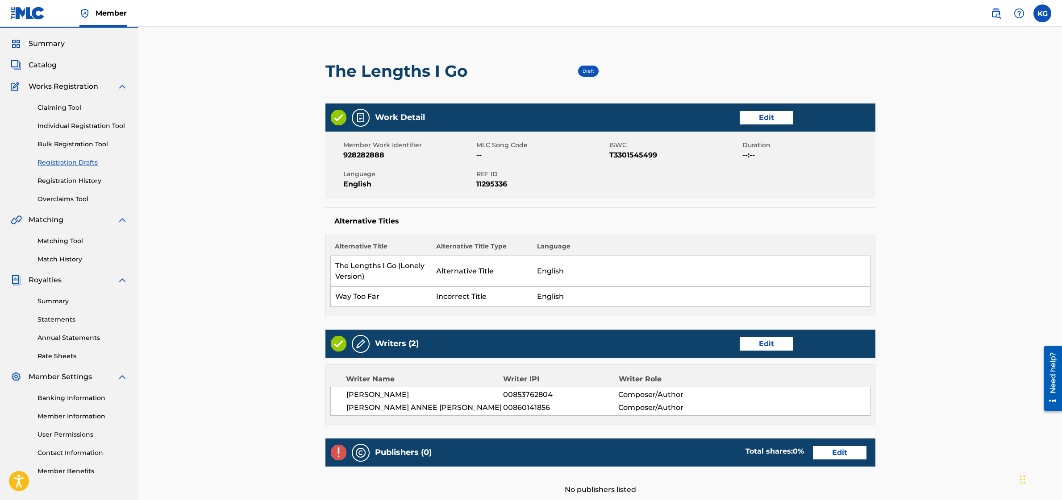
scroll to position [33, 0]
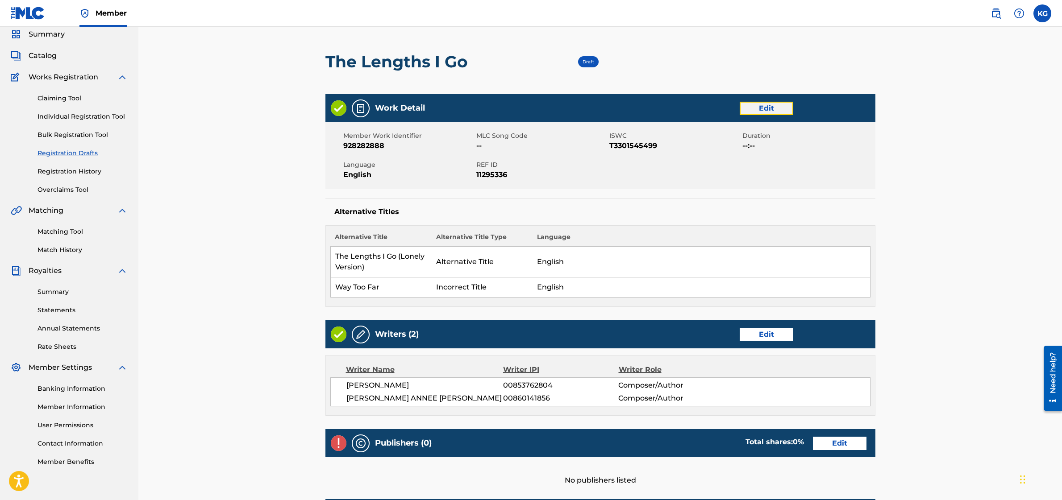
click at [752, 113] on link "Edit" at bounding box center [767, 108] width 54 height 13
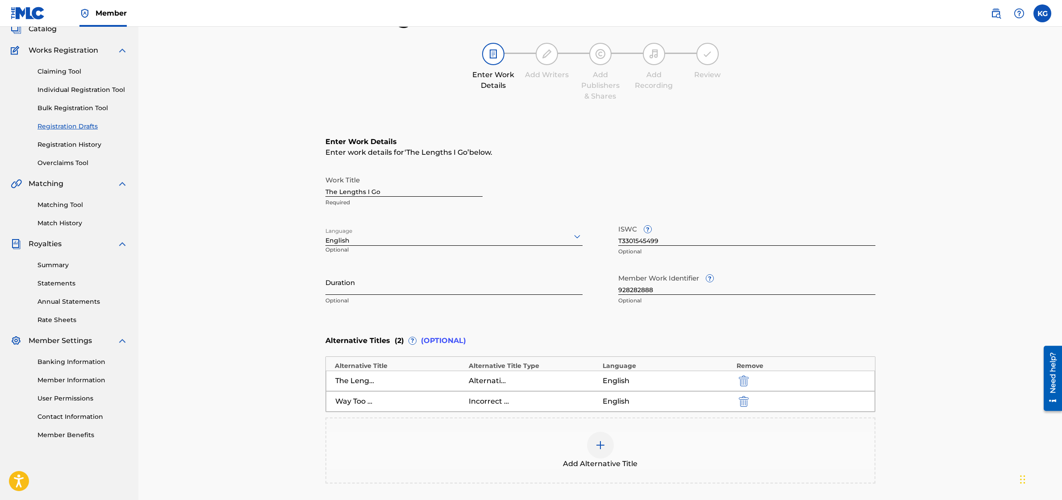
scroll to position [65, 0]
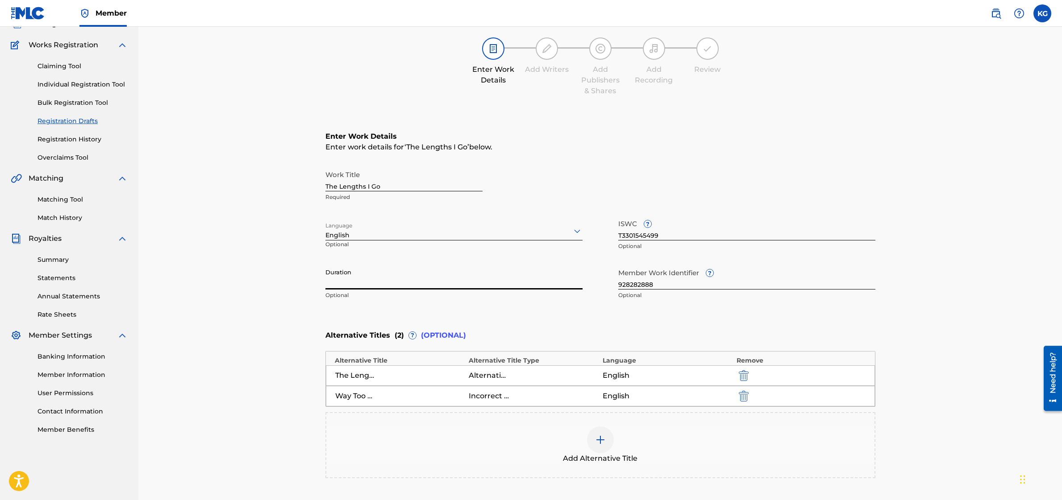
click at [403, 278] on input "Duration" at bounding box center [453, 276] width 257 height 25
click at [309, 276] on main "Catalog Enter Work Details Add Writers Add Publishers & Shares Add Recording Re…" at bounding box center [600, 265] width 603 height 562
click at [333, 283] on input "0:3:52" at bounding box center [453, 276] width 257 height 25
click at [332, 283] on input "0:3:52" at bounding box center [453, 276] width 257 height 25
type input "03:52"
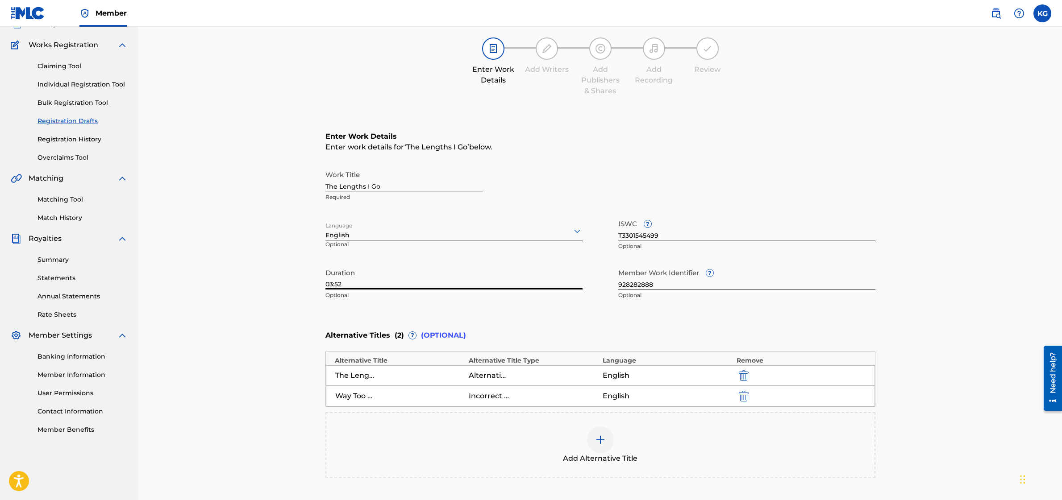
click at [310, 301] on main "Catalog Enter Work Details Add Writers Add Publishers & Shares Add Recording Re…" at bounding box center [600, 265] width 603 height 562
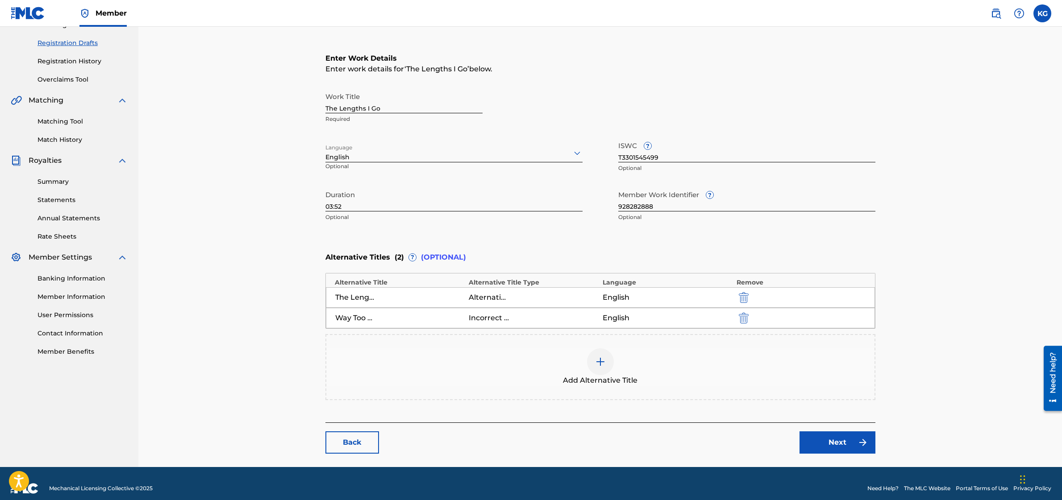
scroll to position [144, 0]
click at [816, 439] on link "Next" at bounding box center [837, 442] width 76 height 22
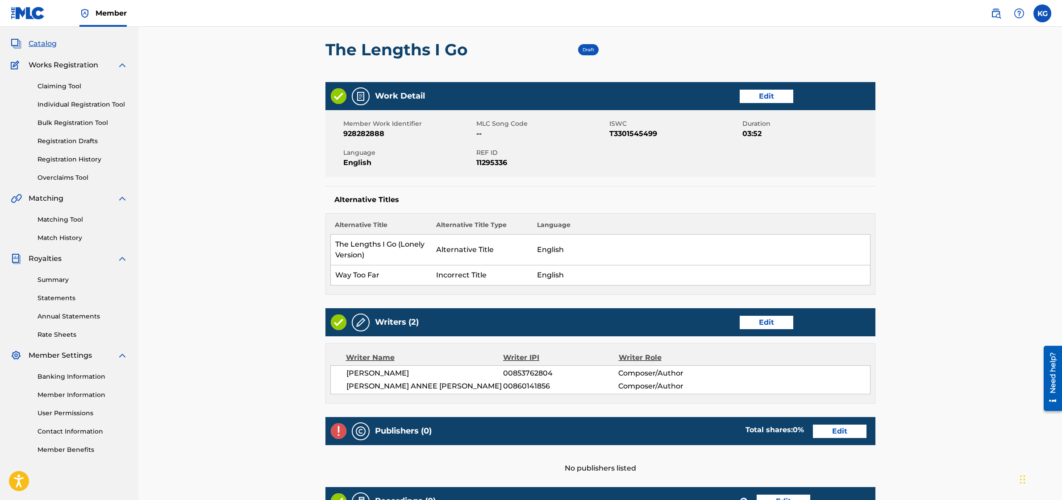
scroll to position [47, 0]
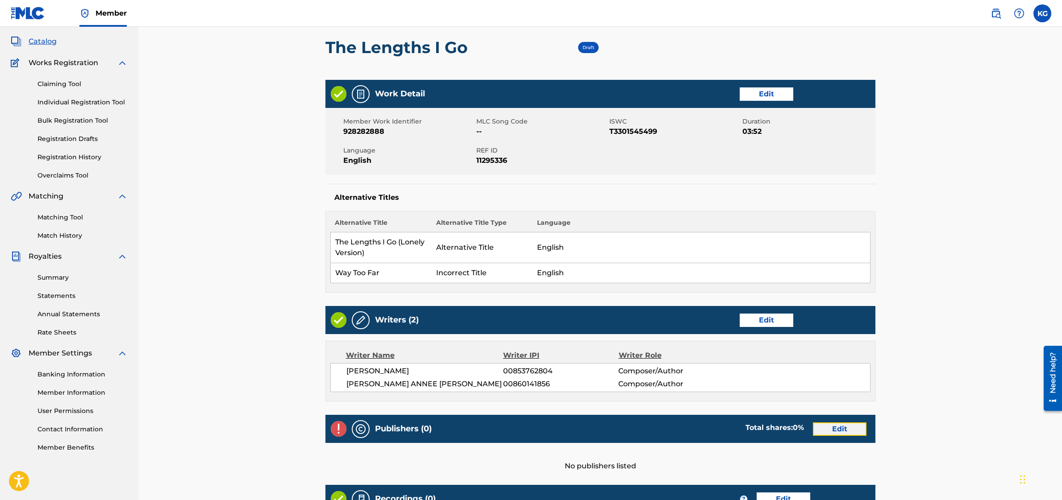
click at [850, 428] on link "Edit" at bounding box center [840, 429] width 54 height 13
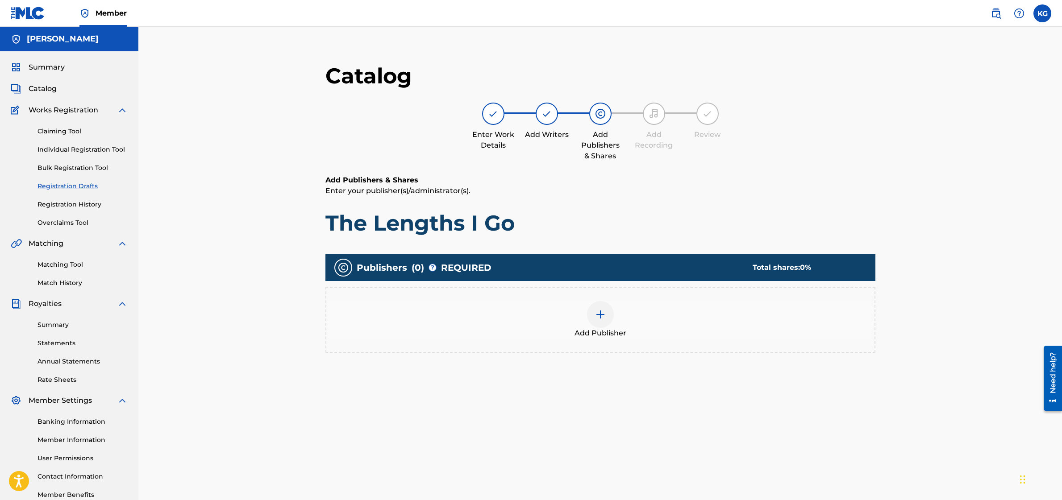
click at [607, 320] on div at bounding box center [600, 314] width 27 height 27
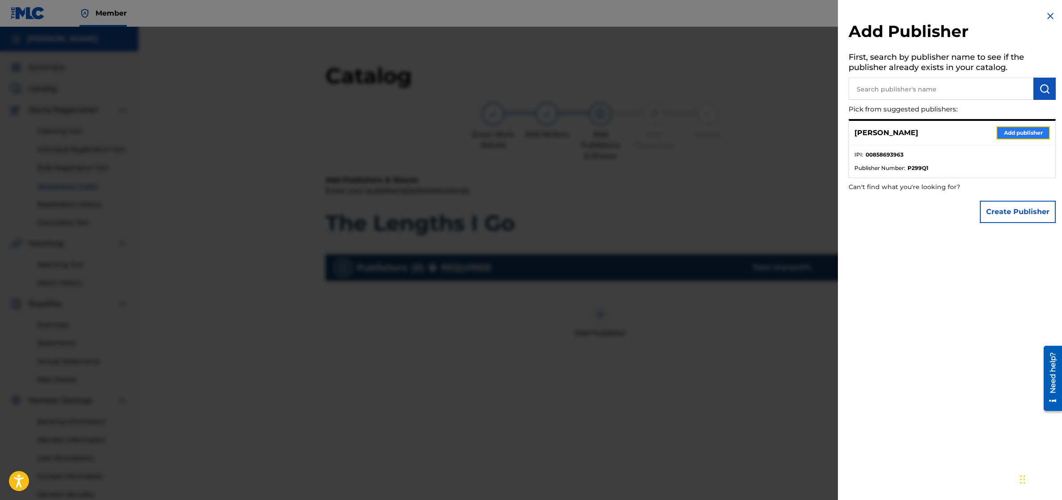
click at [1008, 131] on button "Add publisher" at bounding box center [1023, 132] width 54 height 13
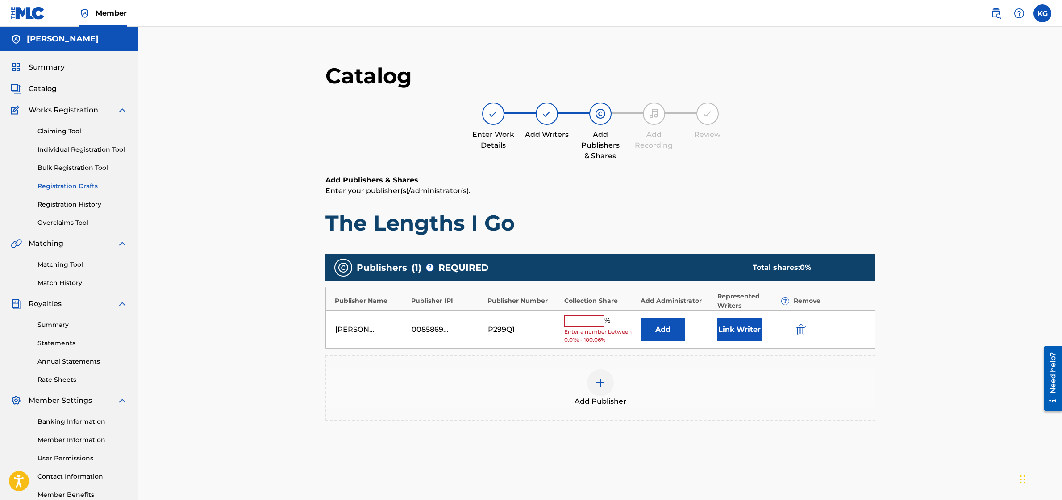
click at [573, 325] on input "text" at bounding box center [584, 322] width 40 height 12
type input "50"
click at [728, 327] on button "Link Writer" at bounding box center [739, 327] width 45 height 22
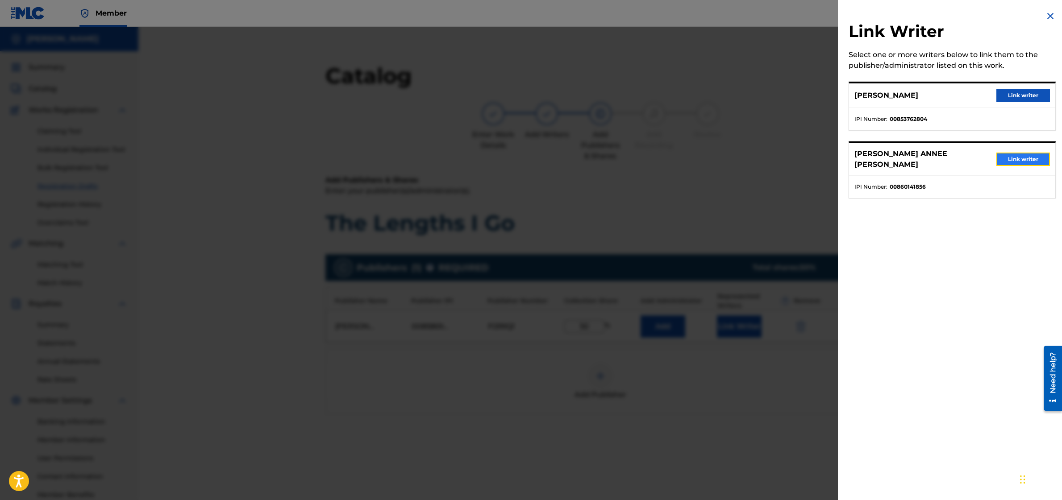
click at [1011, 157] on button "Link writer" at bounding box center [1023, 159] width 54 height 13
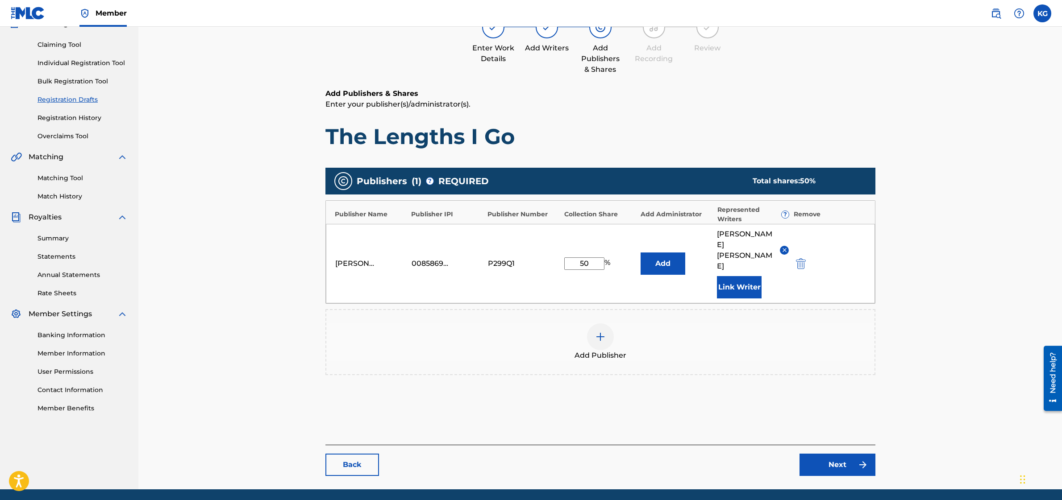
scroll to position [87, 0]
click at [840, 454] on link "Next" at bounding box center [837, 465] width 76 height 22
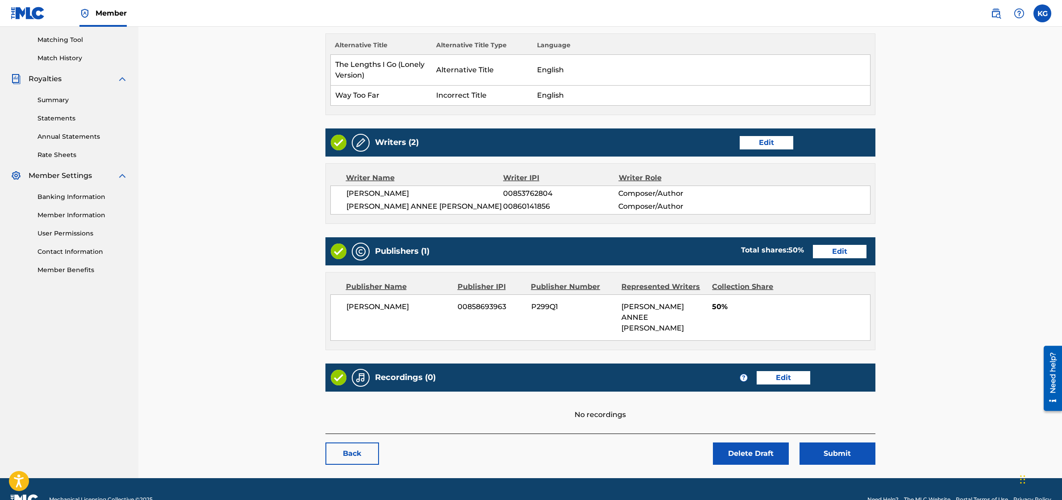
scroll to position [234, 0]
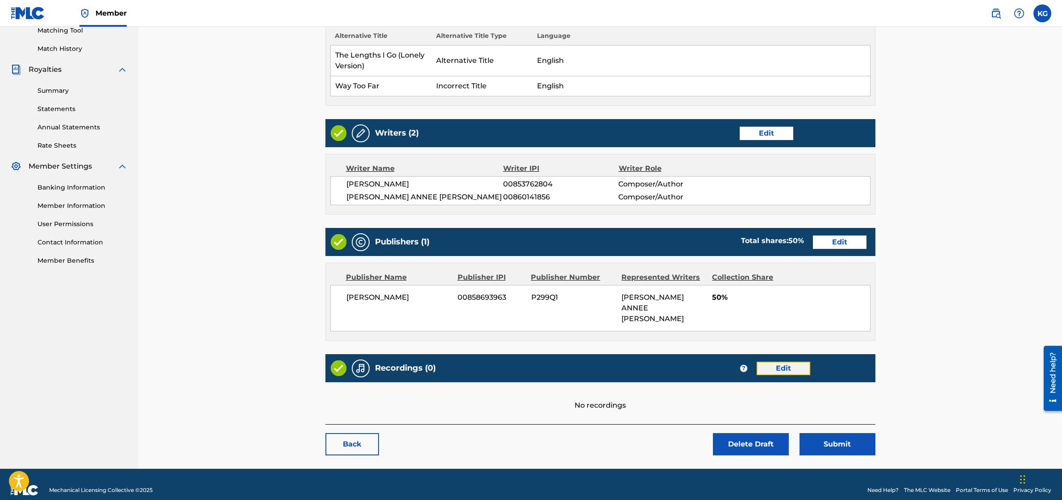
click at [788, 362] on link "Edit" at bounding box center [784, 368] width 54 height 13
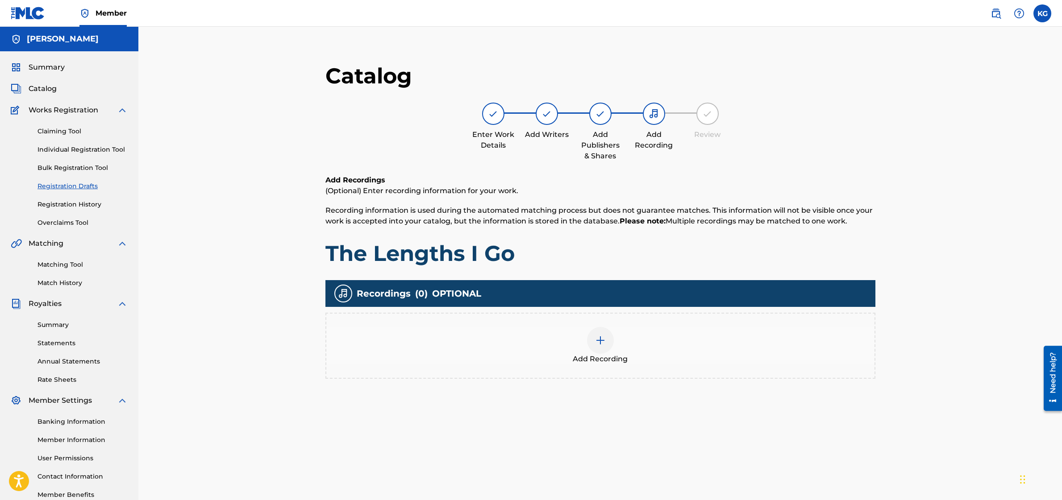
click at [590, 339] on div at bounding box center [600, 340] width 27 height 27
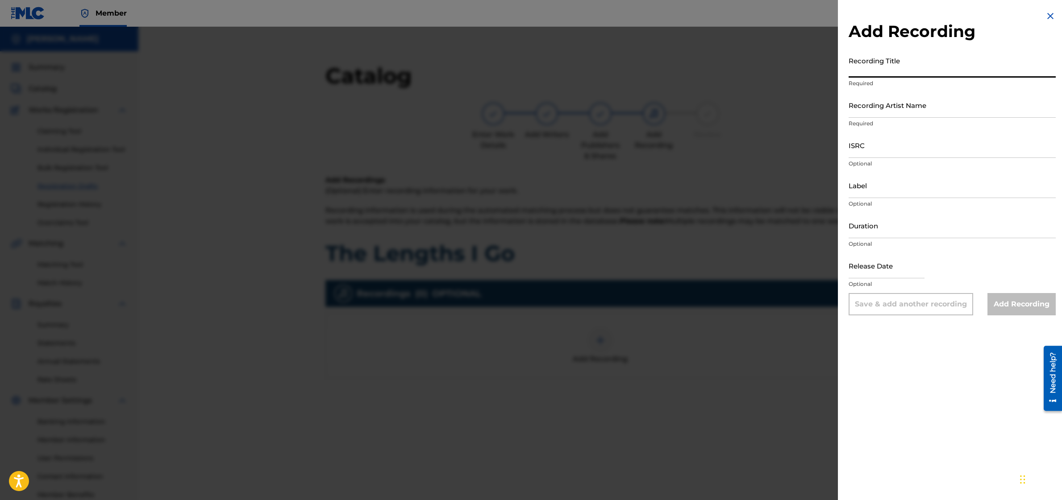
click at [893, 67] on input "Recording Title" at bounding box center [952, 64] width 207 height 25
type input "The Lengths I Go"
click at [920, 110] on input "Recording Artist Name" at bounding box center [952, 104] width 207 height 25
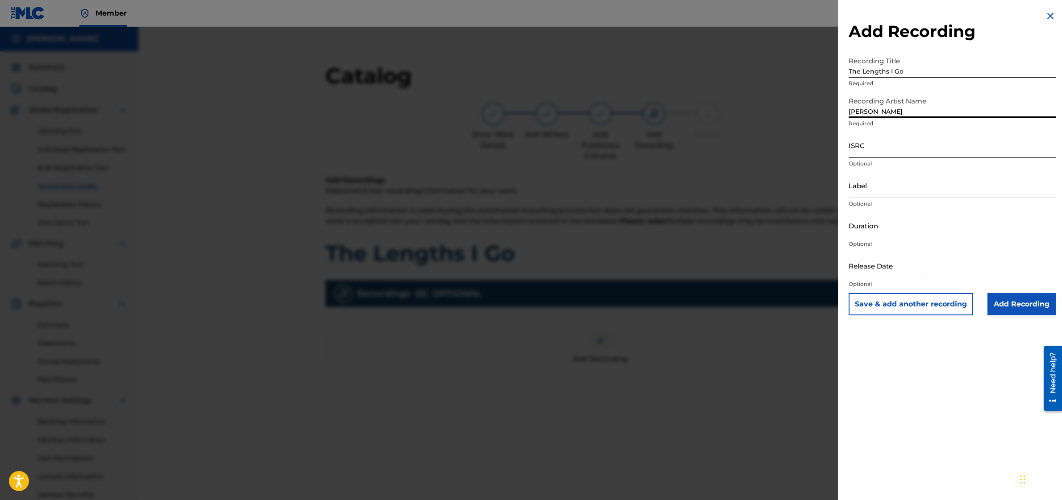
type input "[PERSON_NAME]"
click at [874, 146] on input "ISRC" at bounding box center [952, 145] width 207 height 25
paste input "QT4V72500002"
type input "QT4V72500002"
click at [865, 189] on input "Label" at bounding box center [952, 185] width 207 height 25
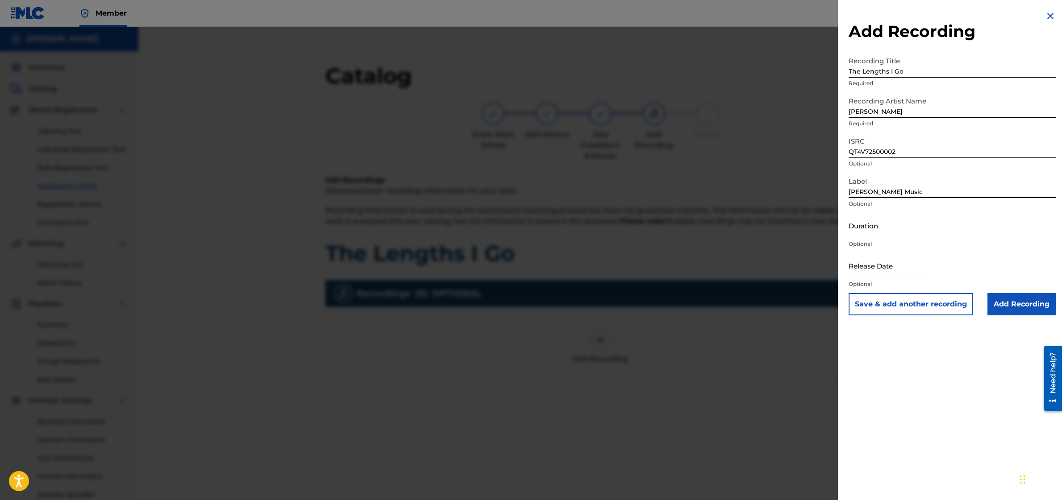
type input "[PERSON_NAME] Music"
click at [893, 228] on input "Duration" at bounding box center [952, 225] width 207 height 25
type input "03:52"
click at [1012, 306] on input "Add Recording" at bounding box center [1021, 304] width 68 height 22
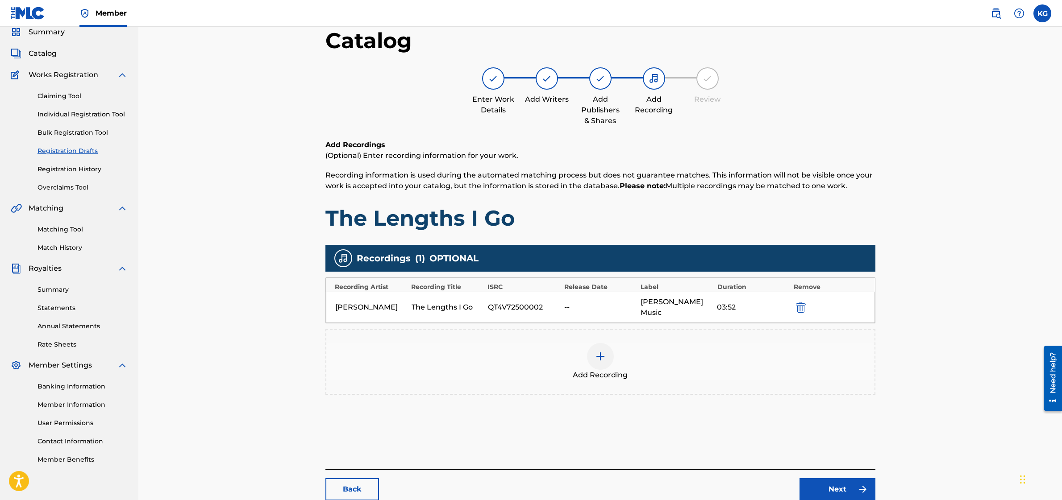
scroll to position [38, 0]
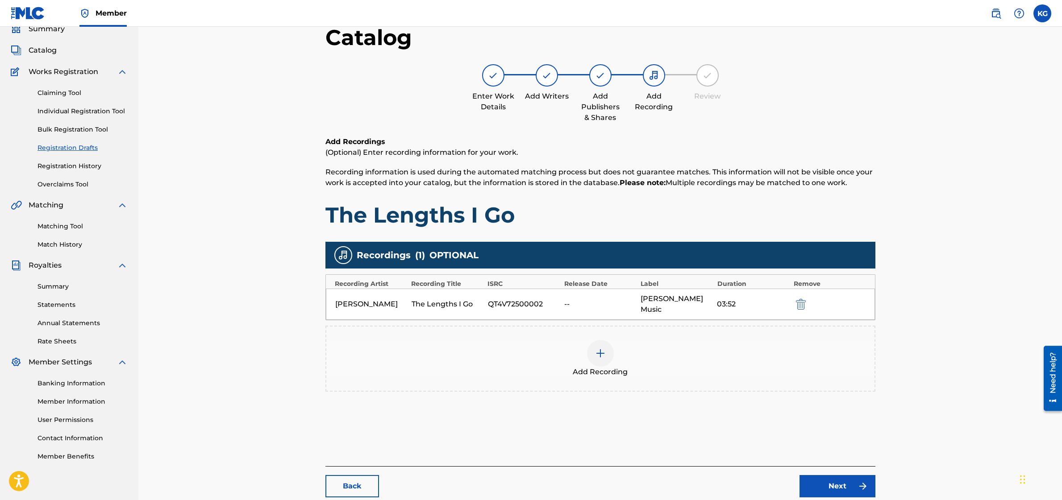
click at [595, 348] on img at bounding box center [600, 353] width 11 height 11
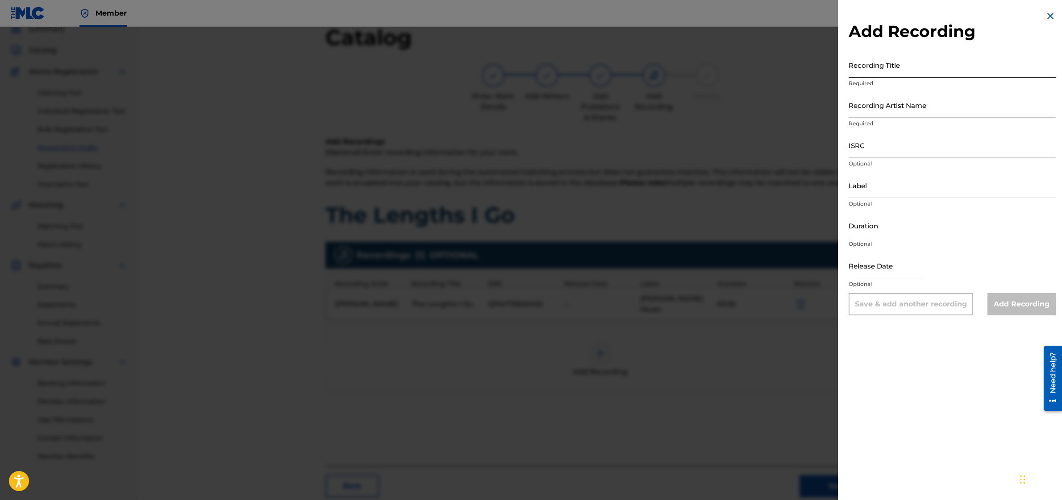
click at [891, 72] on input "Recording Title" at bounding box center [952, 64] width 207 height 25
type input "The Lengths I Go (Lonely Version)"
click at [883, 106] on input "Recording Artist Name" at bounding box center [952, 104] width 207 height 25
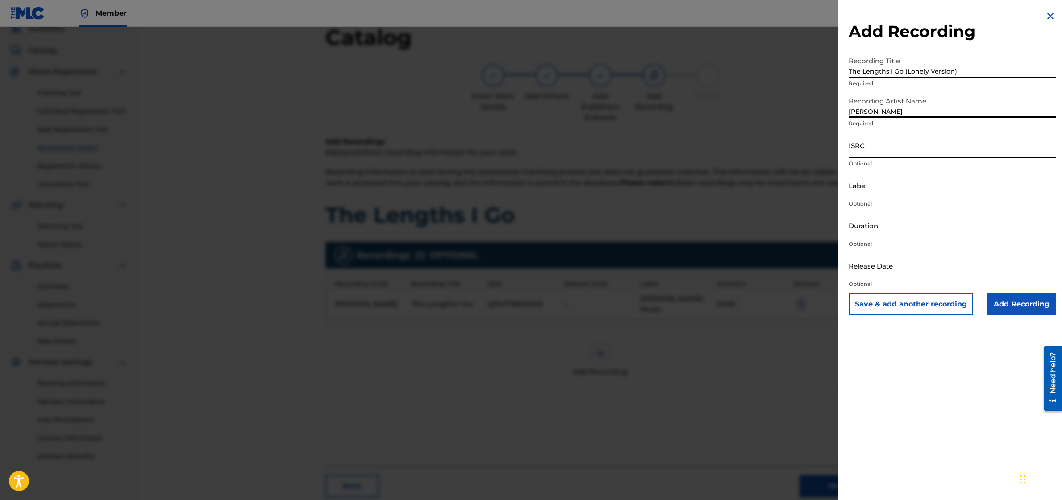
type input "[PERSON_NAME]"
click at [888, 138] on input "ISRC" at bounding box center [952, 145] width 207 height 25
paste input "QT4V72500003"
type input "QT4V72500003"
click at [860, 188] on input "Label" at bounding box center [952, 185] width 207 height 25
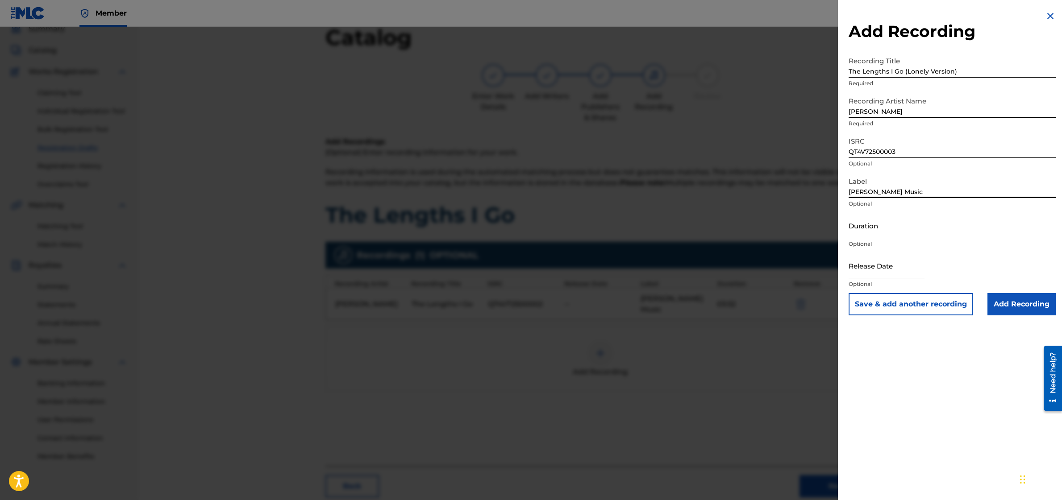
type input "[PERSON_NAME] Music"
click at [877, 225] on input "Duration" at bounding box center [952, 225] width 207 height 25
type input "03:52"
click at [1000, 298] on input "Add Recording" at bounding box center [1021, 304] width 68 height 22
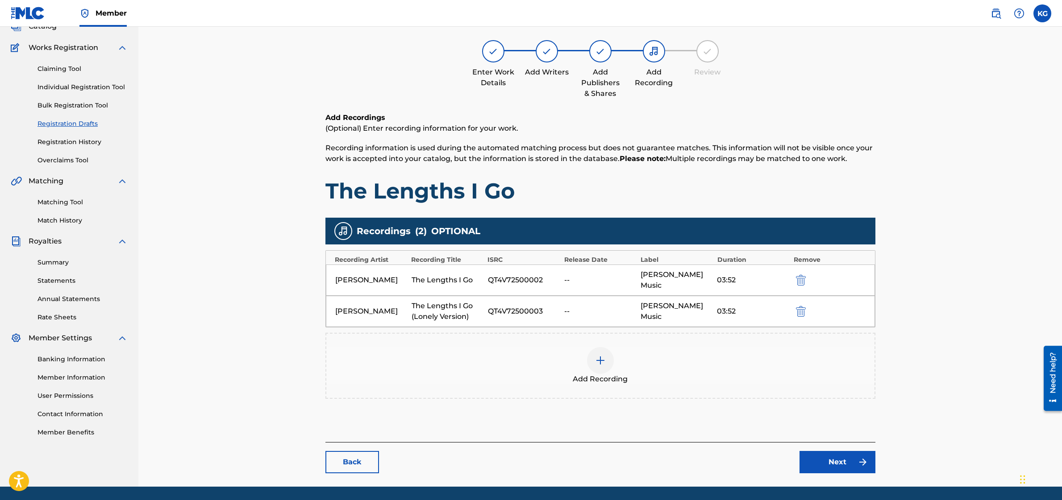
scroll to position [92, 0]
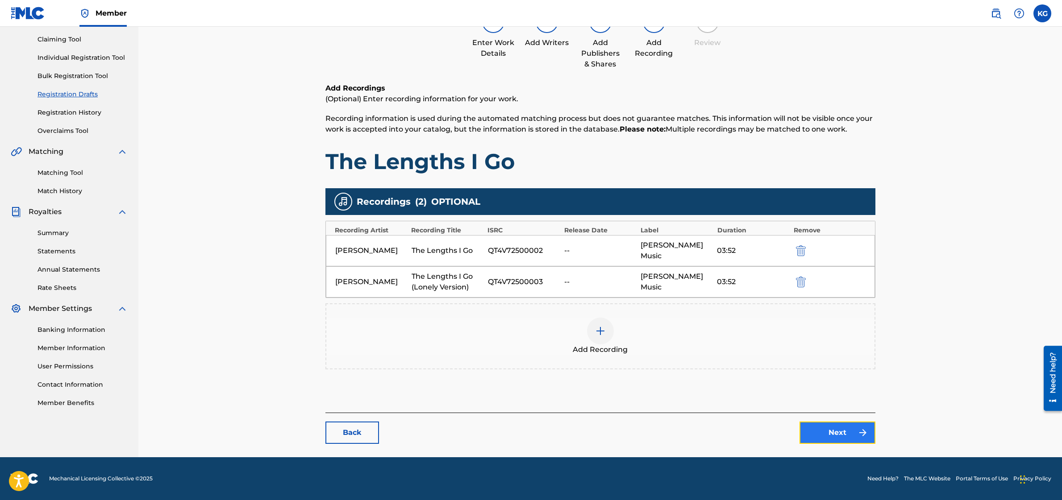
click at [853, 434] on link "Next" at bounding box center [837, 433] width 76 height 22
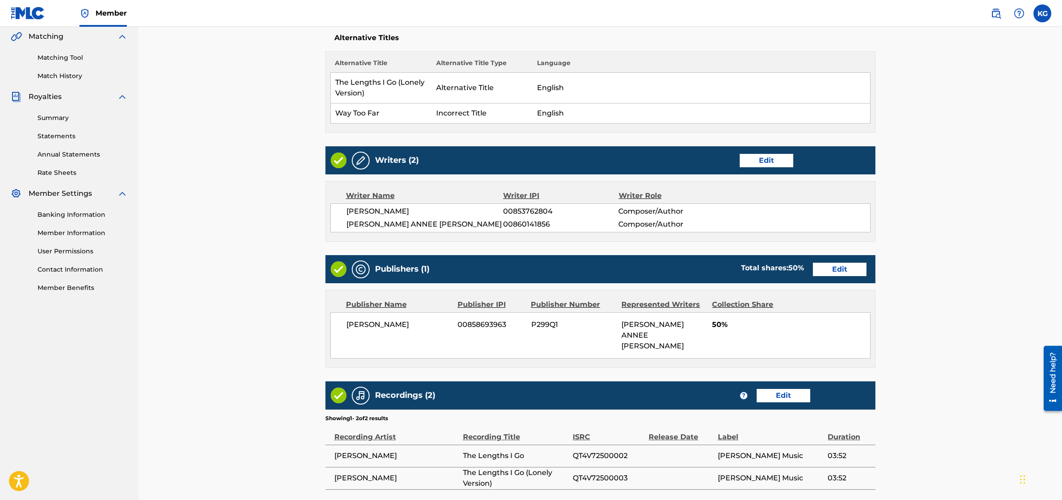
scroll to position [286, 0]
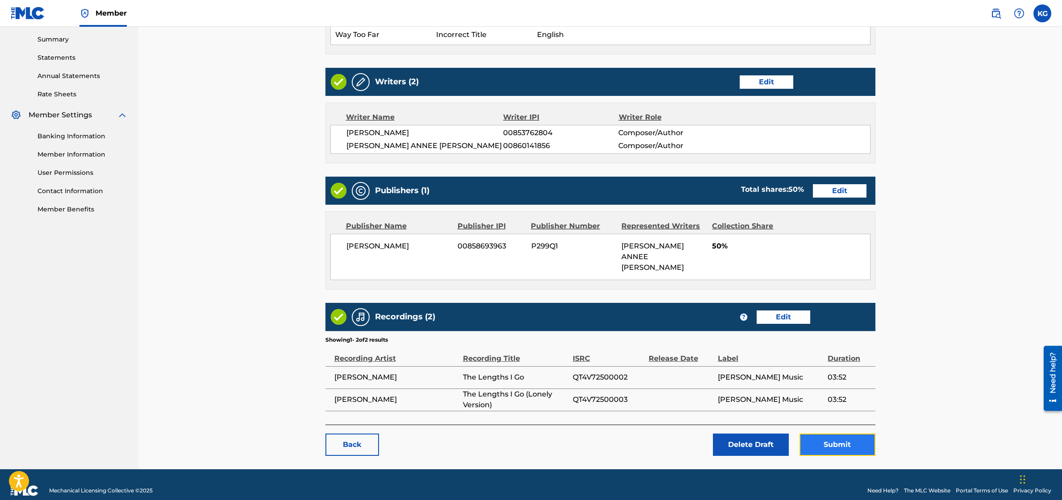
click at [821, 434] on button "Submit" at bounding box center [837, 445] width 76 height 22
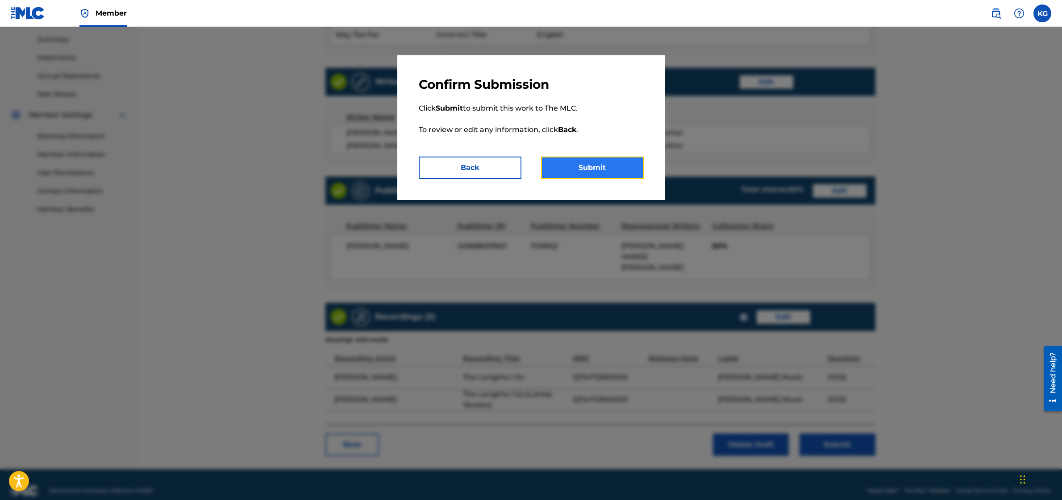
click at [607, 157] on button "Submit" at bounding box center [592, 168] width 103 height 22
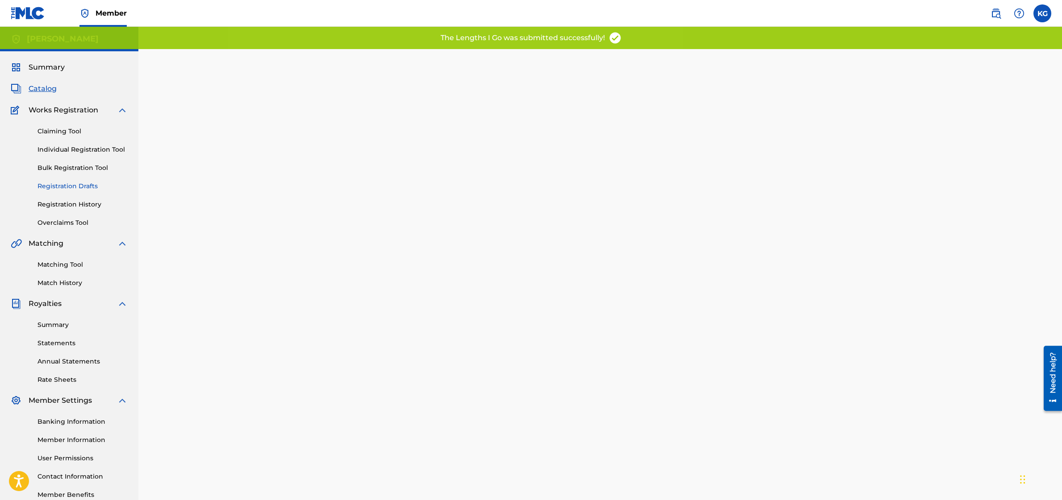
click at [68, 186] on link "Registration Drafts" at bounding box center [82, 186] width 90 height 9
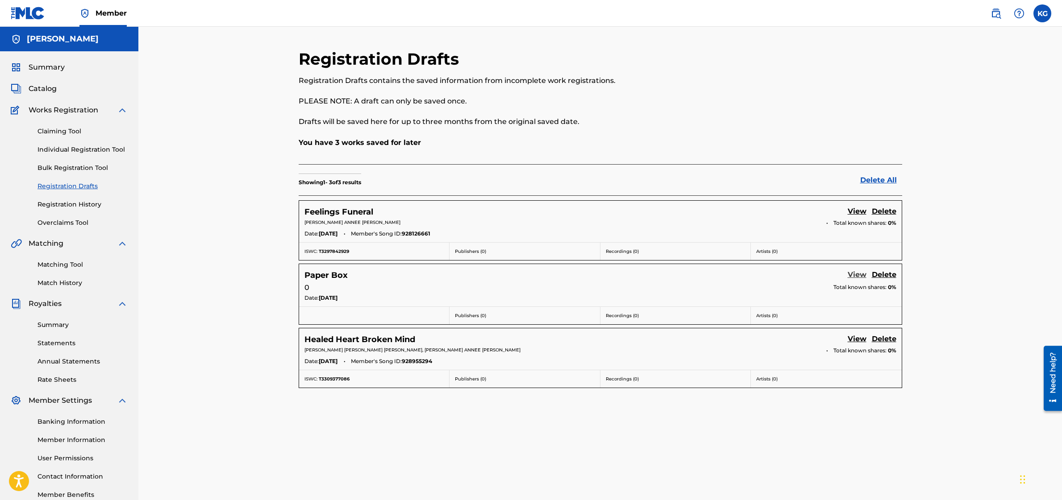
click at [851, 274] on link "View" at bounding box center [857, 276] width 19 height 12
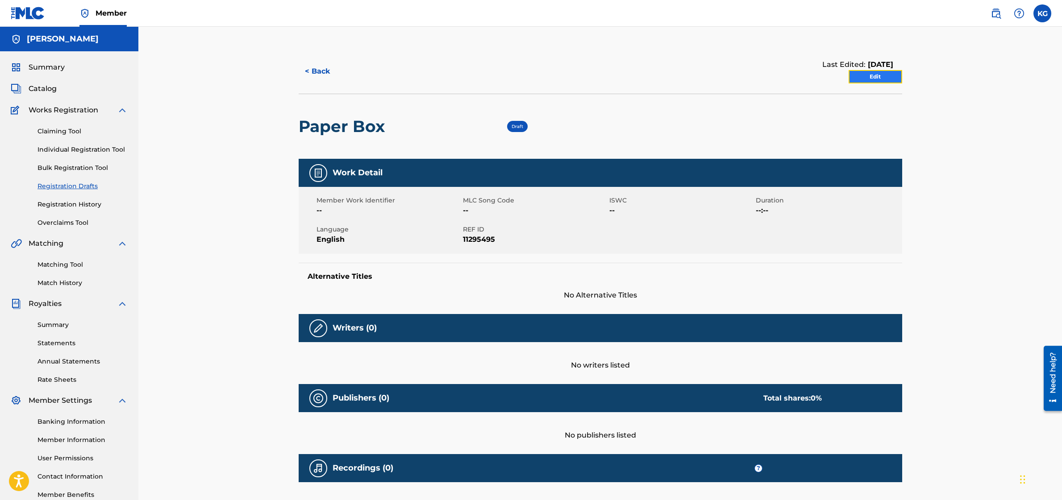
click at [876, 77] on link "Edit" at bounding box center [876, 76] width 54 height 13
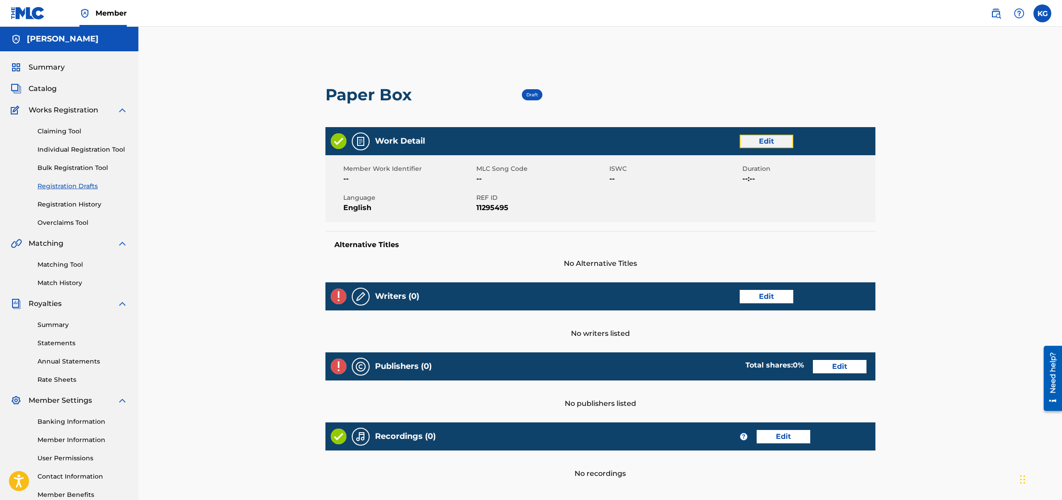
click at [777, 138] on link "Edit" at bounding box center [767, 141] width 54 height 13
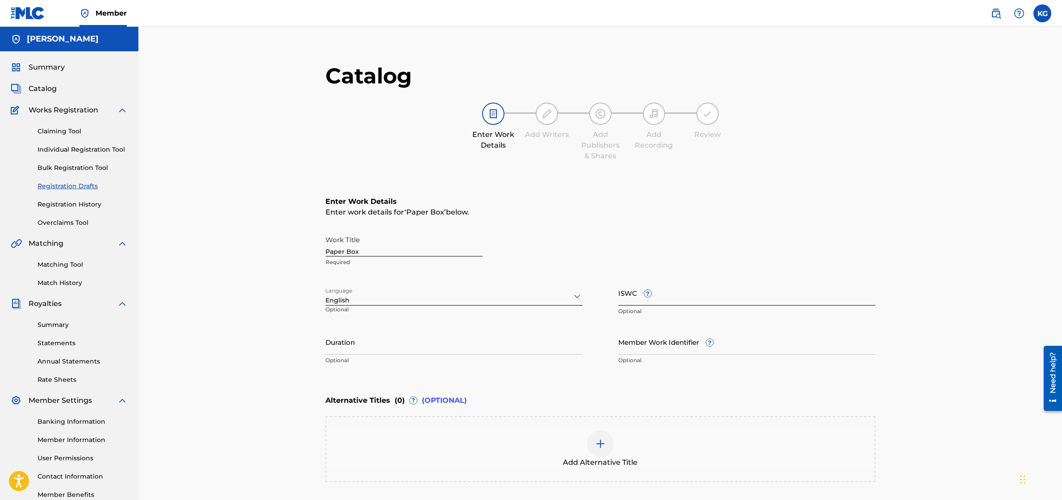
click at [631, 295] on input "ISWC ?" at bounding box center [746, 292] width 257 height 25
paste input "T3318837122"
type input "T3318837122"
click at [409, 354] on input "Duration" at bounding box center [453, 341] width 257 height 25
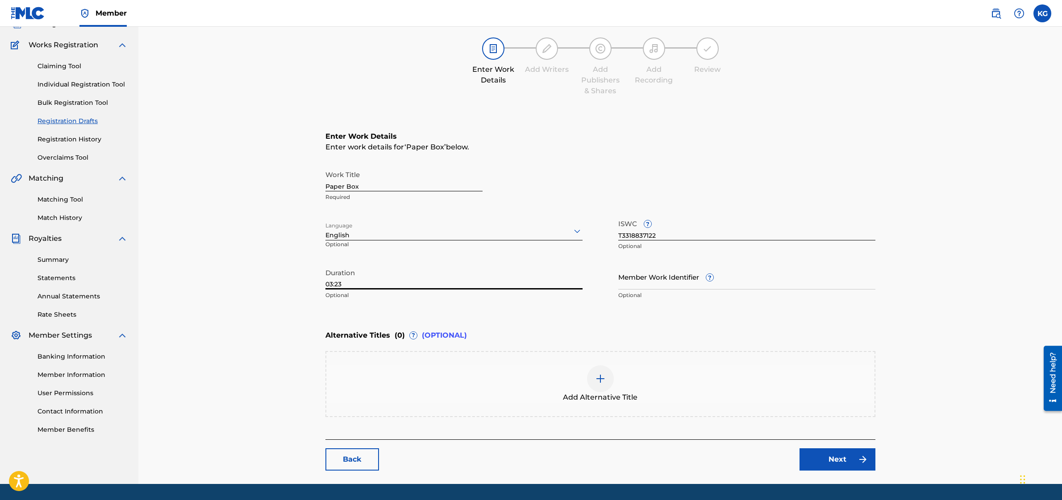
scroll to position [69, 0]
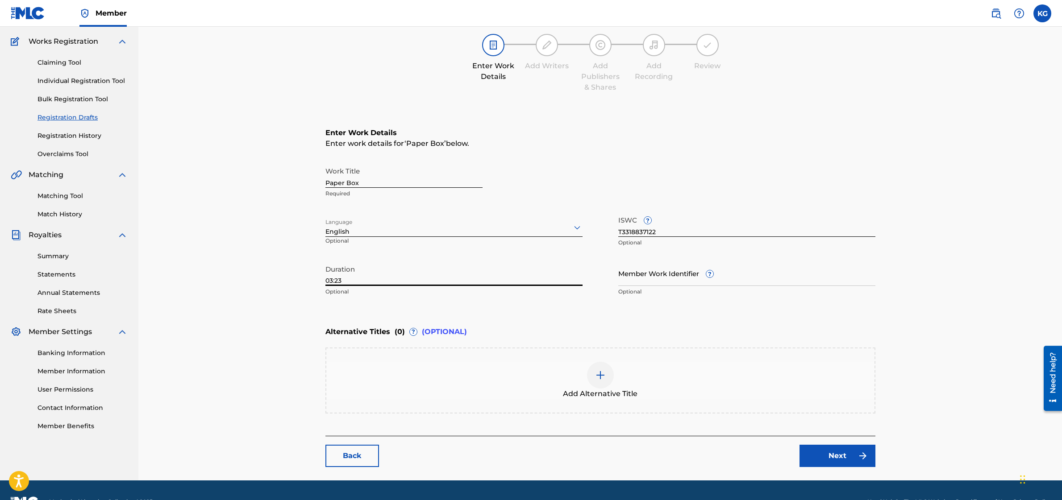
type input "03:23"
click at [599, 370] on img at bounding box center [600, 375] width 11 height 11
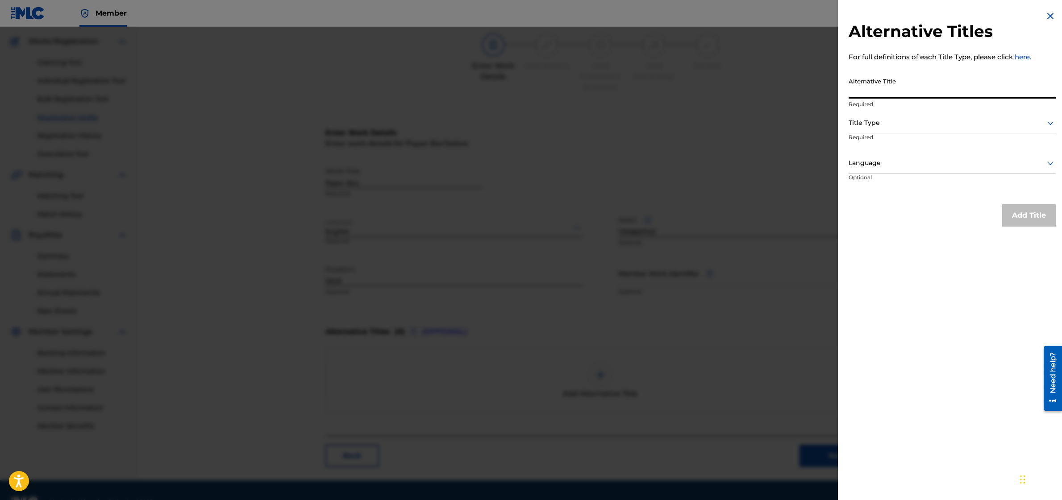
click at [888, 88] on input "Alternative Title" at bounding box center [952, 85] width 207 height 25
type input "Paper Box (Lonely Version)"
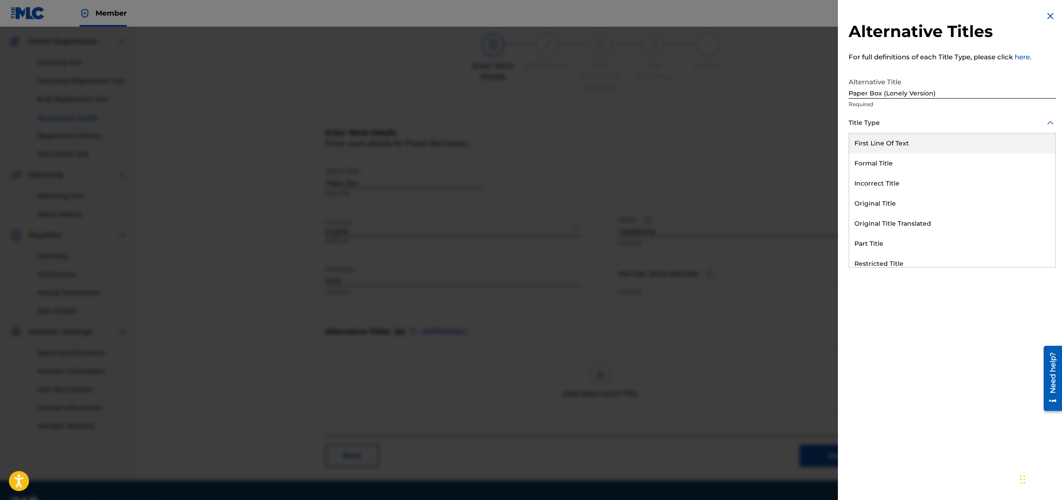
click at [926, 122] on div at bounding box center [952, 122] width 207 height 11
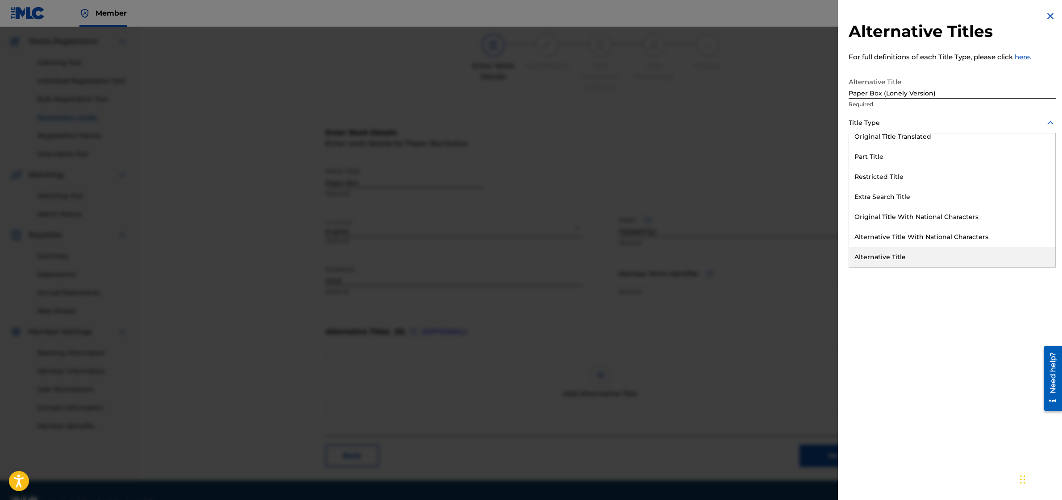
click at [907, 250] on div "Alternative Title" at bounding box center [952, 257] width 206 height 20
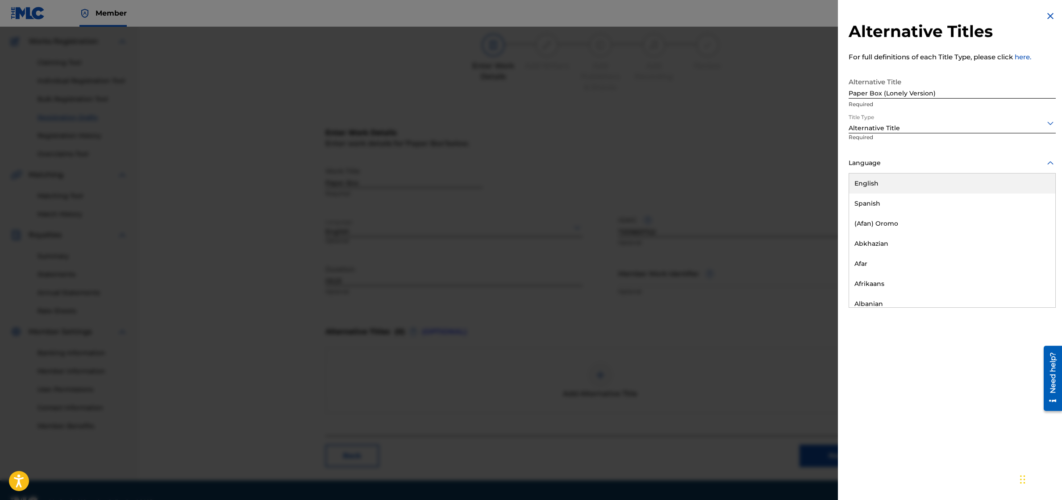
click at [916, 159] on div at bounding box center [952, 163] width 207 height 11
click at [915, 187] on div "English" at bounding box center [952, 184] width 206 height 20
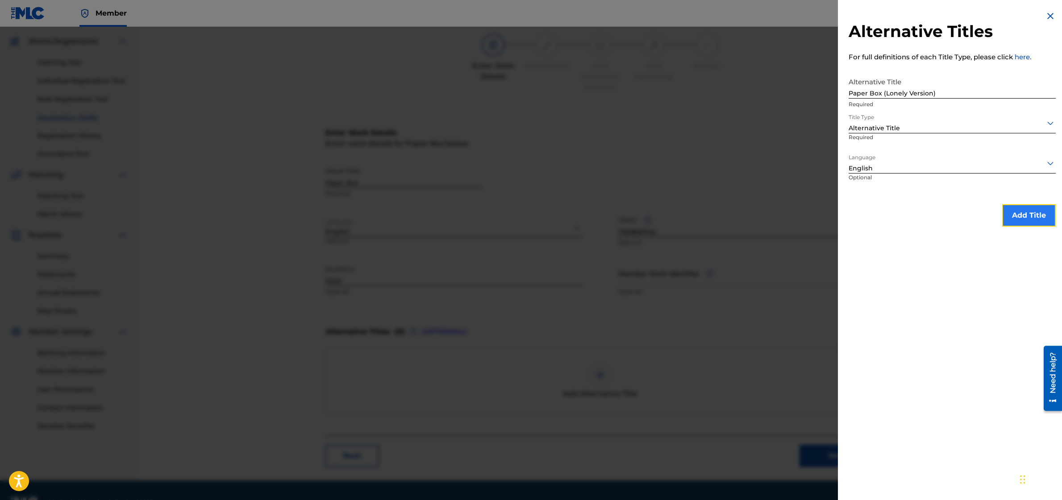
click at [1012, 211] on button "Add Title" at bounding box center [1029, 215] width 54 height 22
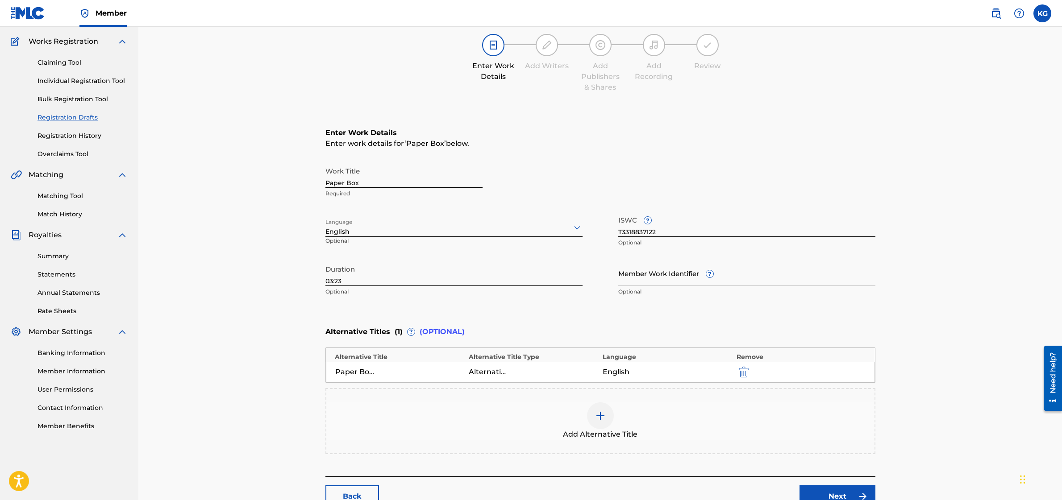
scroll to position [133, 0]
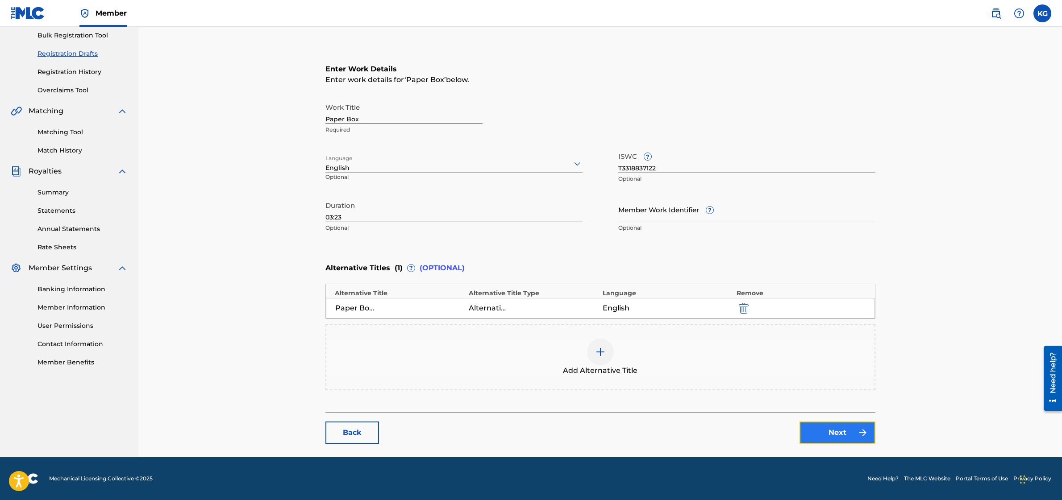
click at [847, 429] on link "Next" at bounding box center [837, 433] width 76 height 22
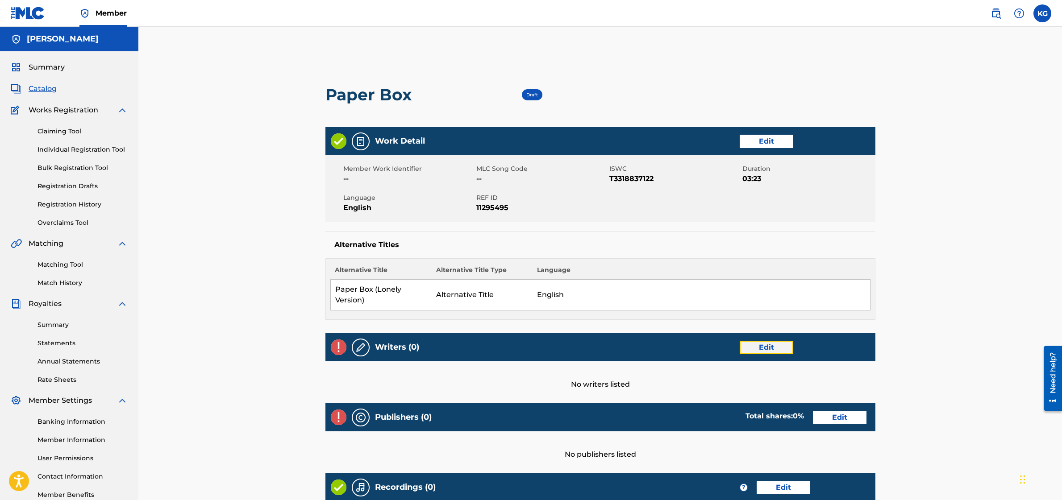
click at [776, 342] on link "Edit" at bounding box center [767, 347] width 54 height 13
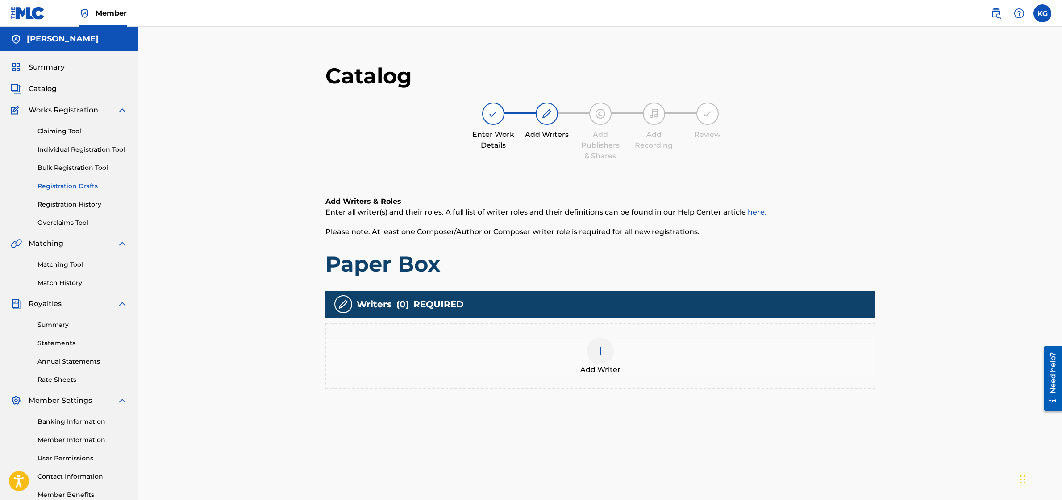
click at [601, 348] on img at bounding box center [600, 351] width 11 height 11
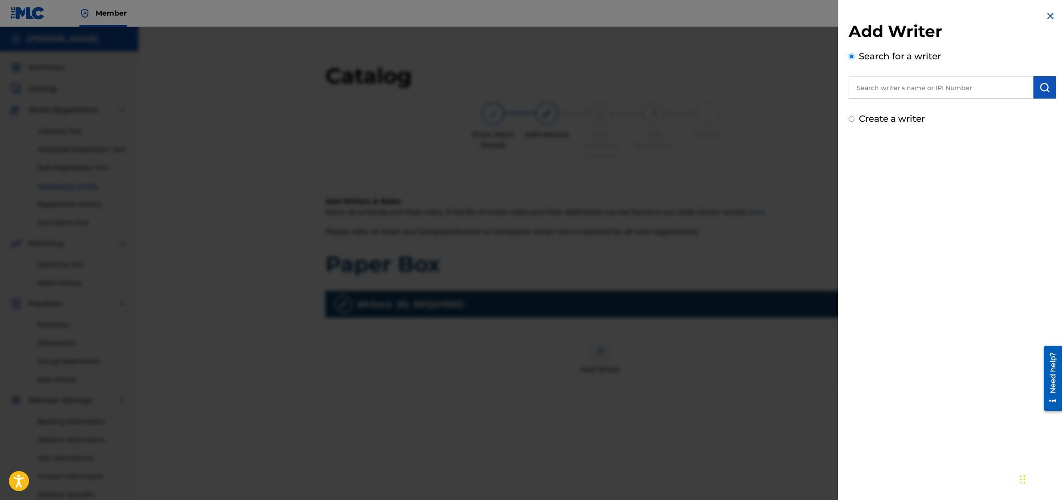
click at [889, 88] on input "text" at bounding box center [941, 87] width 185 height 22
click at [922, 107] on strong "annee" at bounding box center [933, 108] width 23 height 8
type input "[PERSON_NAME] annee [PERSON_NAME]"
click at [1049, 87] on button "submit" at bounding box center [1044, 87] width 22 height 22
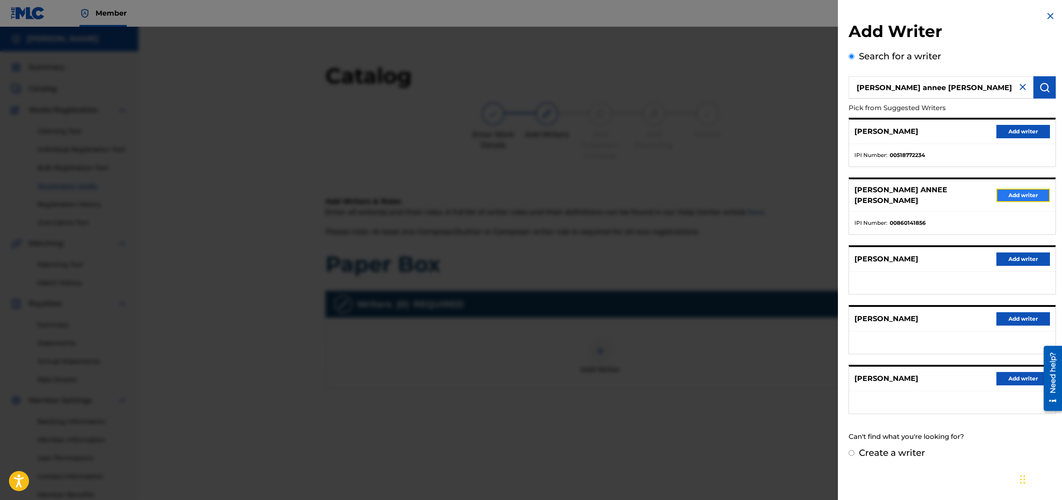
click at [1024, 191] on button "Add writer" at bounding box center [1023, 195] width 54 height 13
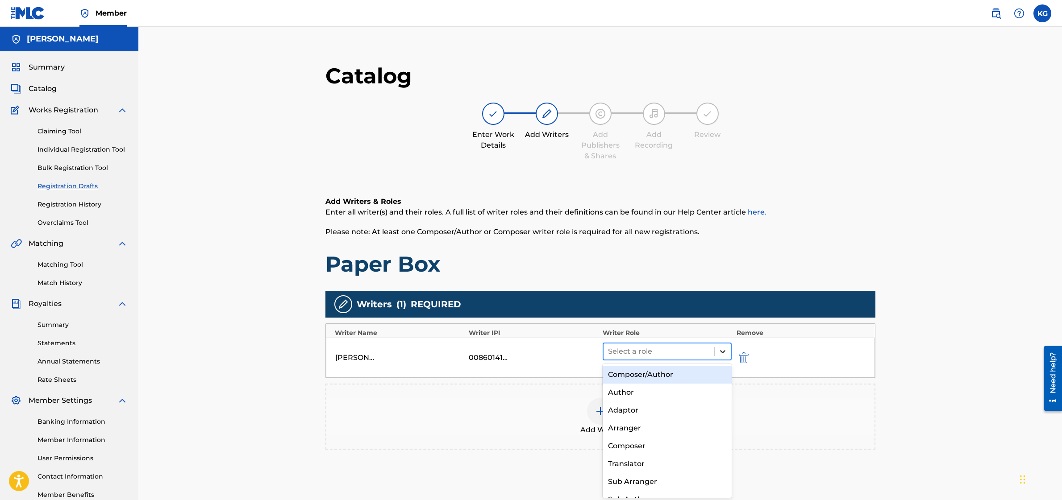
click at [721, 352] on icon at bounding box center [722, 351] width 9 height 9
click at [694, 374] on div "Composer/Author" at bounding box center [667, 375] width 129 height 18
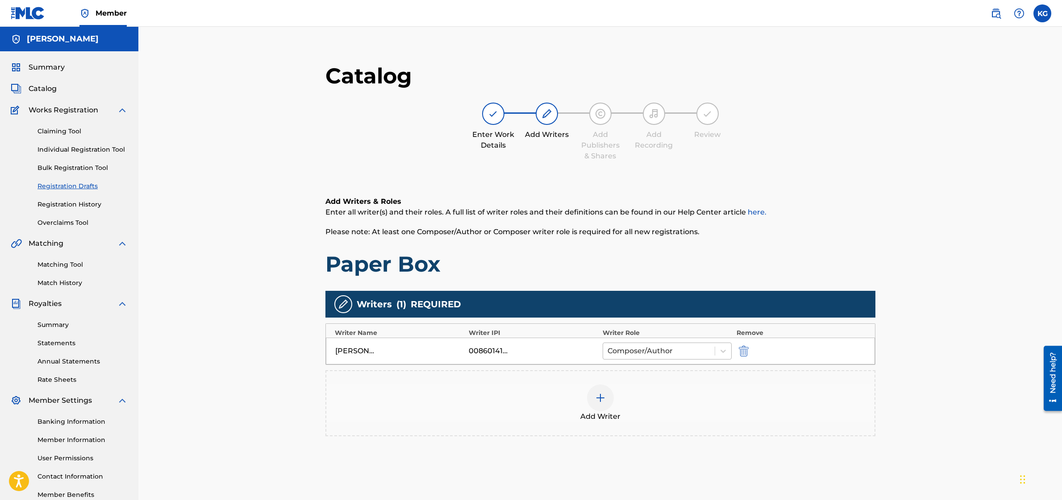
click at [679, 352] on div at bounding box center [658, 351] width 103 height 12
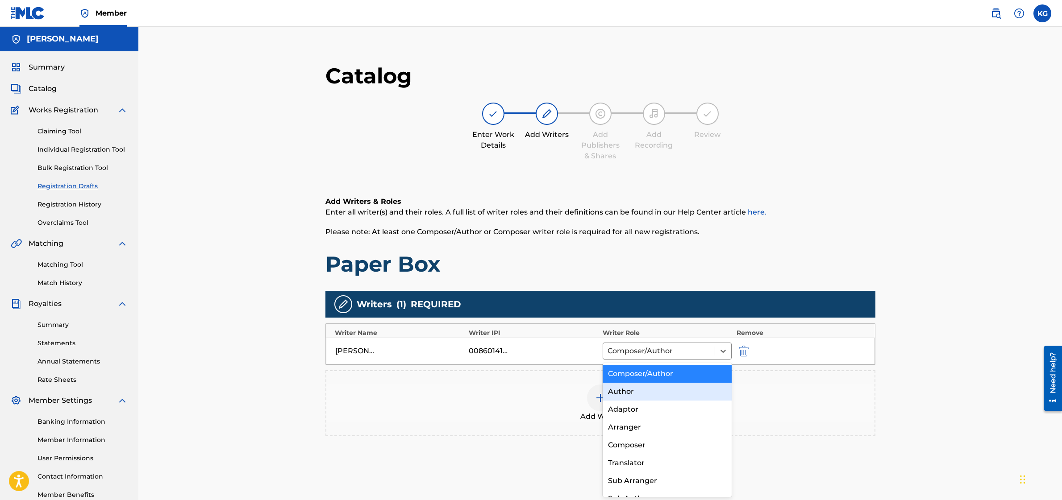
click at [670, 389] on div "Author" at bounding box center [667, 392] width 129 height 18
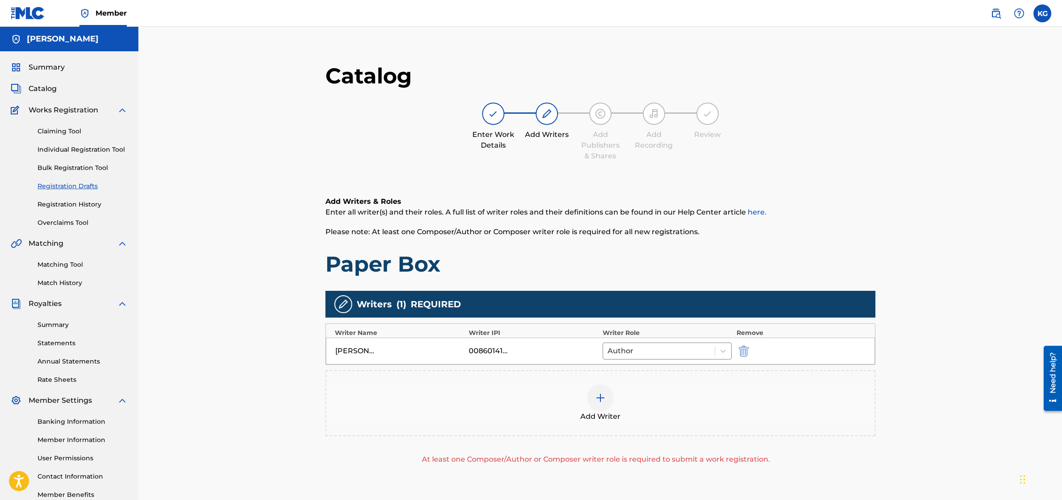
click at [600, 404] on div at bounding box center [600, 398] width 27 height 27
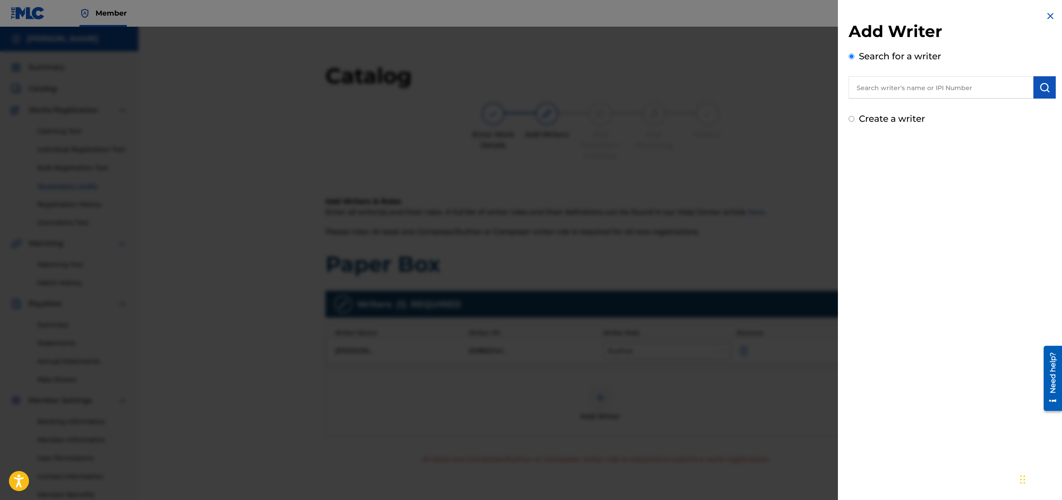
click at [921, 85] on input "text" at bounding box center [941, 87] width 185 height 22
type input "[PERSON_NAME]"
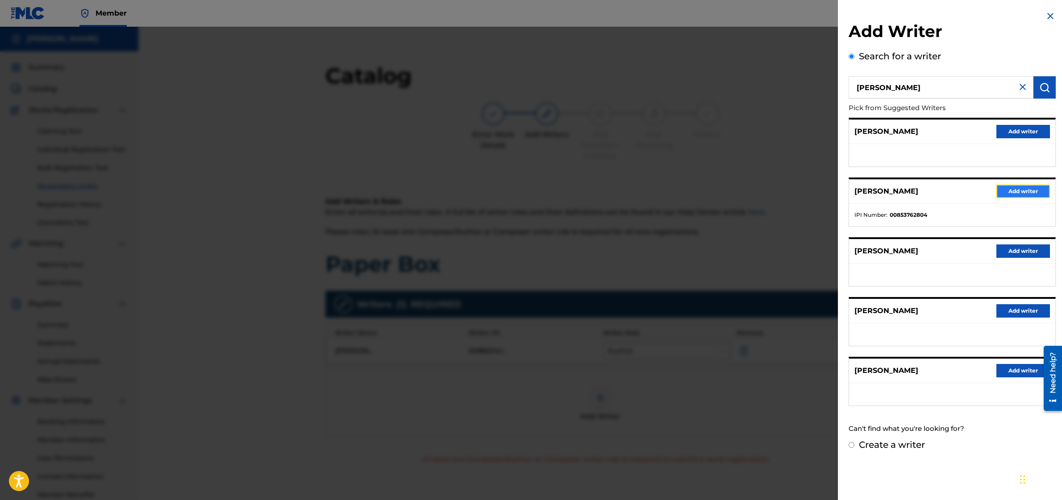
click at [1020, 191] on button "Add writer" at bounding box center [1023, 191] width 54 height 13
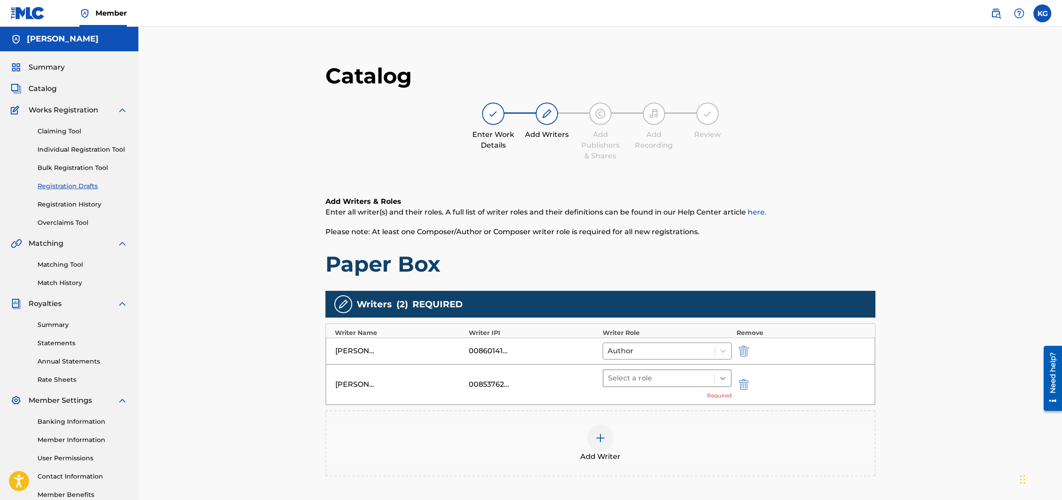
click at [720, 377] on icon at bounding box center [722, 378] width 5 height 3
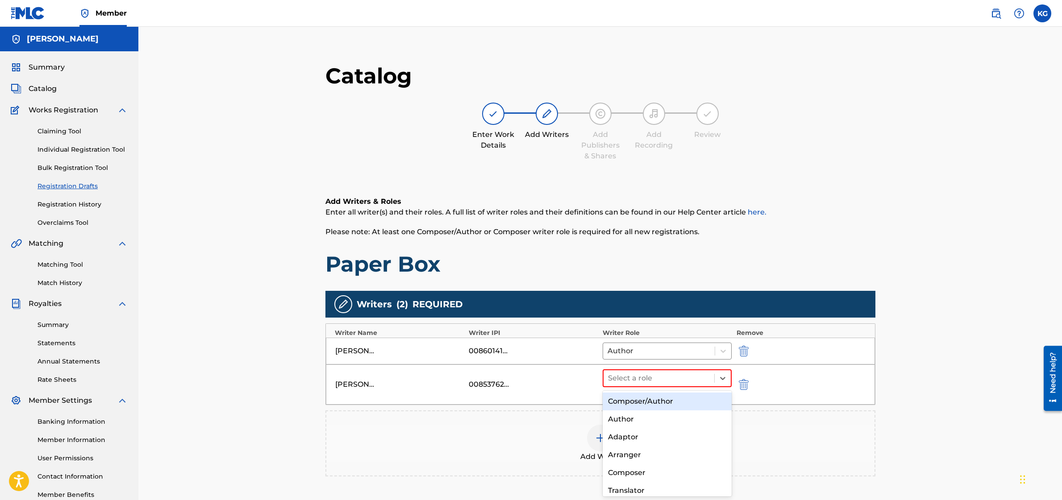
click at [694, 404] on div "Composer/Author" at bounding box center [667, 402] width 129 height 18
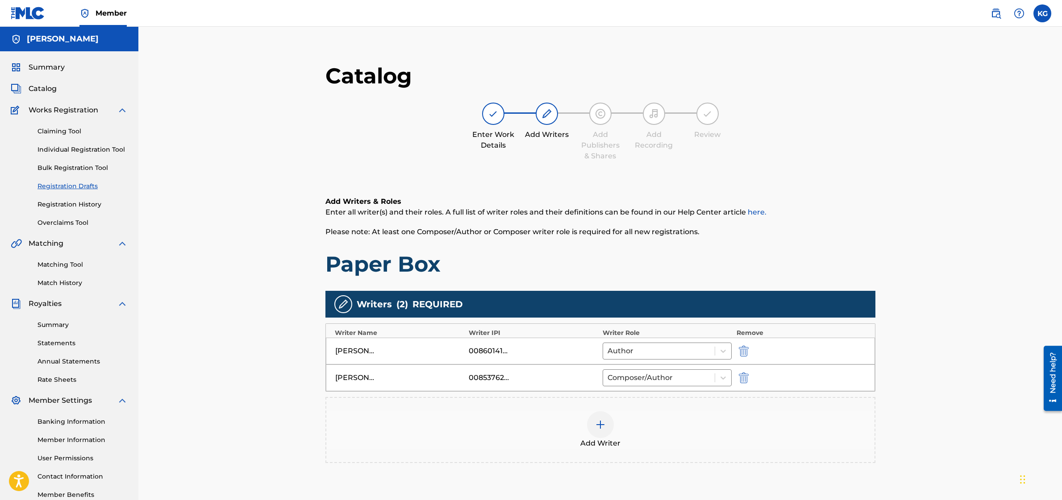
scroll to position [93, 0]
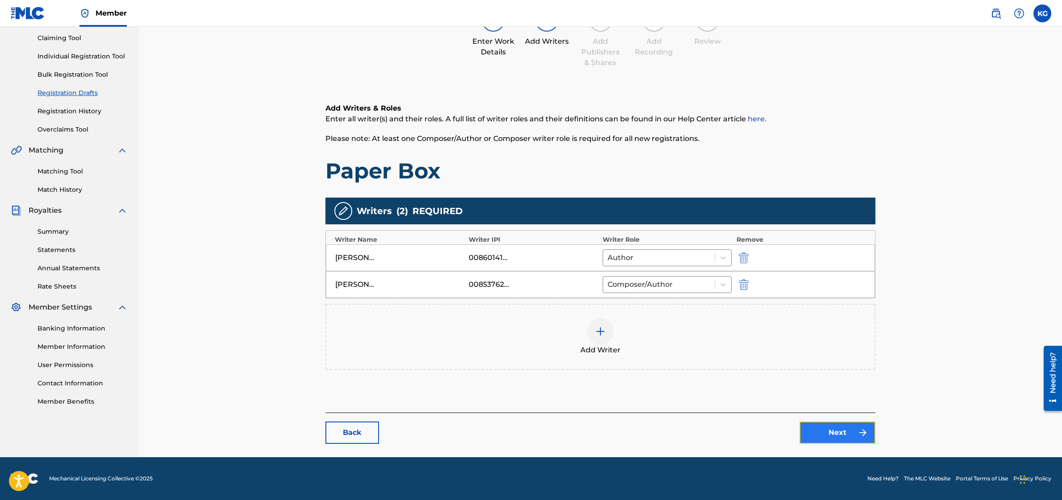
click at [846, 437] on link "Next" at bounding box center [837, 433] width 76 height 22
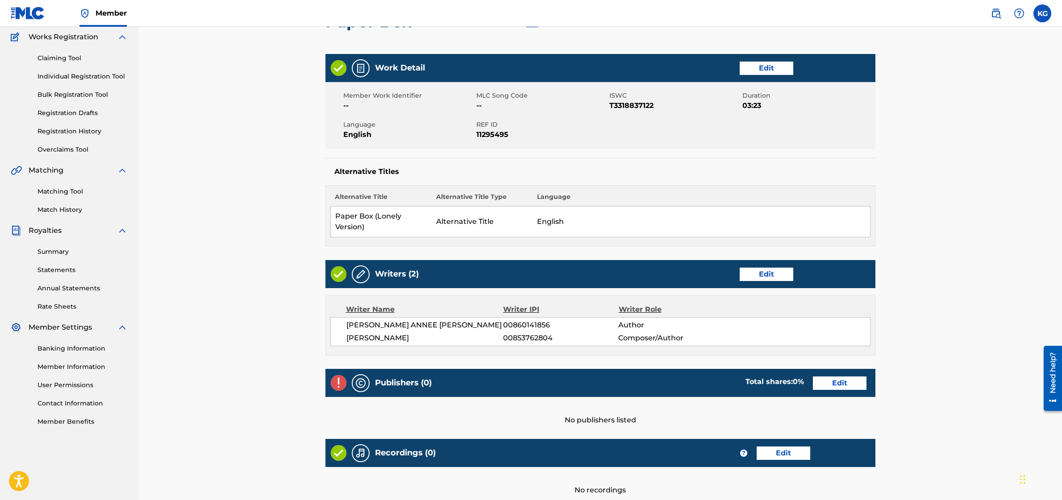
scroll to position [96, 0]
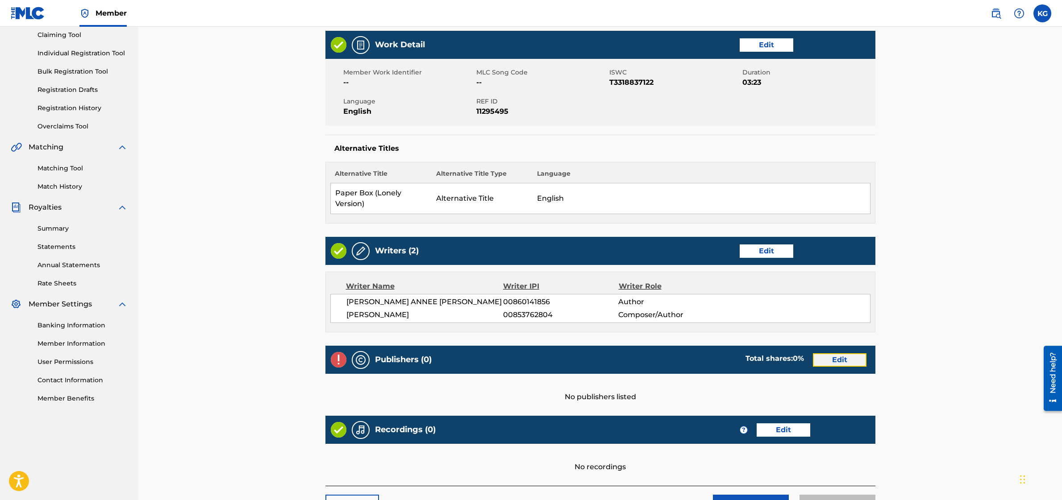
click at [825, 357] on link "Edit" at bounding box center [840, 360] width 54 height 13
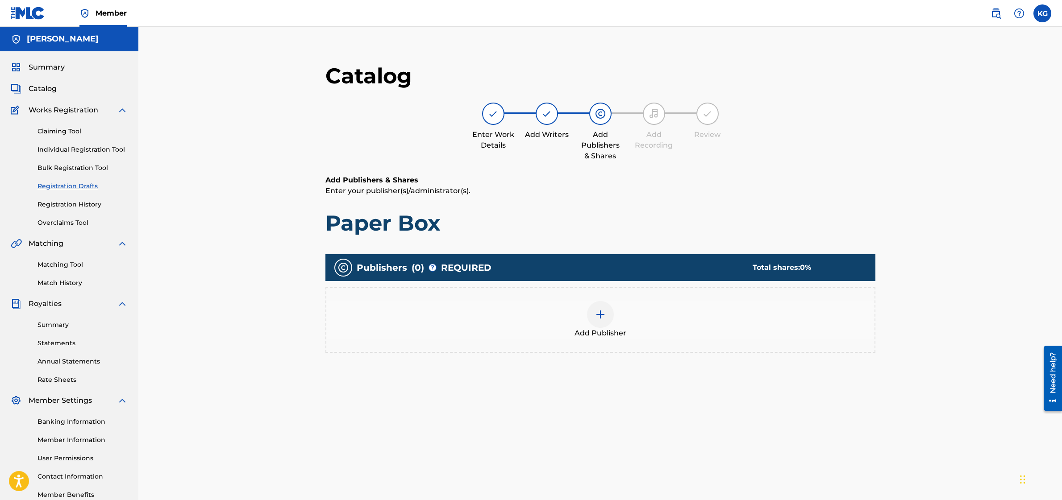
click at [595, 322] on div at bounding box center [600, 314] width 27 height 27
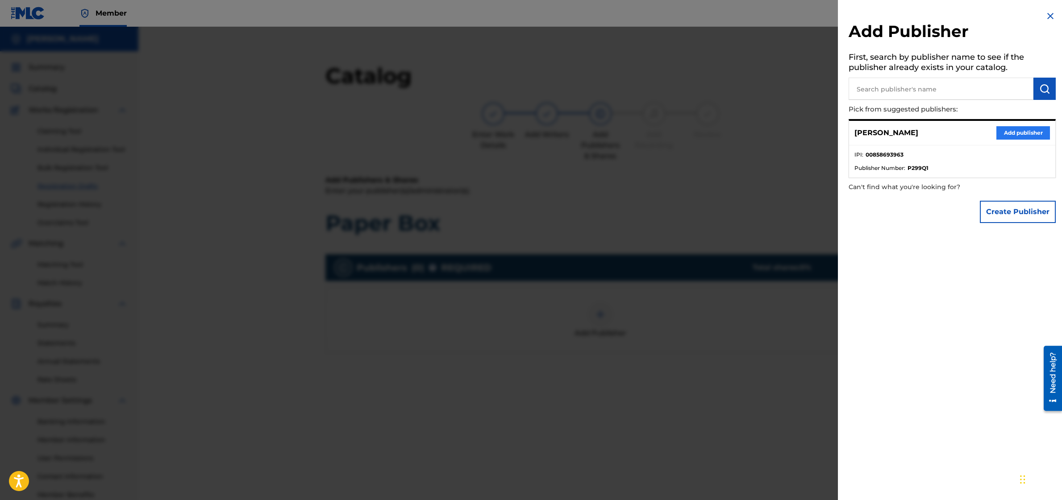
click at [993, 137] on div "[PERSON_NAME] Add publisher" at bounding box center [952, 133] width 206 height 25
click at [998, 136] on button "Add publisher" at bounding box center [1023, 132] width 54 height 13
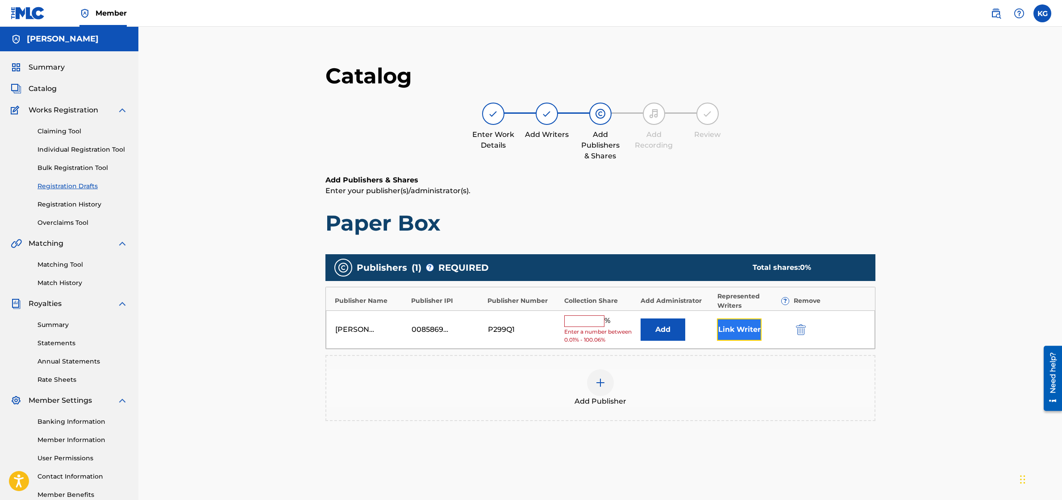
click at [726, 326] on button "Link Writer" at bounding box center [739, 330] width 45 height 22
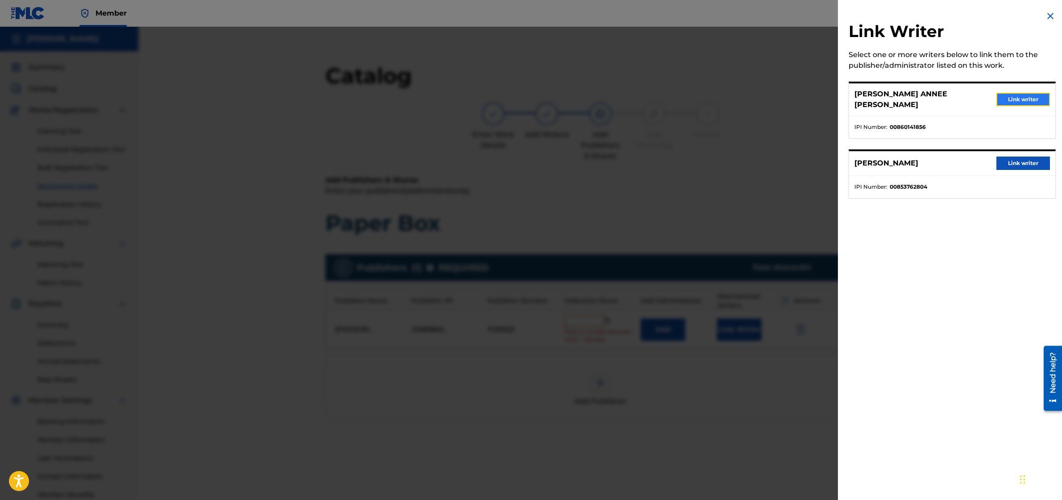
click at [996, 94] on button "Link writer" at bounding box center [1023, 99] width 54 height 13
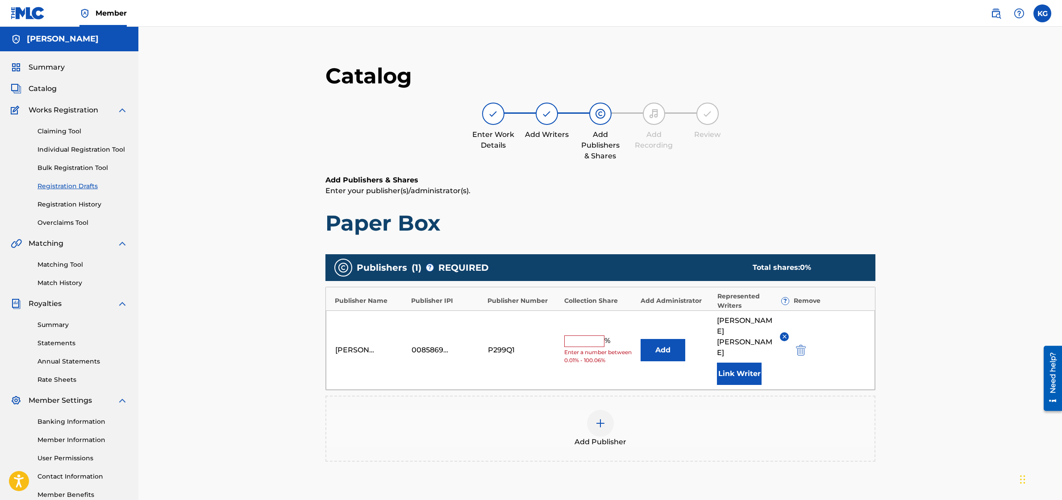
click at [586, 337] on div "% Enter a number between 0.01% - 100.06%" at bounding box center [600, 350] width 72 height 29
click at [587, 336] on input "text" at bounding box center [584, 342] width 40 height 12
type input "50"
click at [618, 344] on div "50 %" at bounding box center [600, 350] width 72 height 12
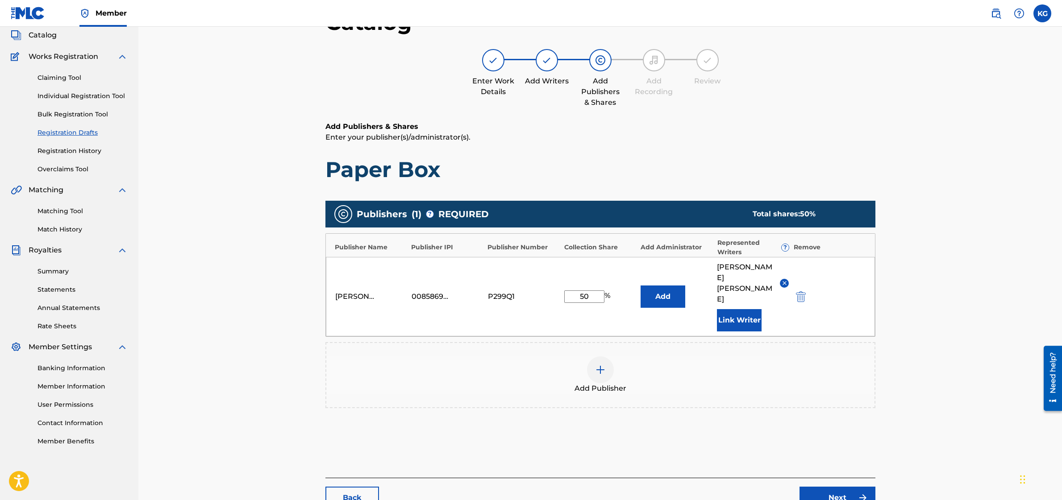
scroll to position [65, 0]
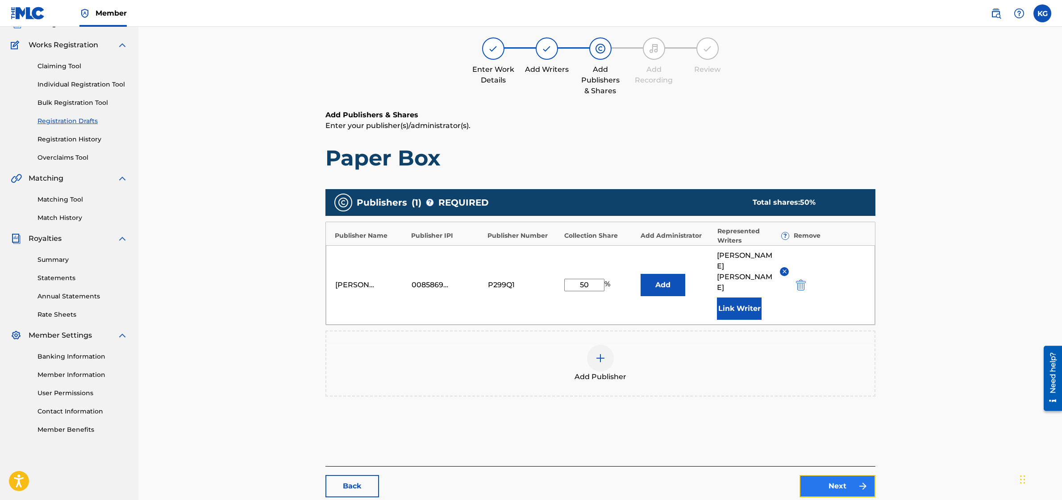
click at [853, 475] on link "Next" at bounding box center [837, 486] width 76 height 22
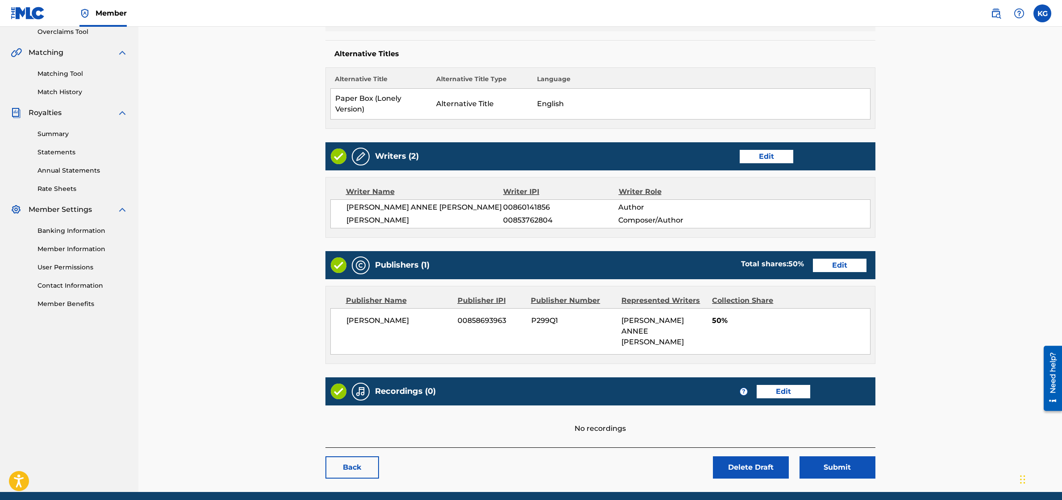
scroll to position [214, 0]
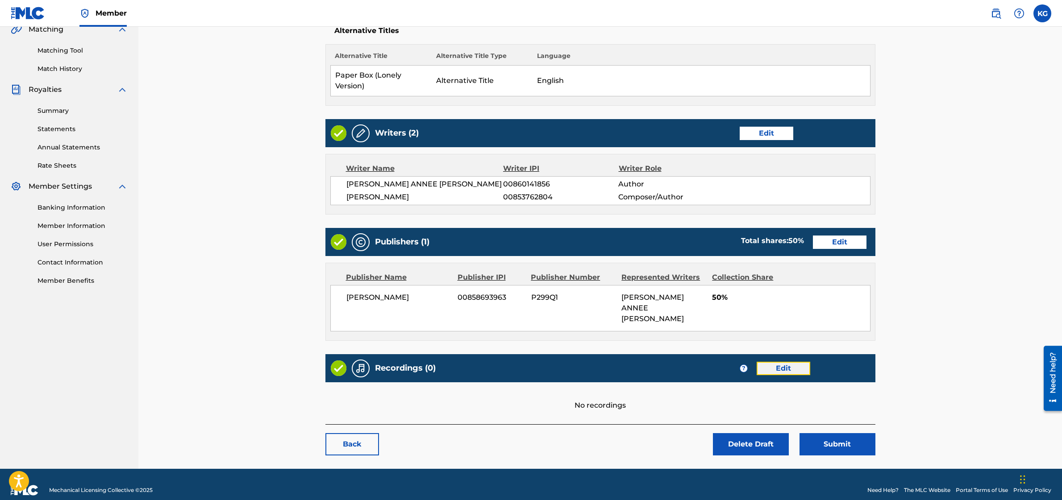
click at [773, 362] on link "Edit" at bounding box center [784, 368] width 54 height 13
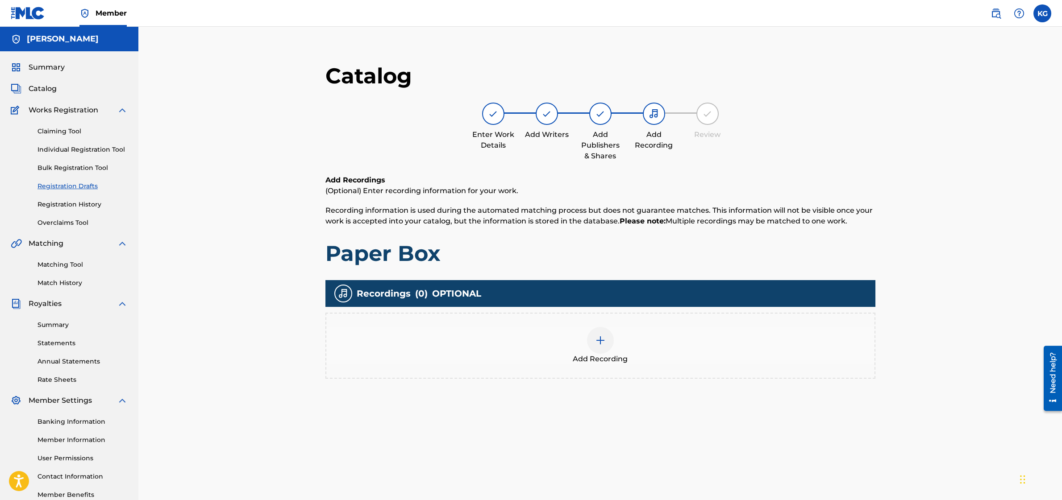
click at [604, 334] on div at bounding box center [600, 340] width 27 height 27
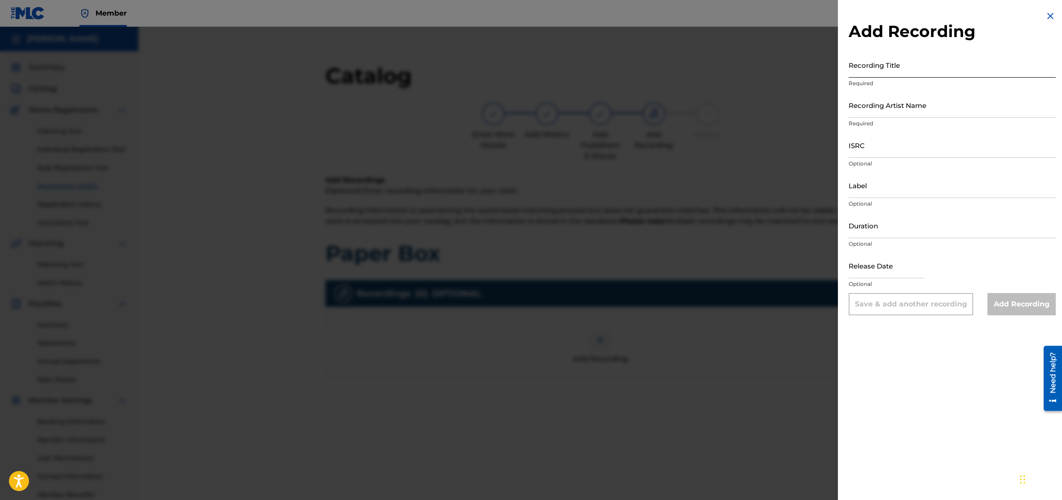
click at [887, 70] on input "Recording Title" at bounding box center [952, 64] width 207 height 25
type input "Paper Box"
click at [895, 97] on input "Recording Artist Name" at bounding box center [952, 104] width 207 height 25
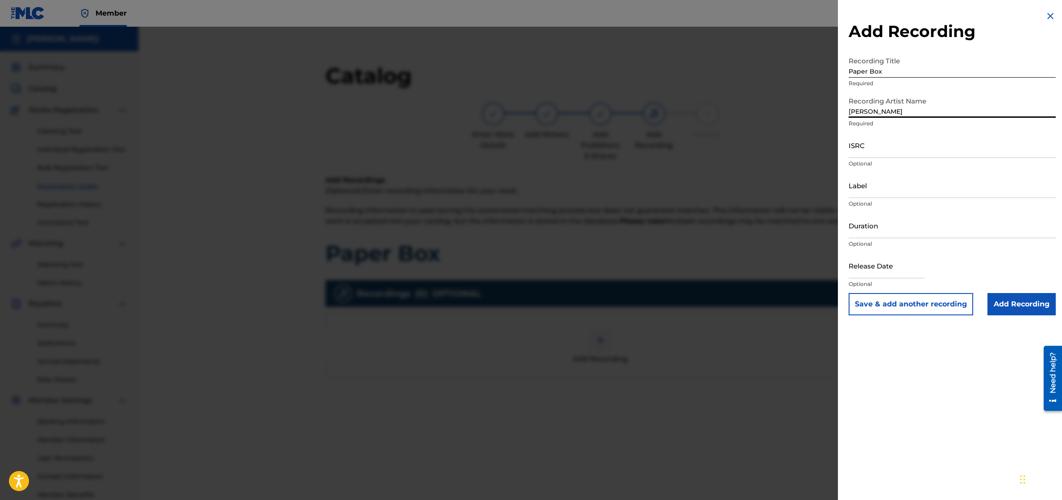
type input "[PERSON_NAME]"
click at [882, 148] on input "ISRC" at bounding box center [952, 145] width 207 height 25
paste input "QT4V72500006"
type input "QT4V72500006"
click at [863, 189] on input "Label" at bounding box center [952, 185] width 207 height 25
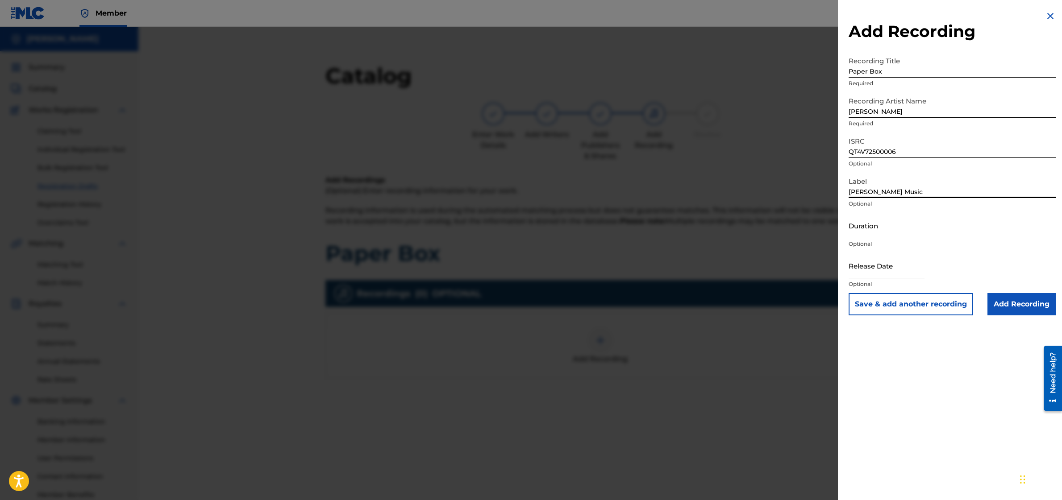
type input "[PERSON_NAME] Music"
click at [908, 232] on input "Duration" at bounding box center [952, 225] width 207 height 25
type input "03:23"
click at [1030, 306] on input "Add Recording" at bounding box center [1021, 304] width 68 height 22
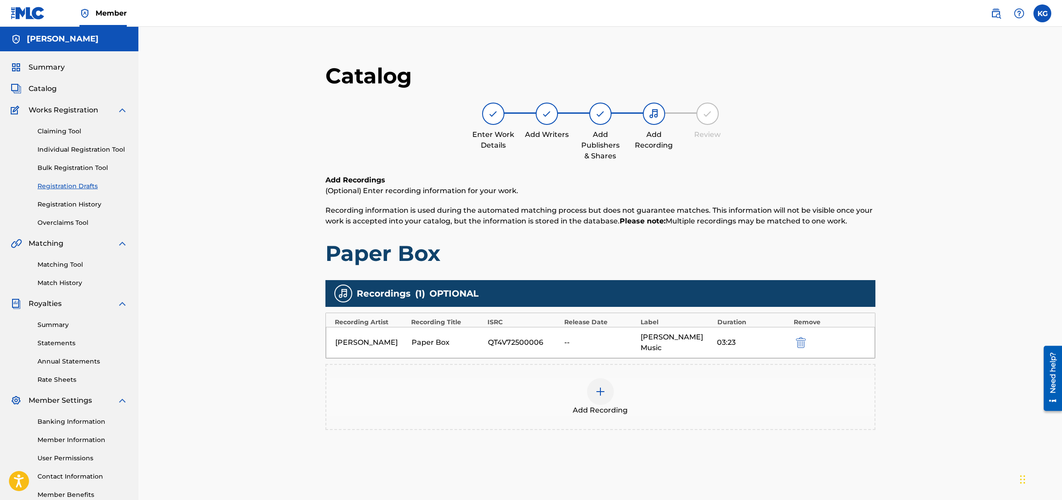
click at [609, 379] on div at bounding box center [600, 392] width 27 height 27
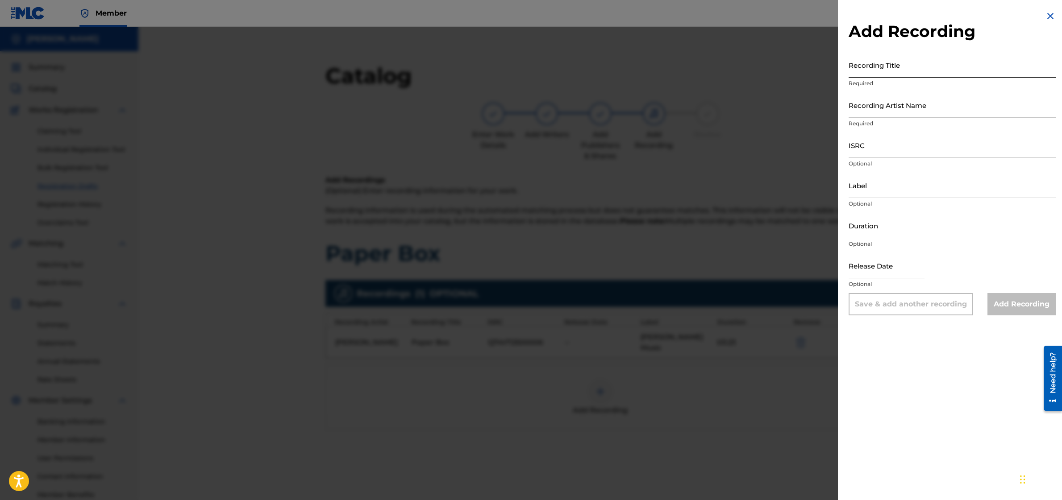
click at [880, 67] on input "Recording Title" at bounding box center [952, 64] width 207 height 25
type input "Paper Box (Lonely Version)"
click at [927, 108] on input "Recording Artist Name" at bounding box center [952, 104] width 207 height 25
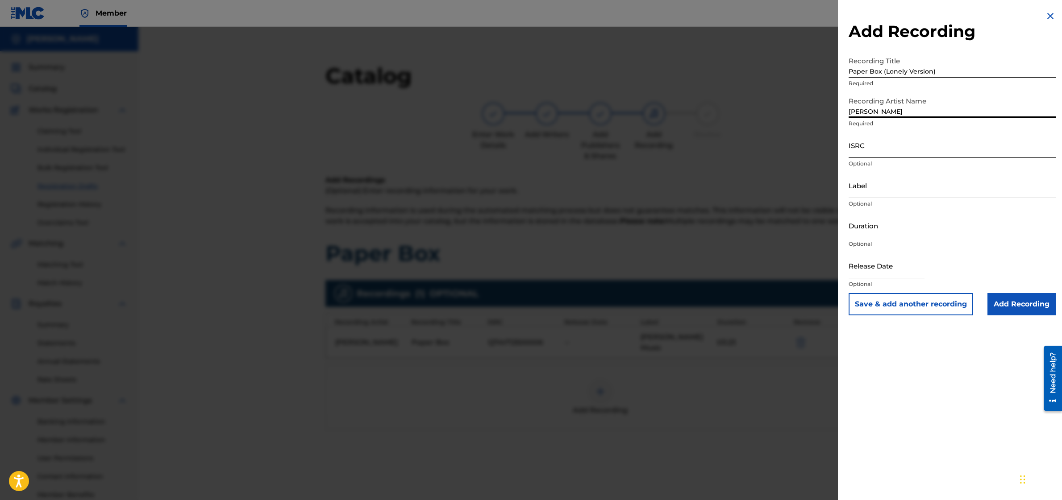
type input "[PERSON_NAME]"
click at [861, 144] on input "ISRC" at bounding box center [952, 145] width 207 height 25
paste input "QT4V72500007"
type input "QT4V72500007"
click at [874, 183] on input "Label" at bounding box center [952, 185] width 207 height 25
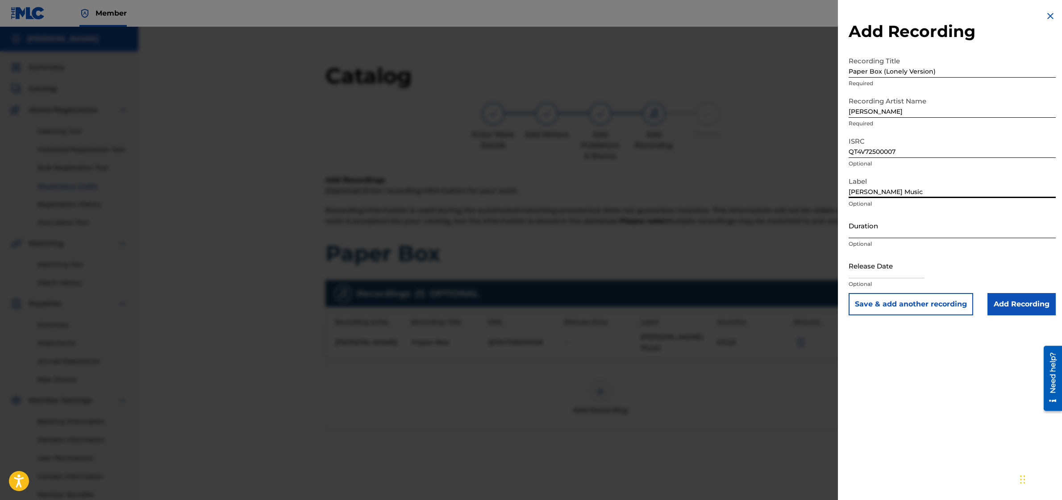
type input "[PERSON_NAME] Music"
click at [872, 221] on input "Duration" at bounding box center [952, 225] width 207 height 25
type input "03:23"
click at [1004, 312] on input "Add Recording" at bounding box center [1021, 304] width 68 height 22
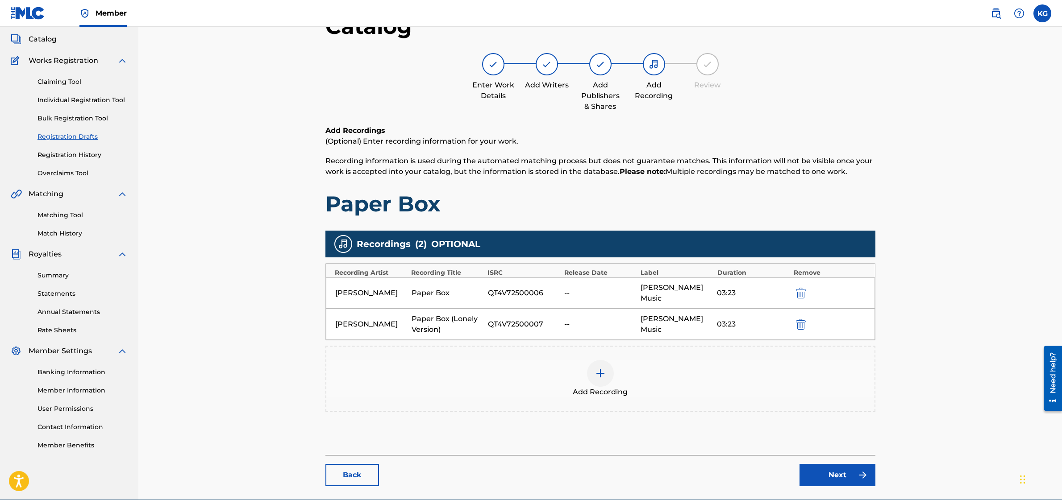
scroll to position [92, 0]
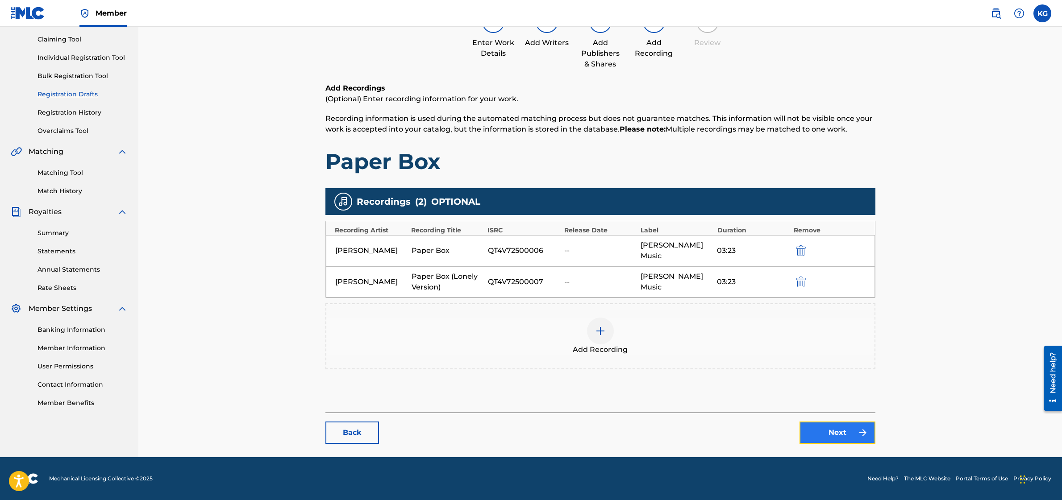
click at [833, 432] on link "Next" at bounding box center [837, 433] width 76 height 22
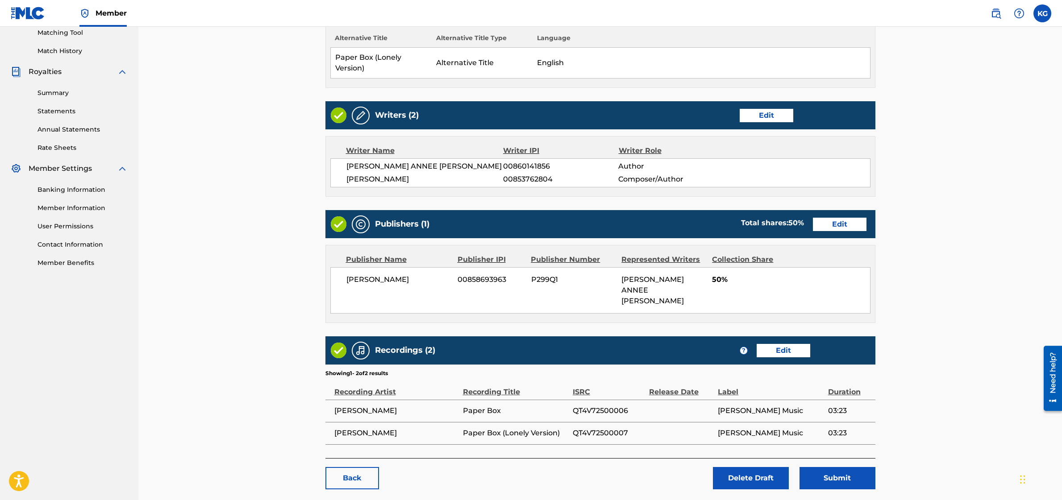
scroll to position [266, 0]
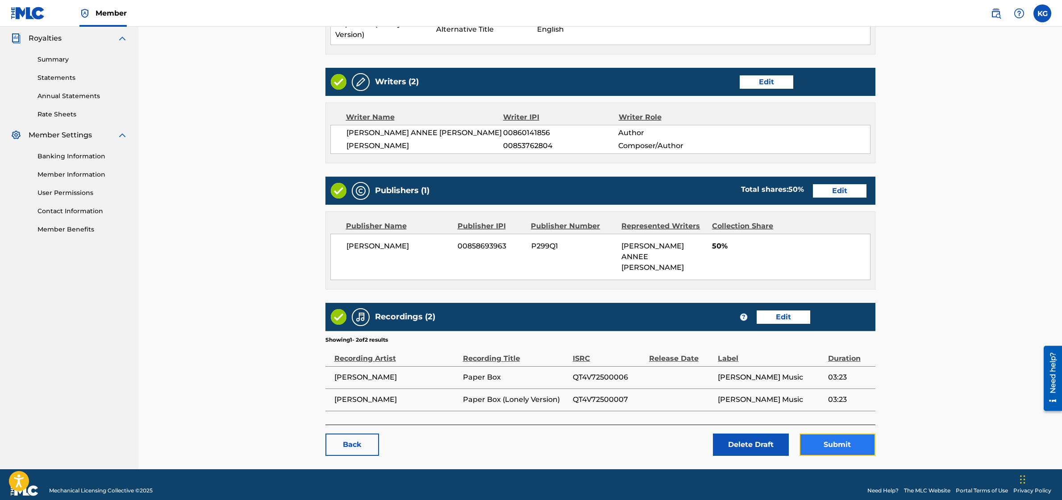
click at [825, 434] on button "Submit" at bounding box center [837, 445] width 76 height 22
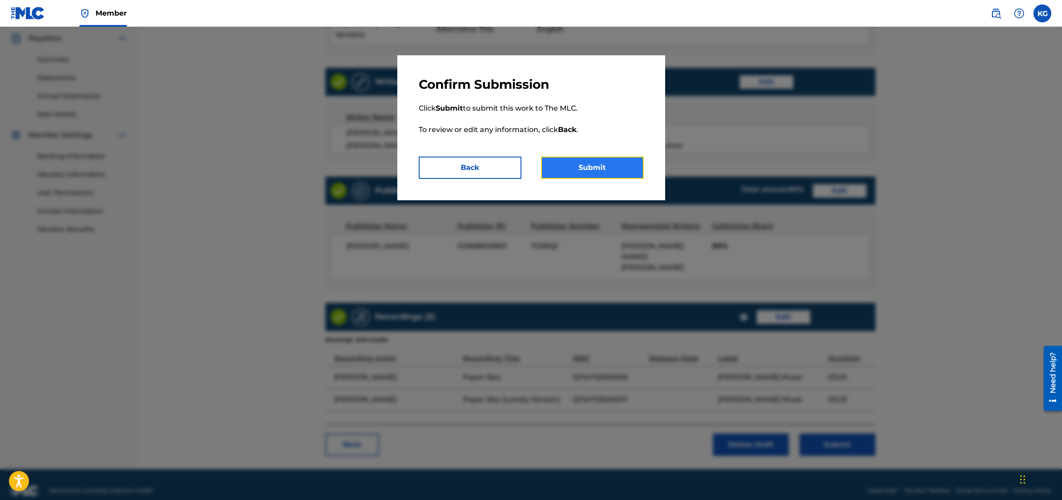
click at [619, 158] on button "Submit" at bounding box center [592, 168] width 103 height 22
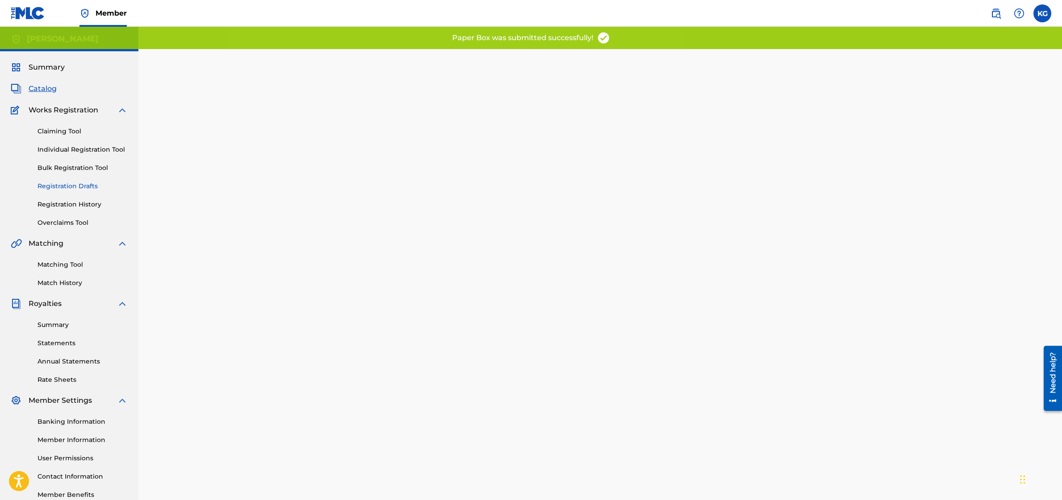
click at [78, 188] on link "Registration Drafts" at bounding box center [82, 186] width 90 height 9
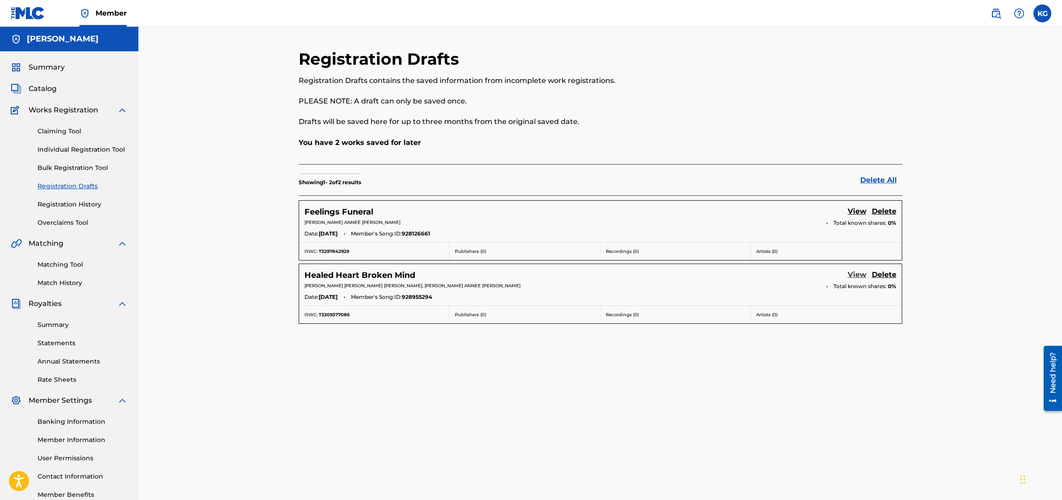
click at [855, 275] on link "View" at bounding box center [857, 276] width 19 height 12
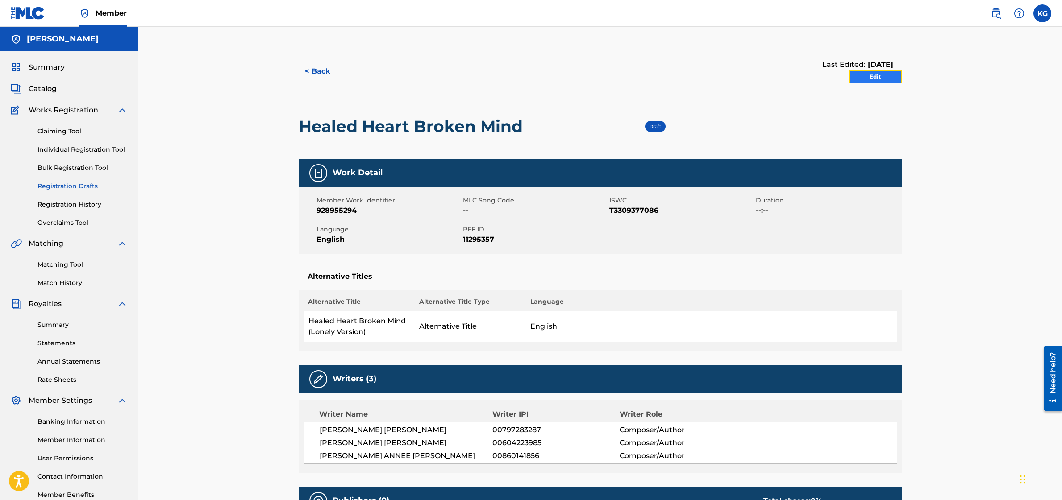
click at [868, 77] on link "Edit" at bounding box center [876, 76] width 54 height 13
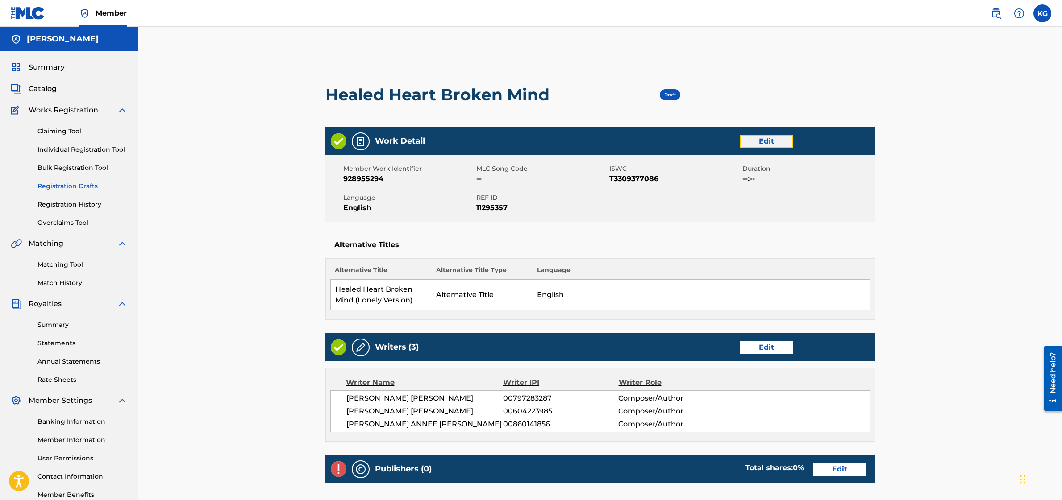
click at [751, 141] on link "Edit" at bounding box center [767, 141] width 54 height 13
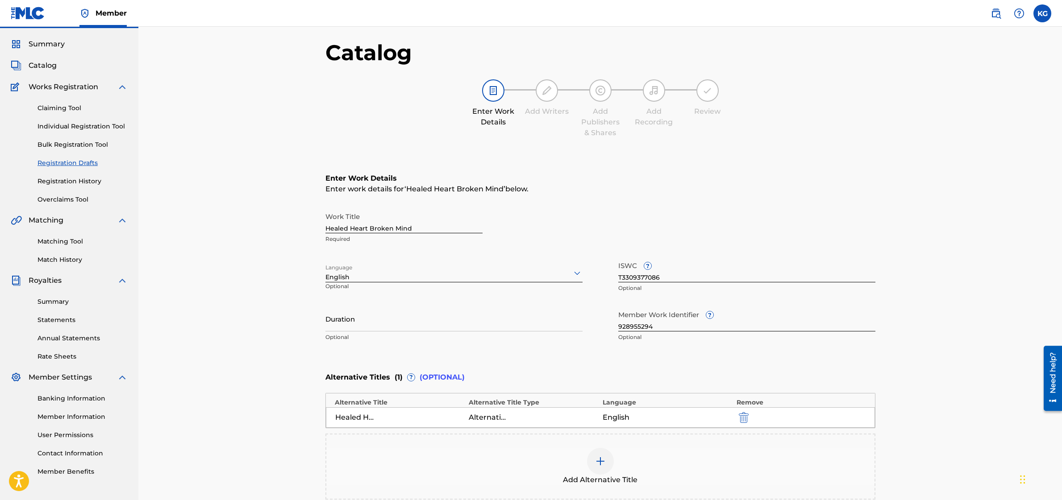
scroll to position [24, 0]
click at [379, 321] on input "Duration" at bounding box center [453, 317] width 257 height 25
type input "02:47"
click at [268, 342] on div "Catalog Enter Work Details Add Writers Add Publishers & Shares Add Recording Re…" at bounding box center [600, 284] width 924 height 563
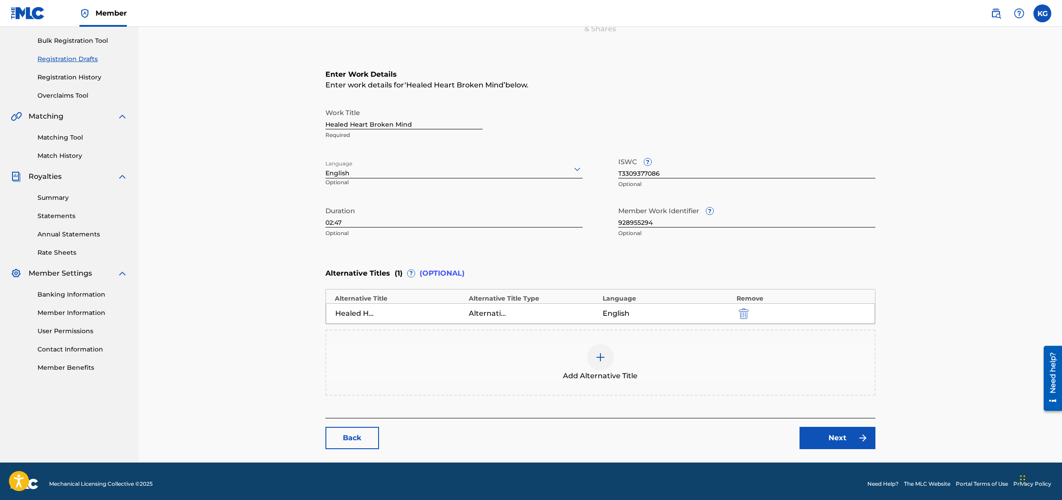
scroll to position [133, 0]
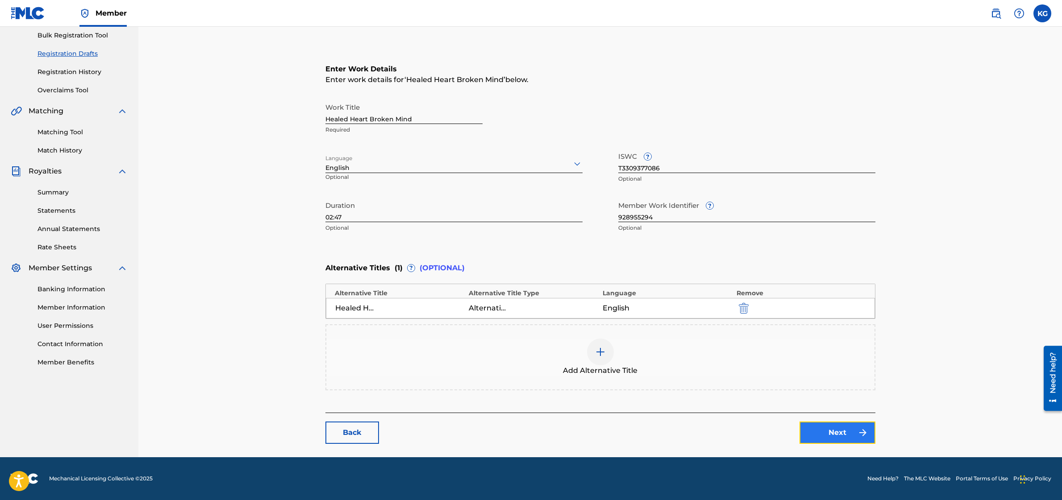
click at [828, 437] on link "Next" at bounding box center [837, 433] width 76 height 22
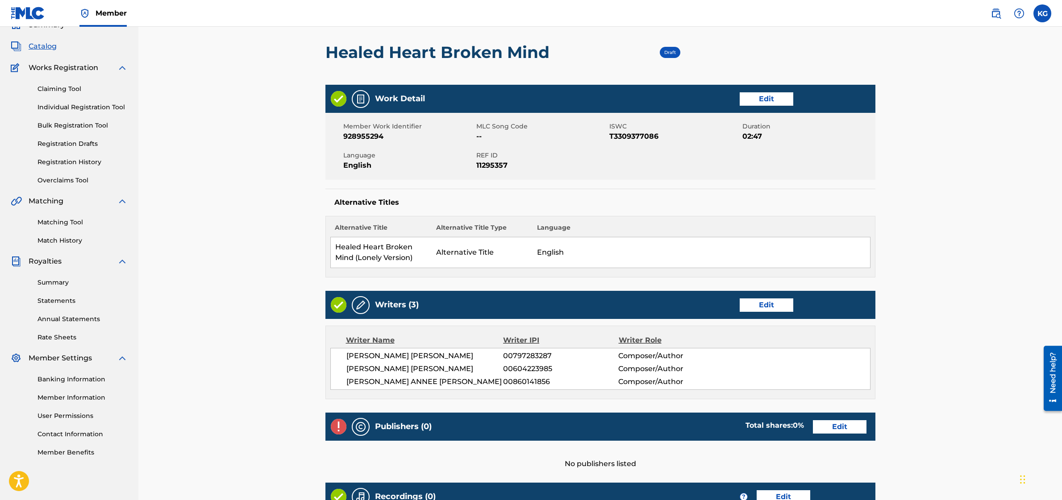
scroll to position [45, 0]
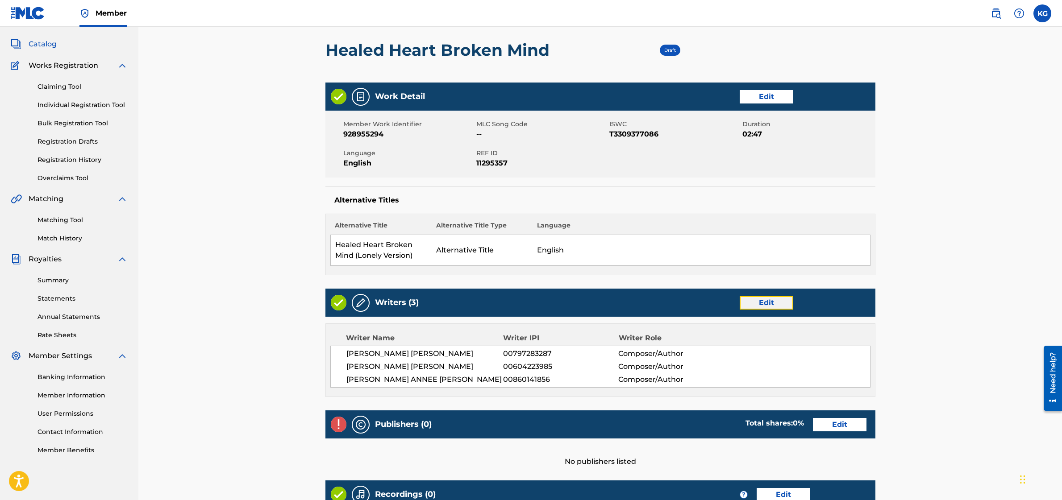
click at [772, 304] on link "Edit" at bounding box center [767, 302] width 54 height 13
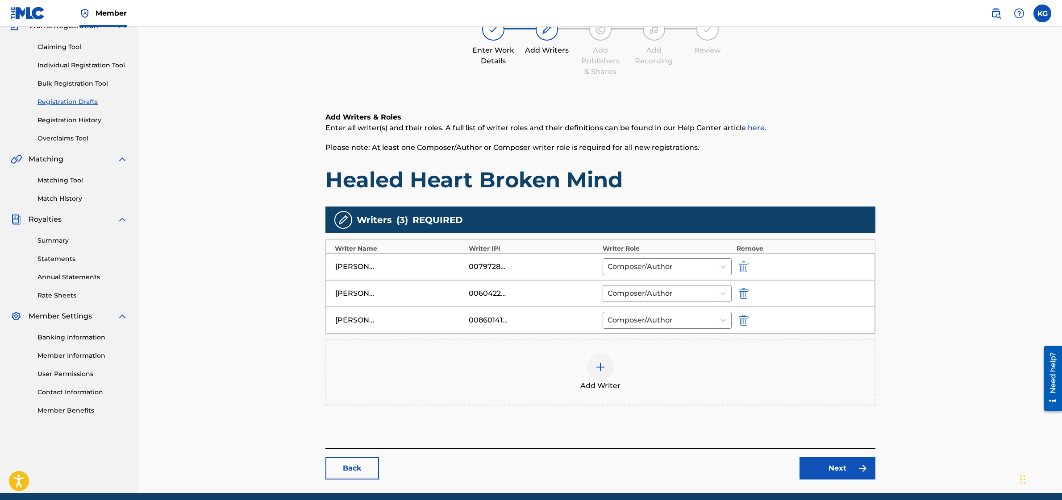
scroll to position [120, 0]
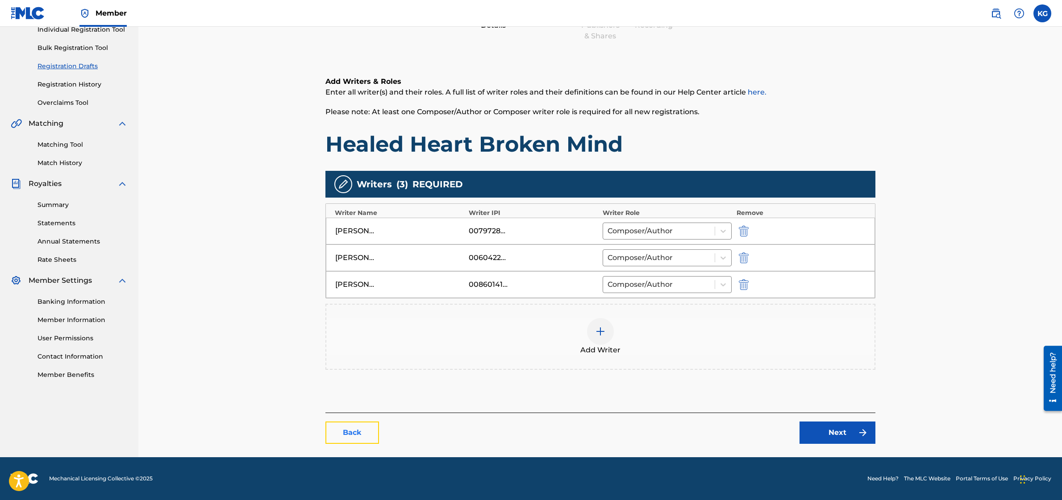
click at [364, 425] on link "Back" at bounding box center [352, 433] width 54 height 22
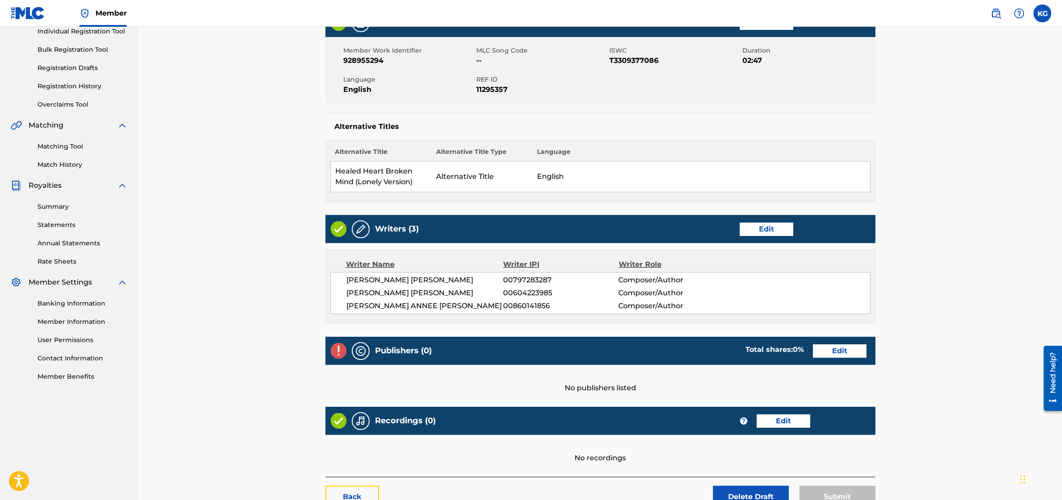
scroll to position [129, 0]
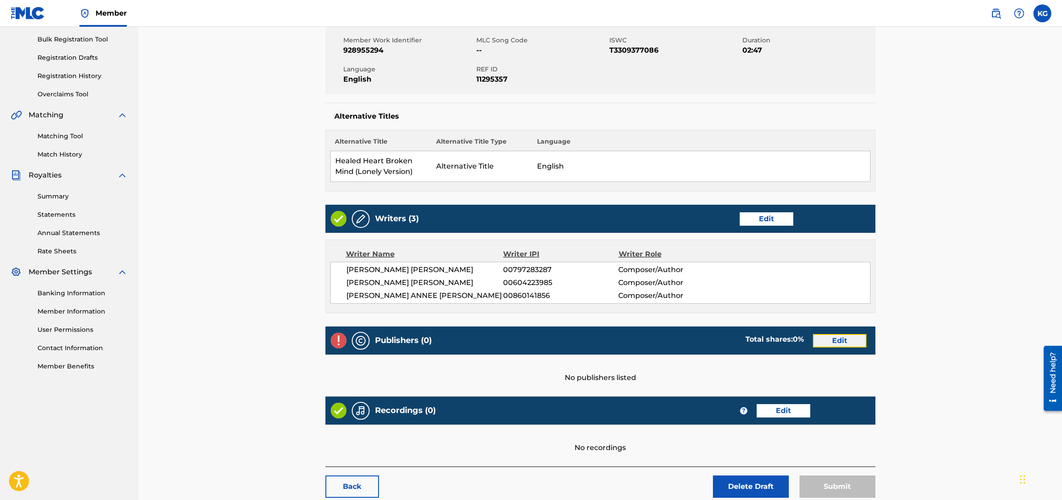
click at [828, 340] on link "Edit" at bounding box center [840, 340] width 54 height 13
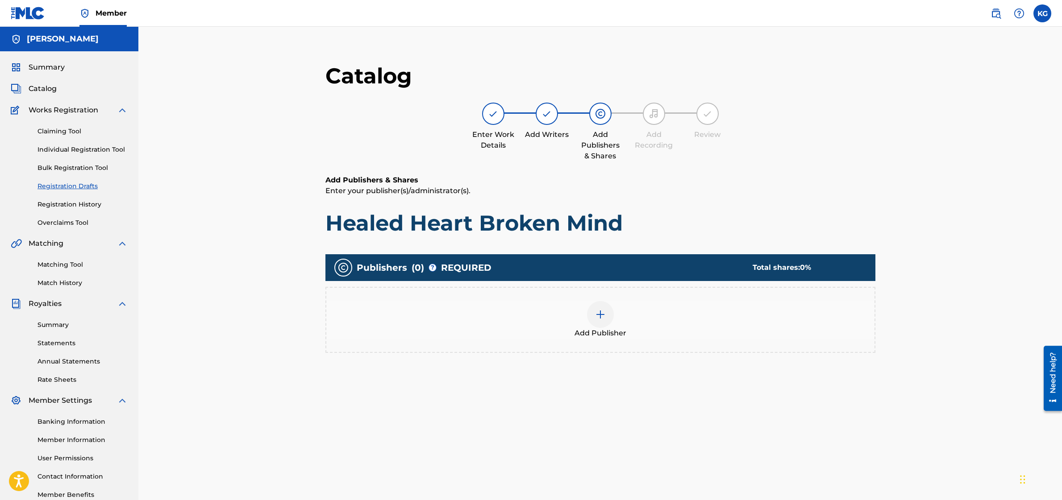
click at [592, 312] on div at bounding box center [600, 314] width 27 height 27
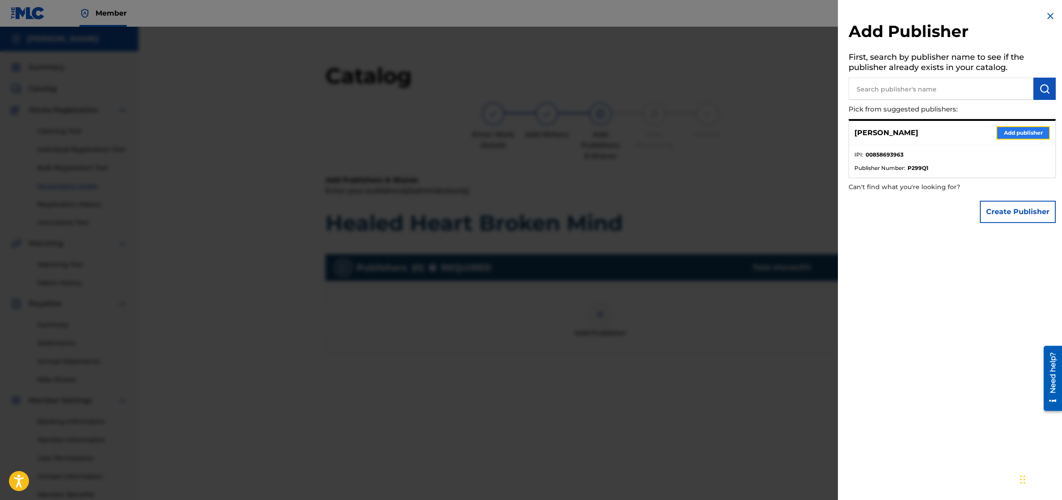
click at [1007, 133] on button "Add publisher" at bounding box center [1023, 132] width 54 height 13
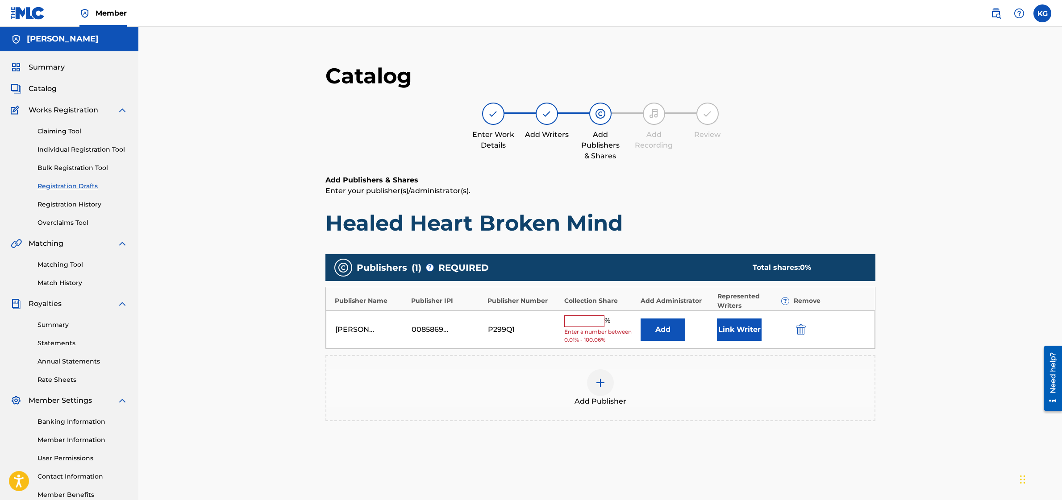
click at [590, 319] on input "text" at bounding box center [584, 322] width 40 height 12
type input "33.33"
click at [722, 325] on button "Link Writer" at bounding box center [739, 327] width 45 height 22
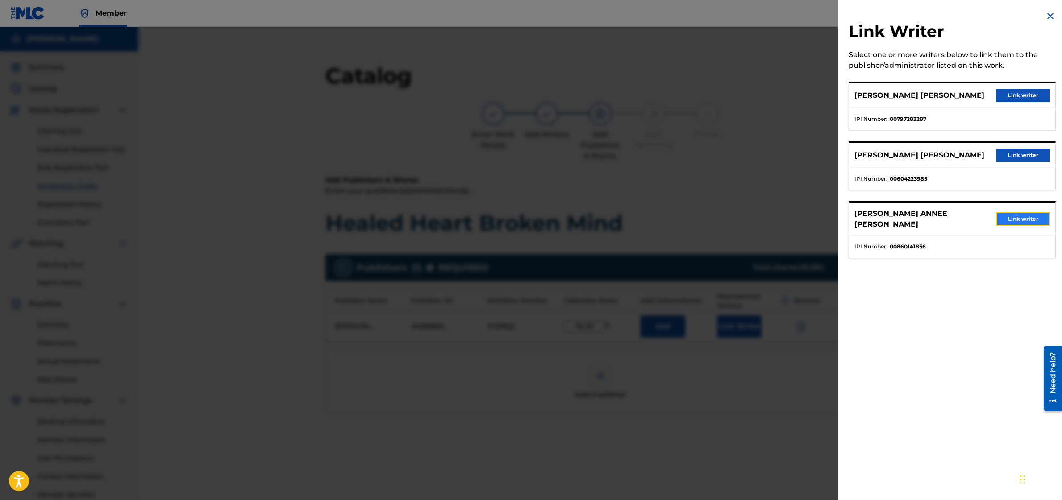
click at [996, 217] on button "Link writer" at bounding box center [1023, 218] width 54 height 13
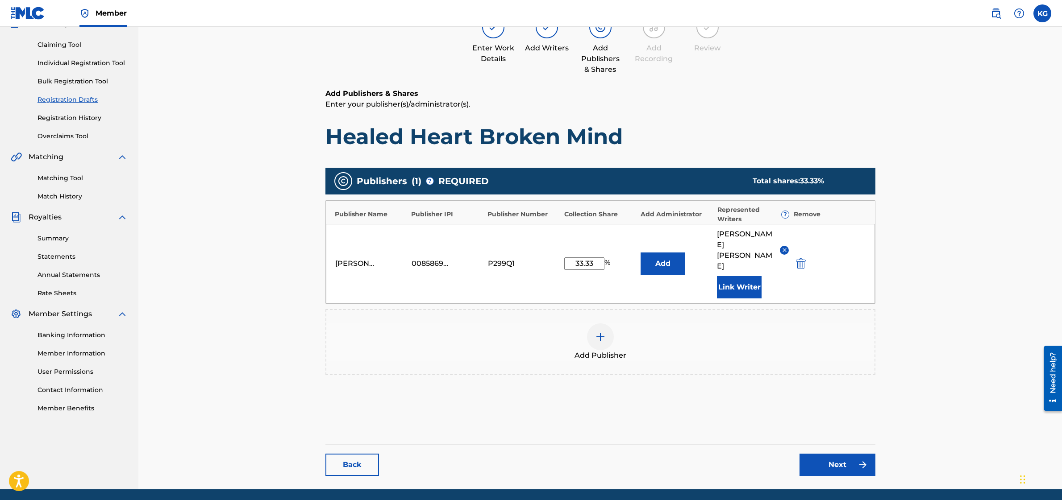
scroll to position [97, 0]
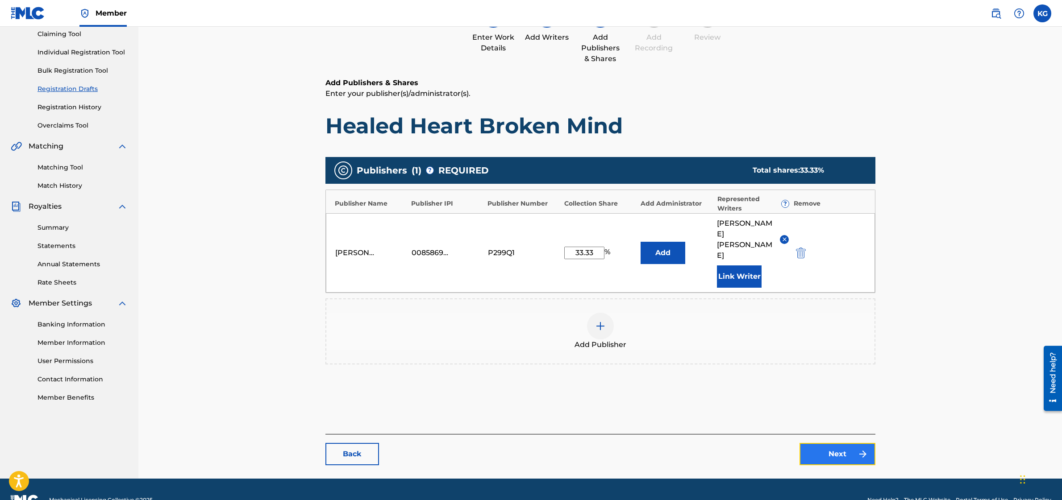
click at [855, 443] on link "Next" at bounding box center [837, 454] width 76 height 22
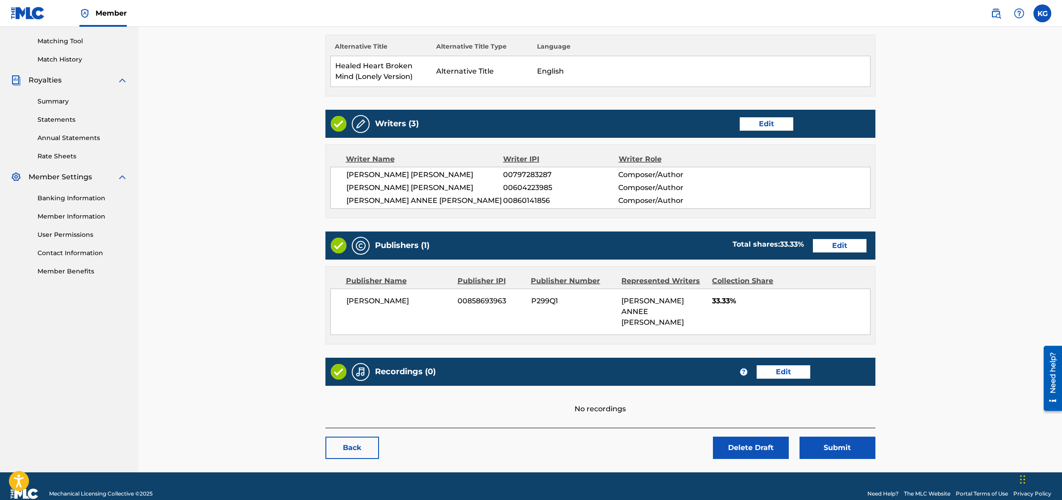
scroll to position [227, 0]
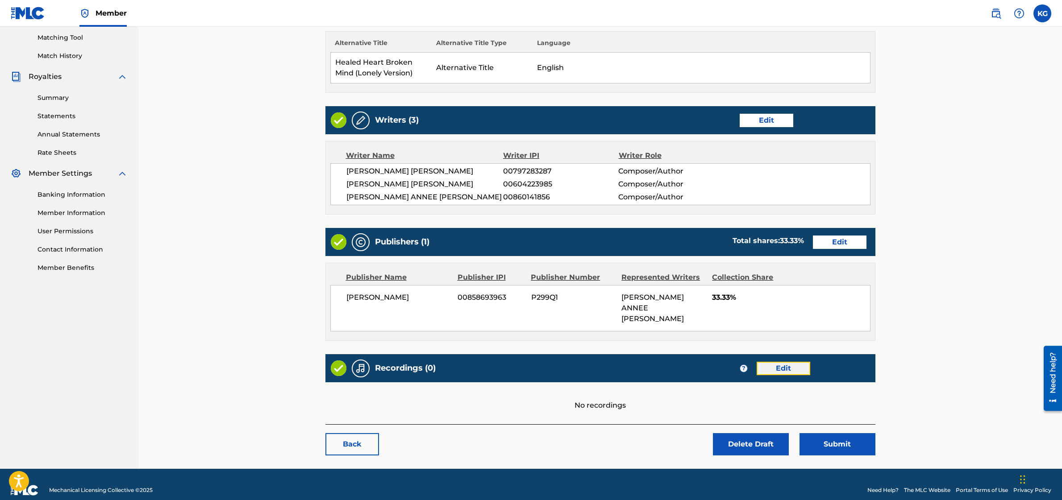
click at [789, 362] on link "Edit" at bounding box center [784, 368] width 54 height 13
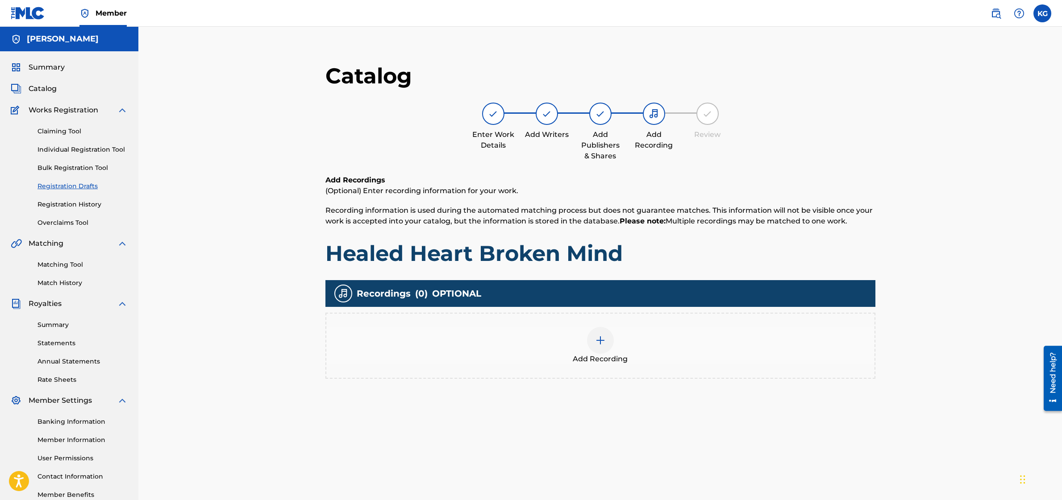
click at [601, 345] on img at bounding box center [600, 340] width 11 height 11
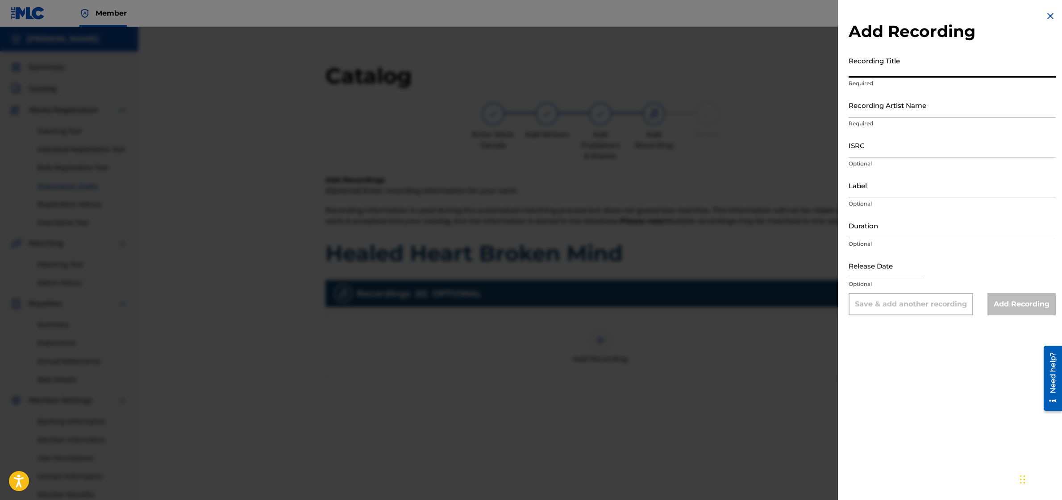
click at [908, 63] on input "Recording Title" at bounding box center [952, 64] width 207 height 25
type input "Healed Heart Broken Mind"
click at [904, 100] on input "Recording Artist Name" at bounding box center [952, 104] width 207 height 25
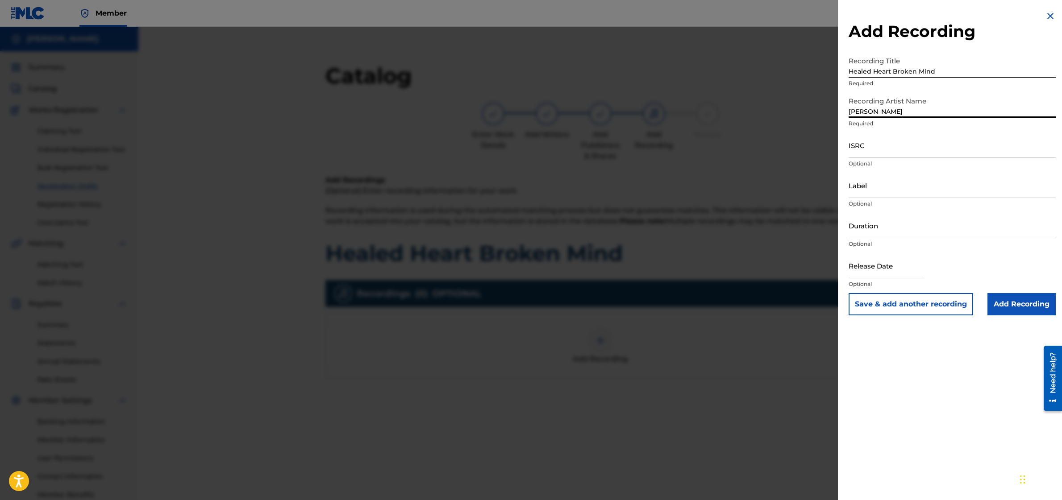
type input "[PERSON_NAME]"
click at [872, 146] on input "ISRC" at bounding box center [952, 145] width 207 height 25
paste input "QT4V72500004"
type input "QT4V72500004"
click at [878, 193] on input "Label" at bounding box center [952, 185] width 207 height 25
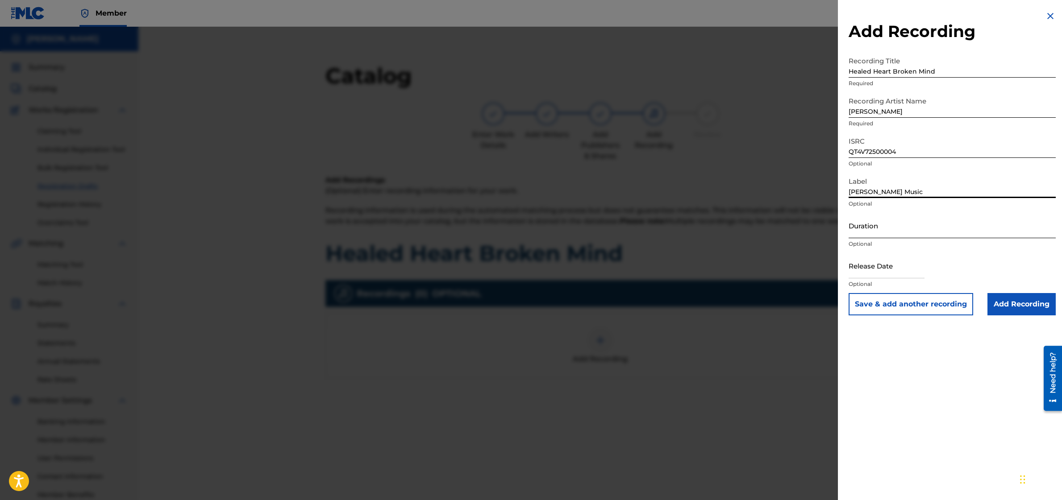
type input "[PERSON_NAME] Music"
click at [859, 237] on input "Duration" at bounding box center [952, 225] width 207 height 25
type input "02:47"
click at [1027, 312] on input "Add Recording" at bounding box center [1021, 304] width 68 height 22
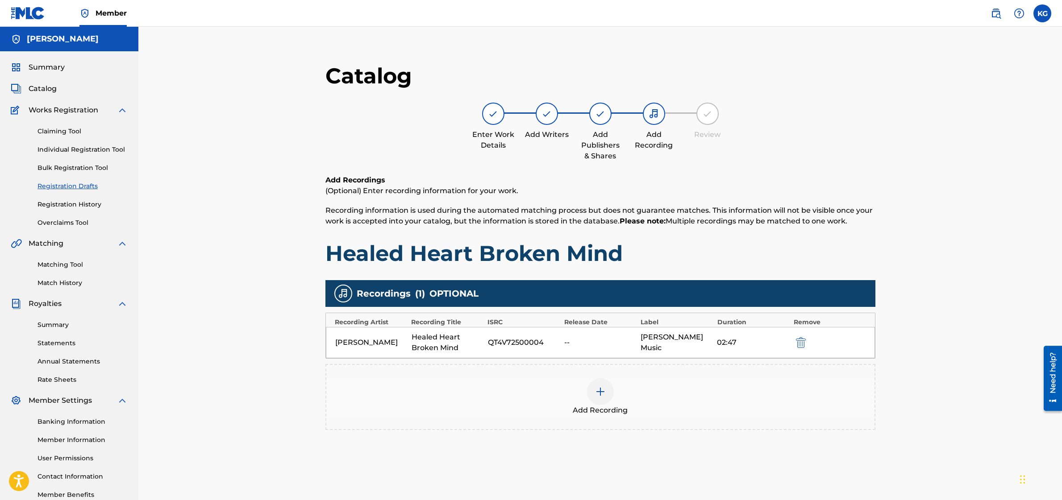
click at [598, 392] on img at bounding box center [600, 392] width 11 height 11
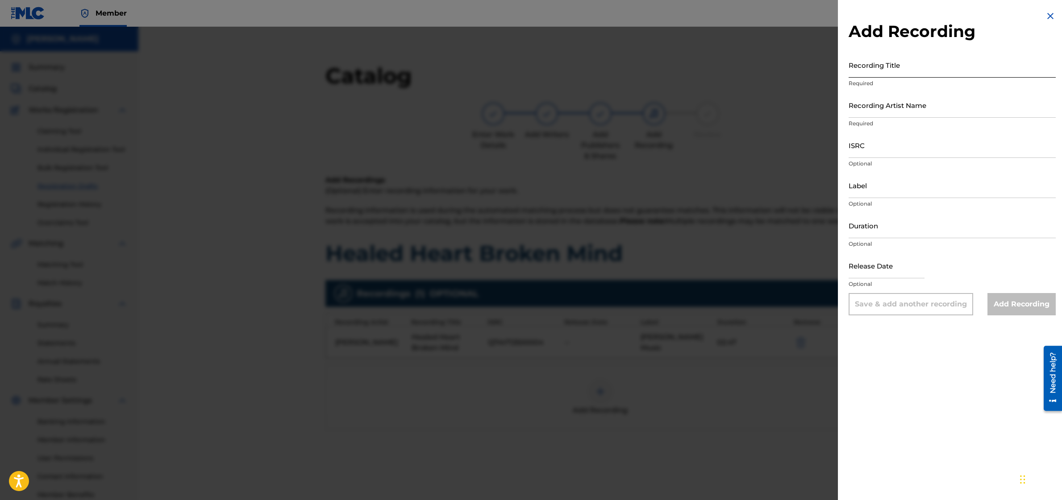
click at [920, 60] on input "Recording Title" at bounding box center [952, 64] width 207 height 25
type input "Healed Heart Broken Mind (Lonely Version)"
click at [923, 103] on input "Recording Artist Name" at bounding box center [952, 104] width 207 height 25
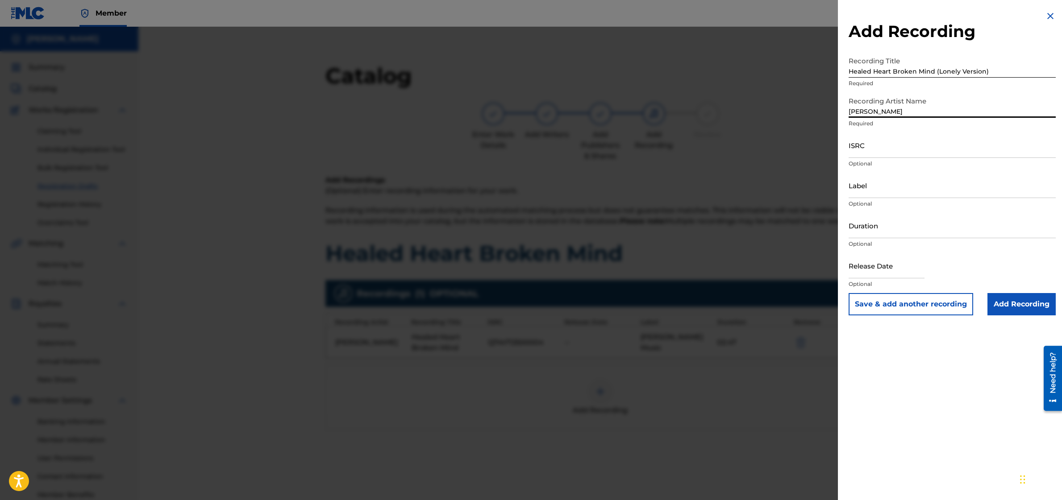
type input "[PERSON_NAME]"
click at [878, 149] on input "ISRC" at bounding box center [952, 145] width 207 height 25
paste input "QT4V72500005"
type input "QT4V72500005"
click at [880, 187] on input "Label" at bounding box center [952, 185] width 207 height 25
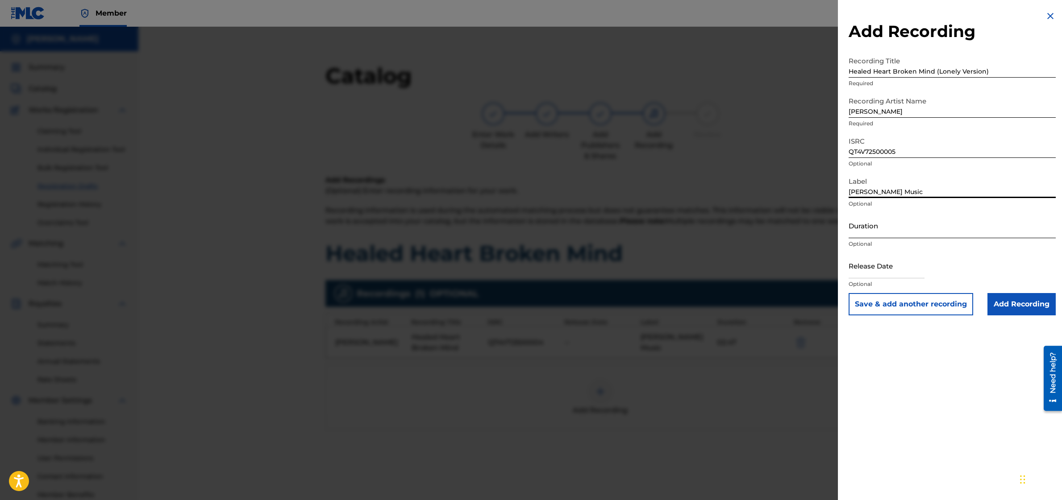
type input "[PERSON_NAME] Music"
click at [865, 224] on input "Duration" at bounding box center [952, 225] width 207 height 25
type input "02:47"
click at [997, 296] on input "Add Recording" at bounding box center [1021, 304] width 68 height 22
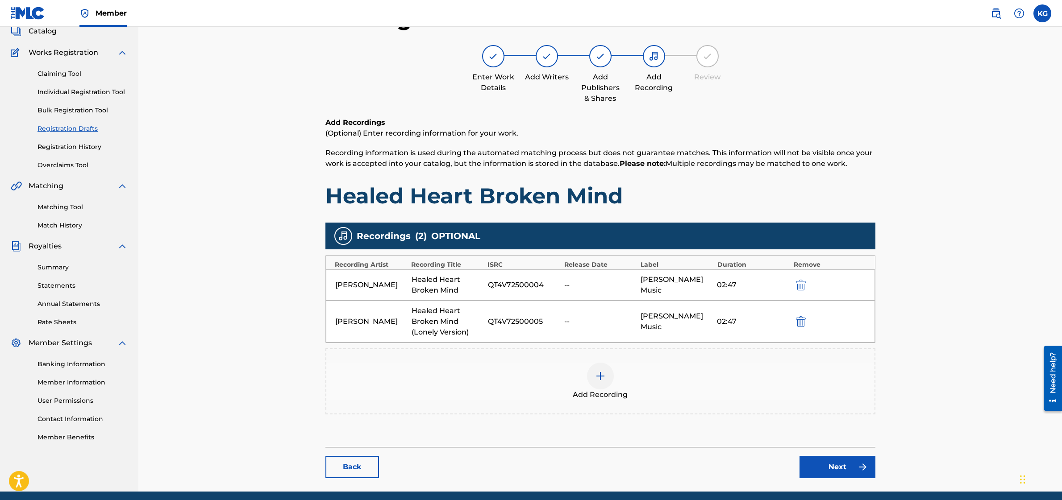
scroll to position [92, 0]
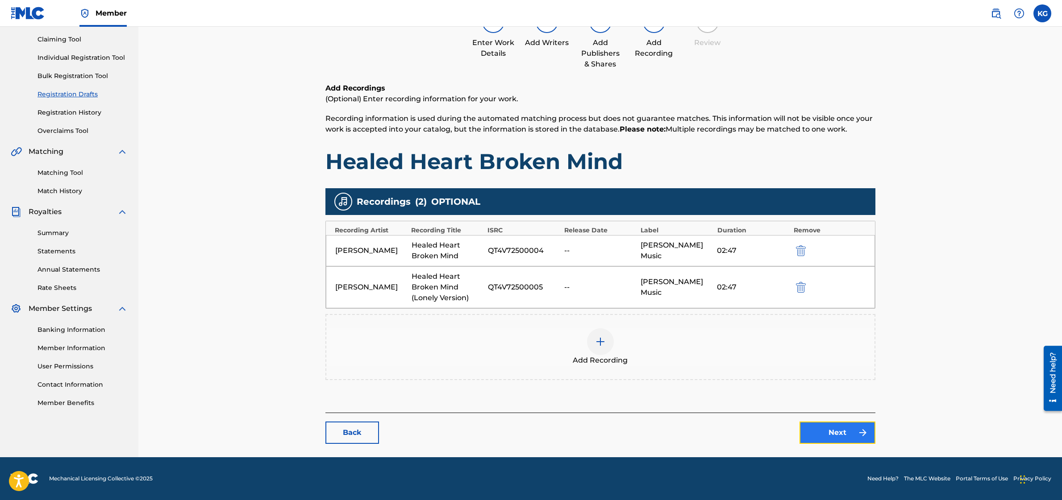
click at [823, 422] on link "Next" at bounding box center [837, 433] width 76 height 22
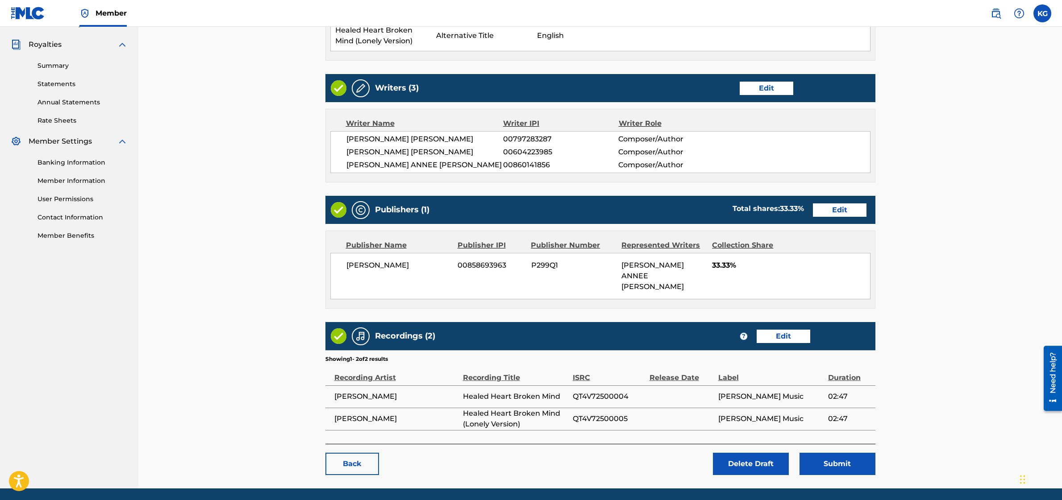
scroll to position [279, 0]
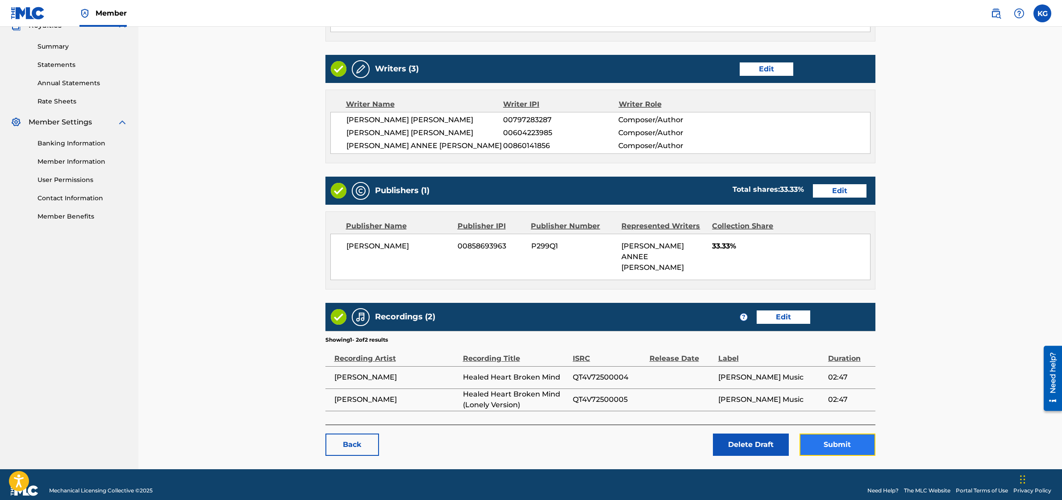
click at [828, 434] on button "Submit" at bounding box center [837, 445] width 76 height 22
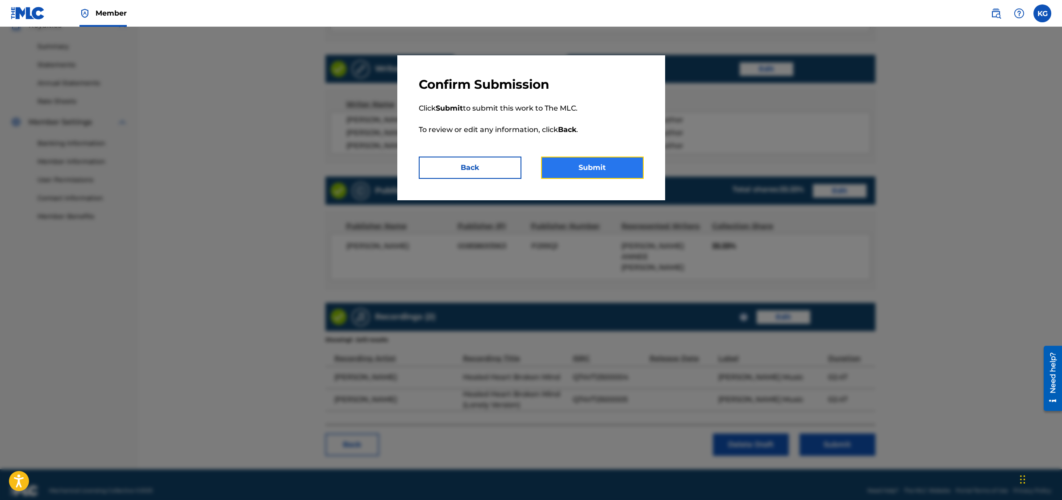
click at [604, 170] on button "Submit" at bounding box center [592, 168] width 103 height 22
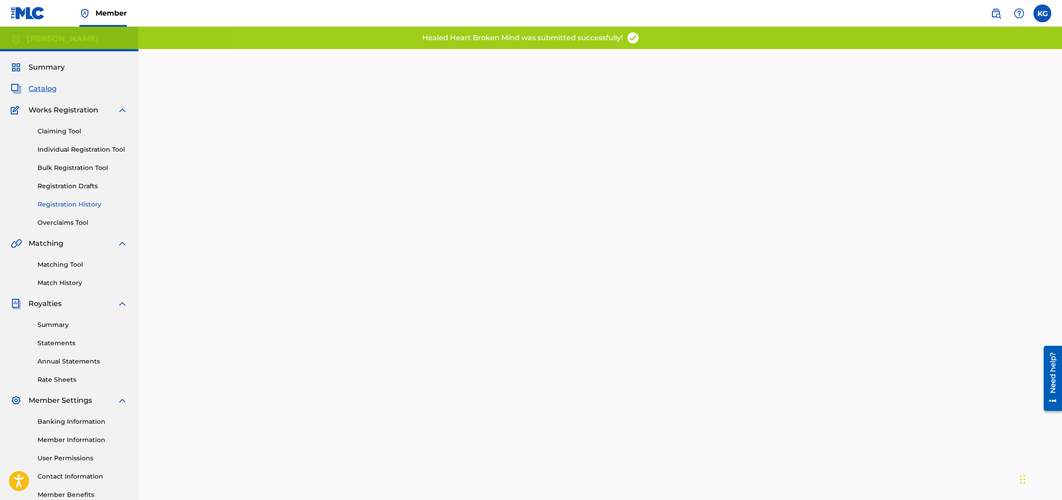
click at [87, 206] on link "Registration History" at bounding box center [82, 204] width 90 height 9
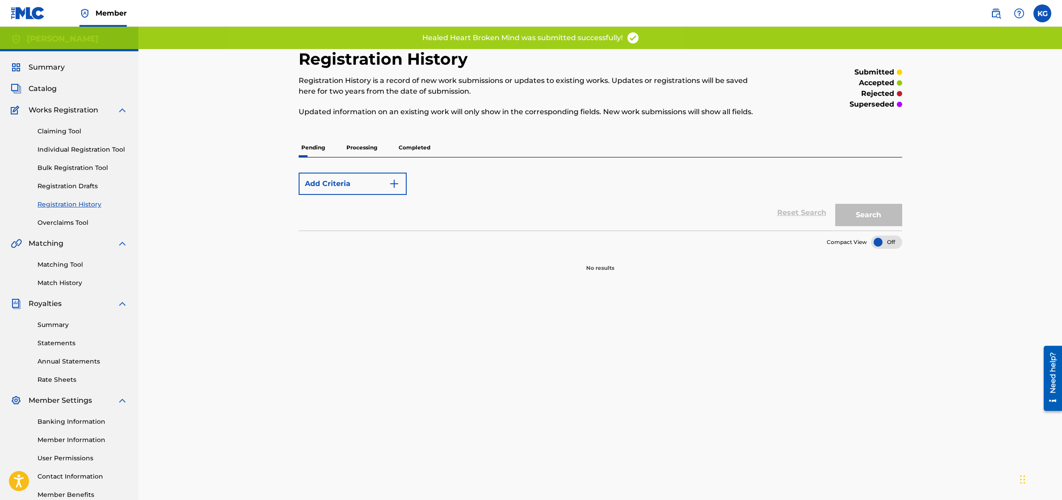
click at [354, 149] on p "Processing" at bounding box center [362, 147] width 36 height 19
click at [314, 146] on p "Pending" at bounding box center [313, 147] width 29 height 19
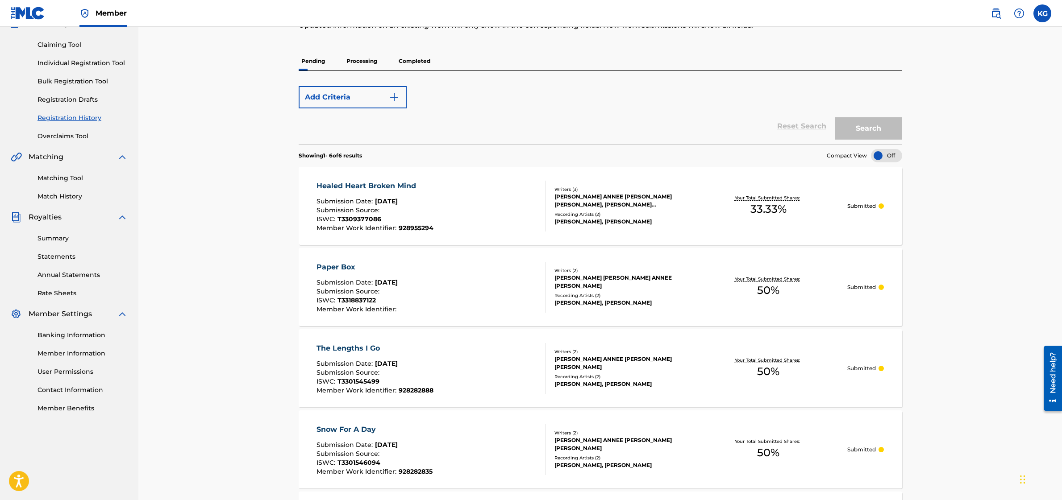
scroll to position [86, 0]
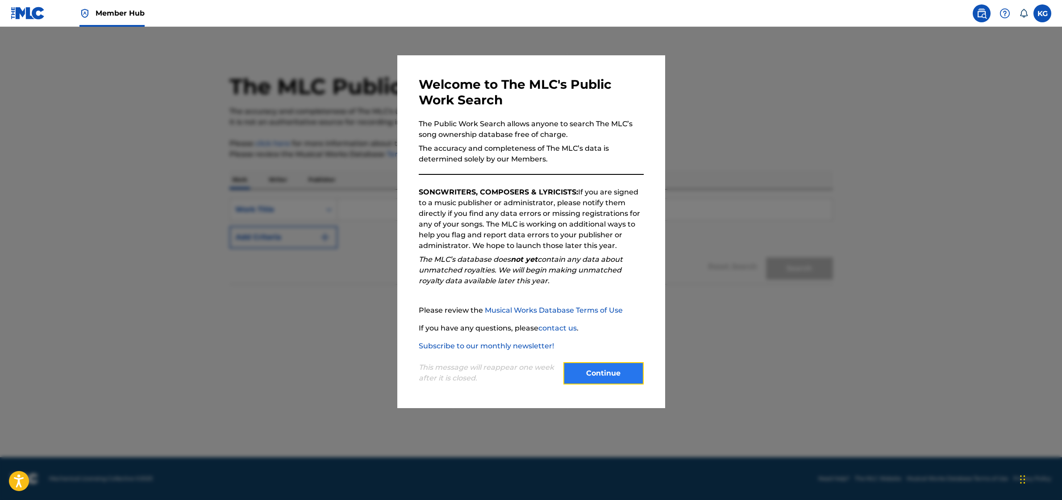
click at [615, 367] on button "Continue" at bounding box center [603, 373] width 80 height 22
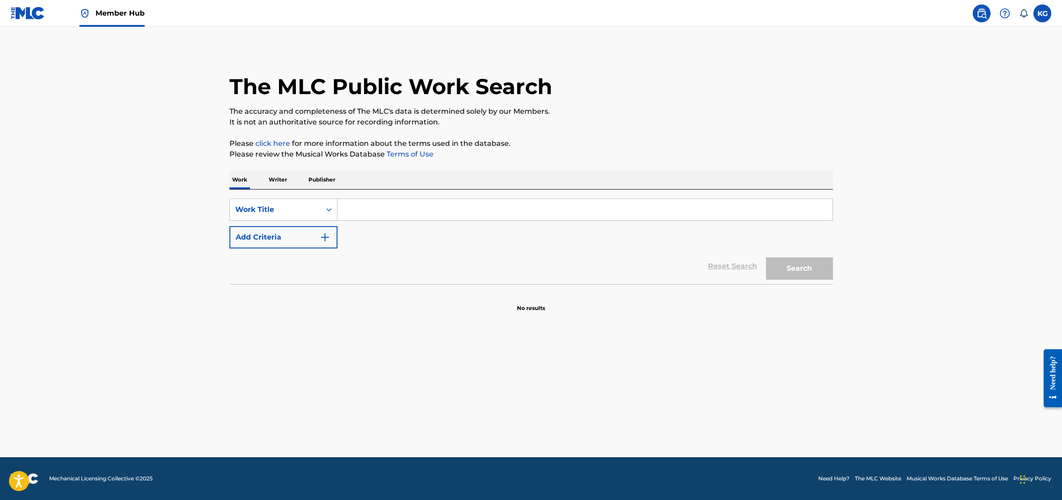
click at [279, 176] on p "Writer" at bounding box center [278, 180] width 24 height 19
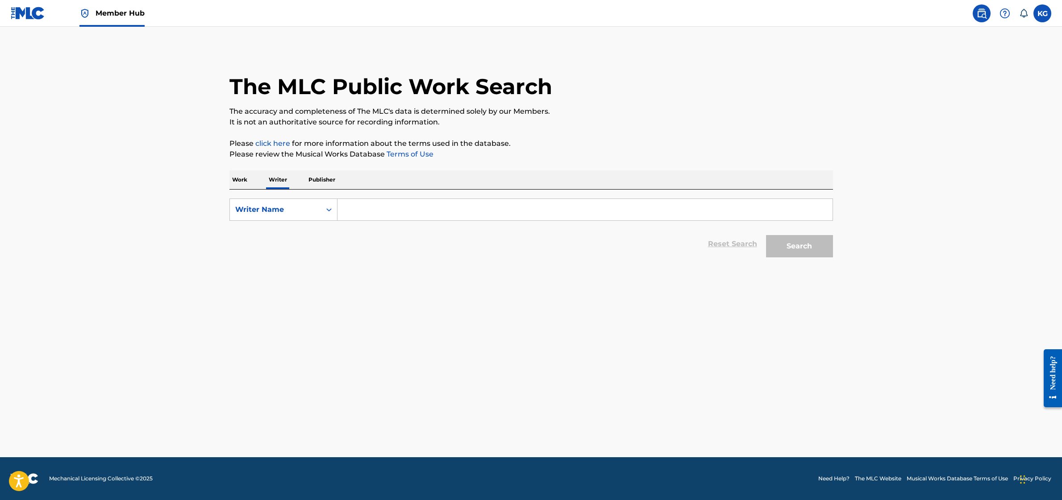
click at [360, 203] on input "Search Form" at bounding box center [584, 209] width 495 height 21
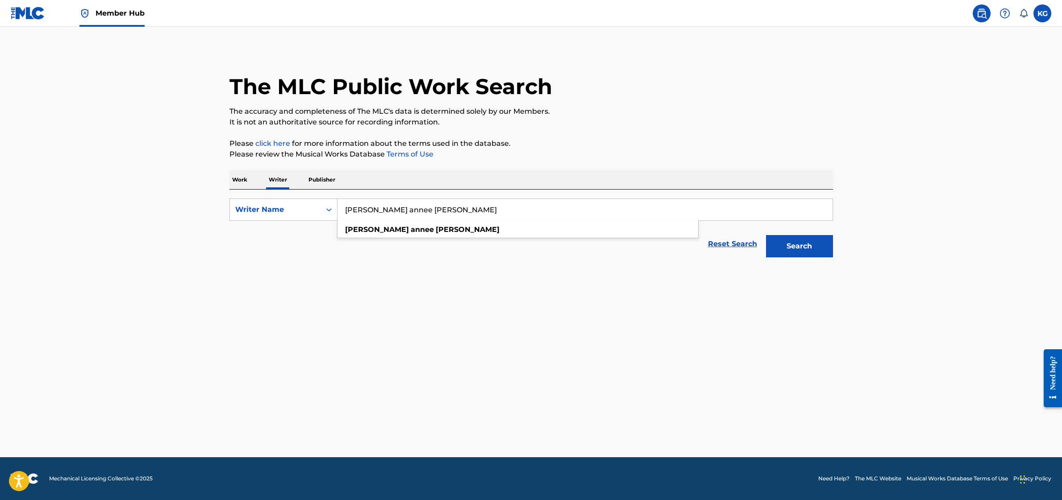
type input "[PERSON_NAME] annee [PERSON_NAME]"
click at [766, 235] on button "Search" at bounding box center [799, 246] width 67 height 22
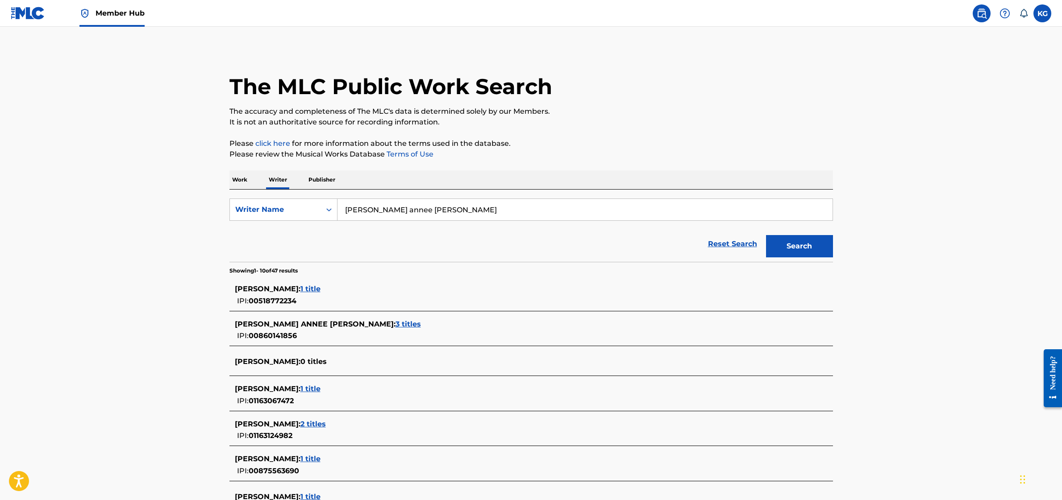
click at [395, 320] on span "3 titles" at bounding box center [407, 324] width 25 height 8
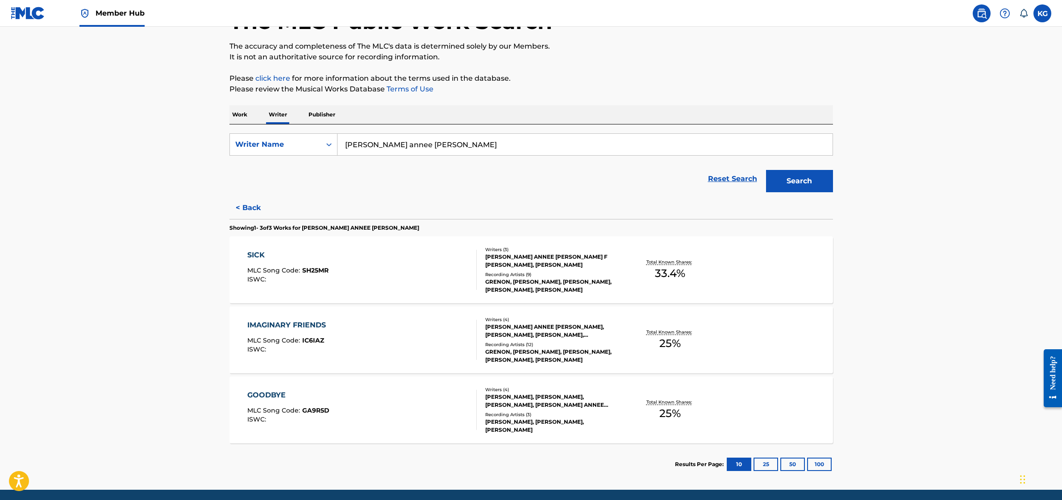
scroll to position [67, 0]
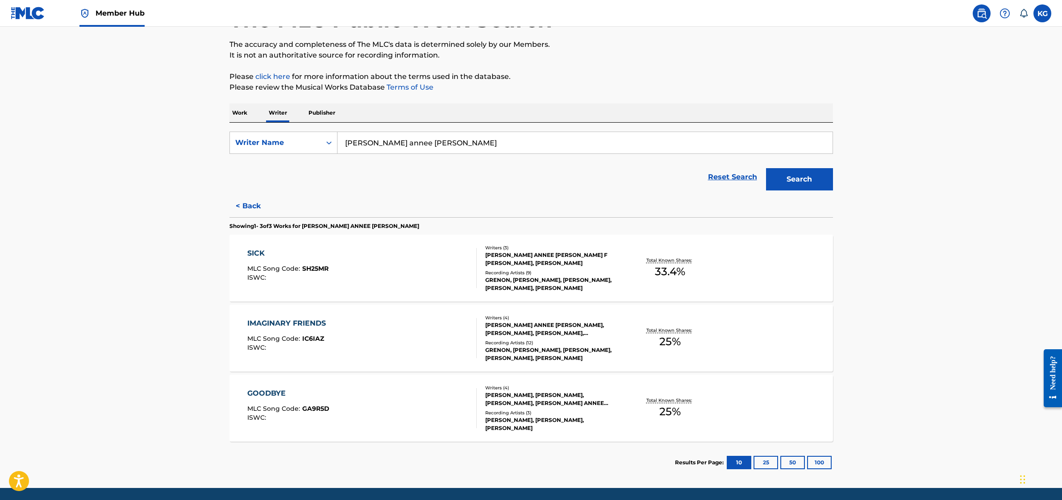
click at [247, 116] on p "Work" at bounding box center [239, 113] width 21 height 19
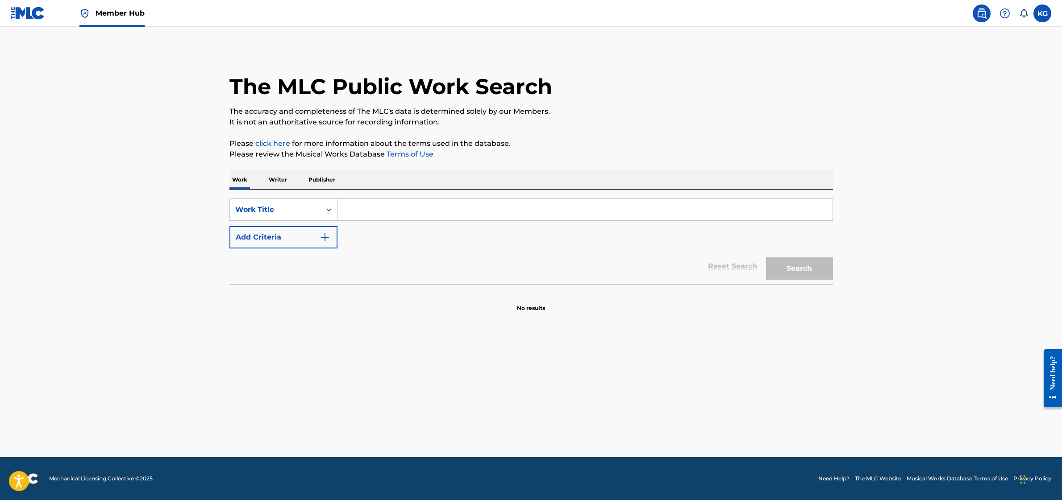
click at [366, 208] on input "Search Form" at bounding box center [584, 209] width 495 height 21
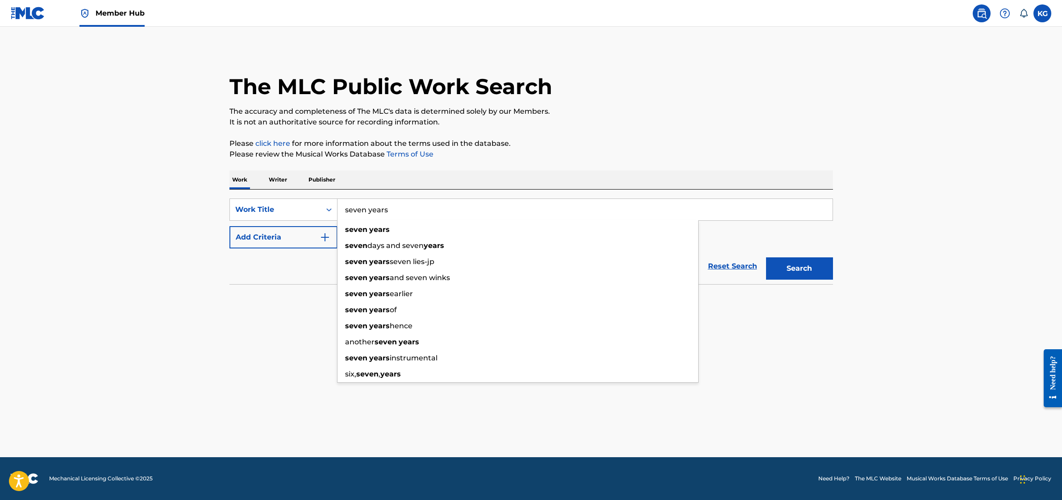
type input "seven years"
click at [766, 258] on button "Search" at bounding box center [799, 269] width 67 height 22
